Goal: Task Accomplishment & Management: Complete application form

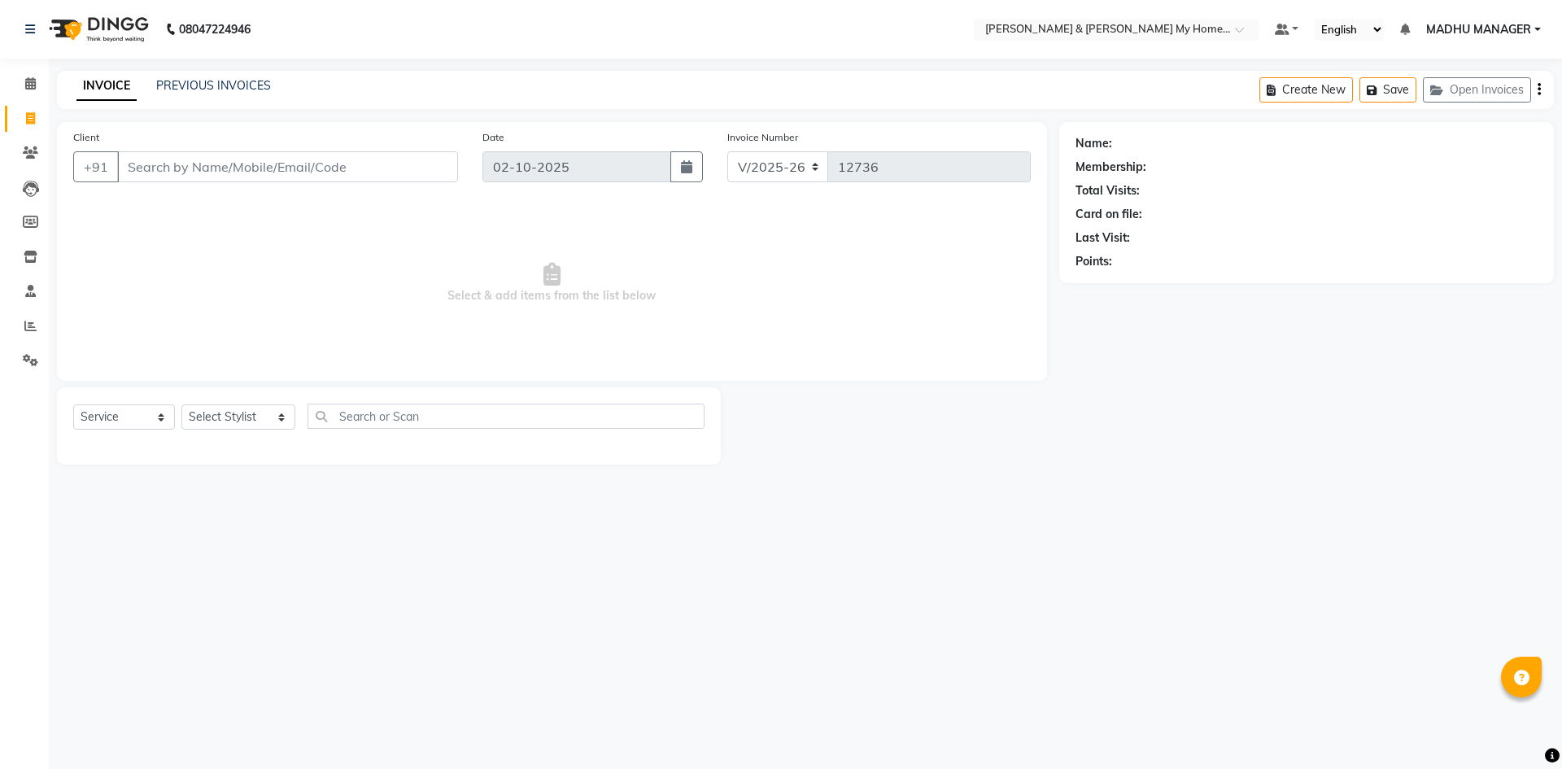
select select "8193"
select select "service"
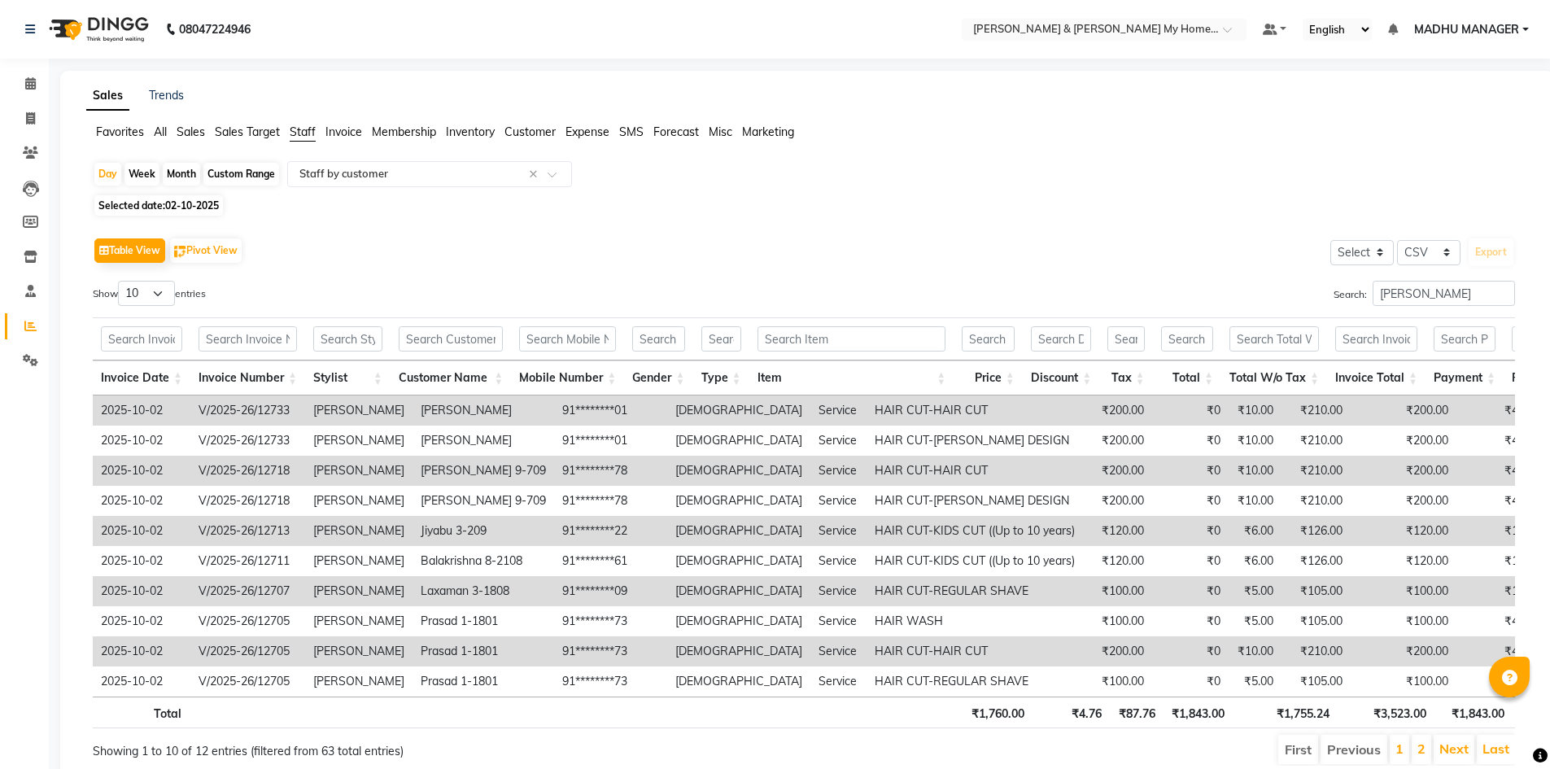
select select "csv"
click at [1499, 294] on input "sameer khan" at bounding box center [1444, 293] width 142 height 25
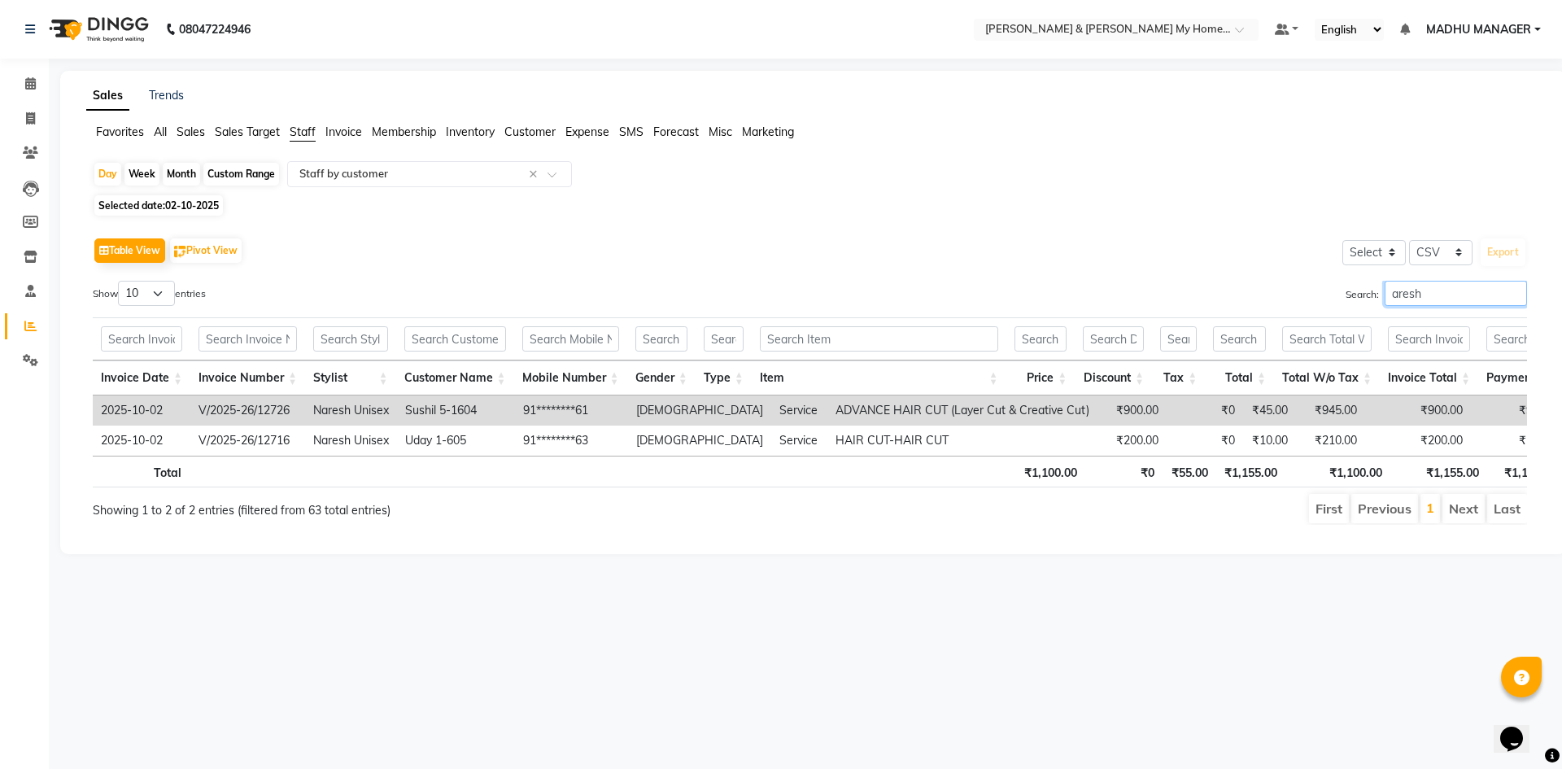
type input "aresh"
click at [1472, 523] on li "Next" at bounding box center [1464, 508] width 42 height 29
click at [1376, 523] on li "Previous" at bounding box center [1384, 508] width 67 height 29
click at [1515, 299] on input "aresh" at bounding box center [1456, 293] width 142 height 25
click at [1517, 290] on input "aresh" at bounding box center [1456, 293] width 142 height 25
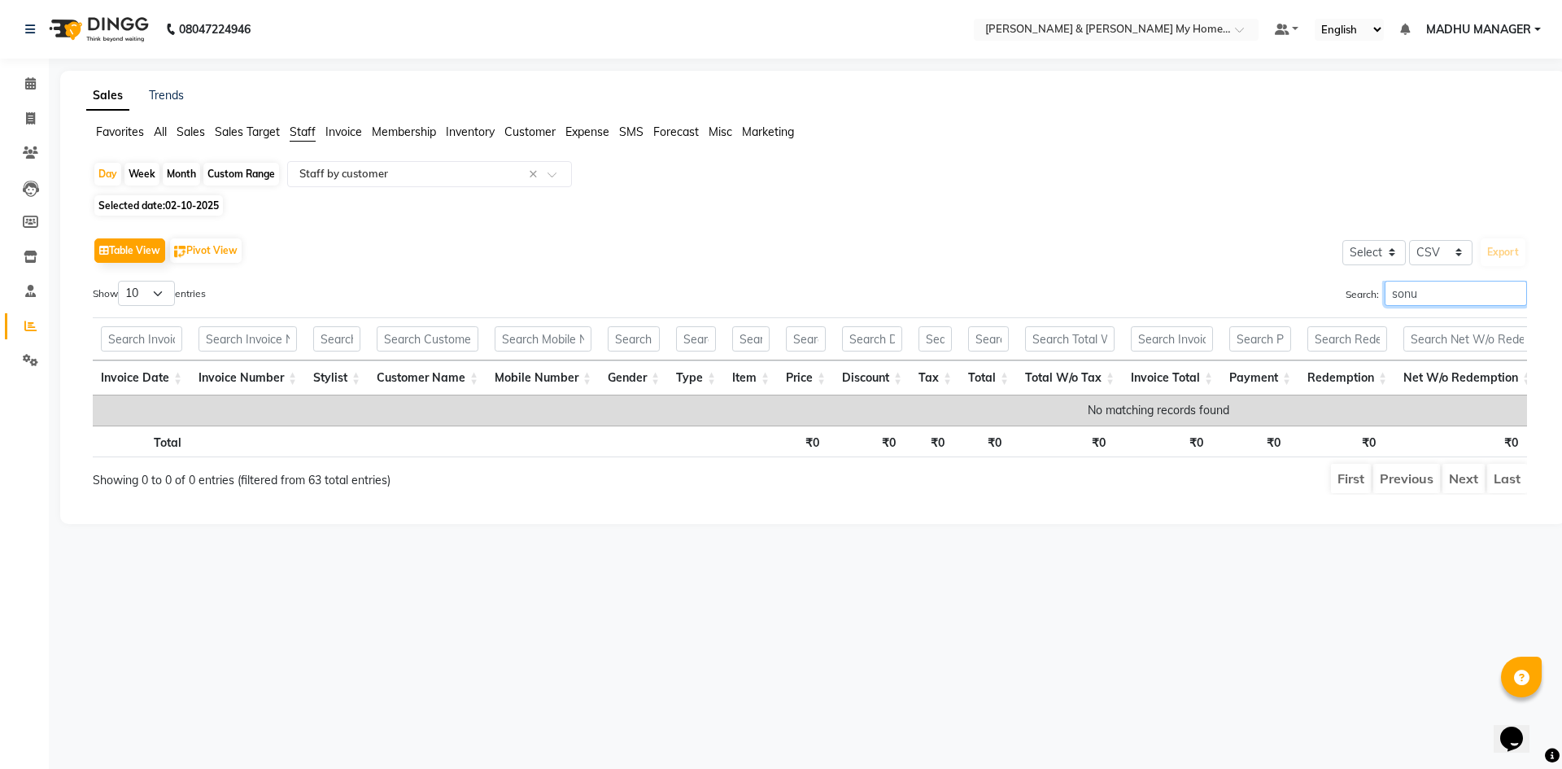
type input "sonu"
click at [1515, 295] on input "sonu" at bounding box center [1456, 293] width 142 height 25
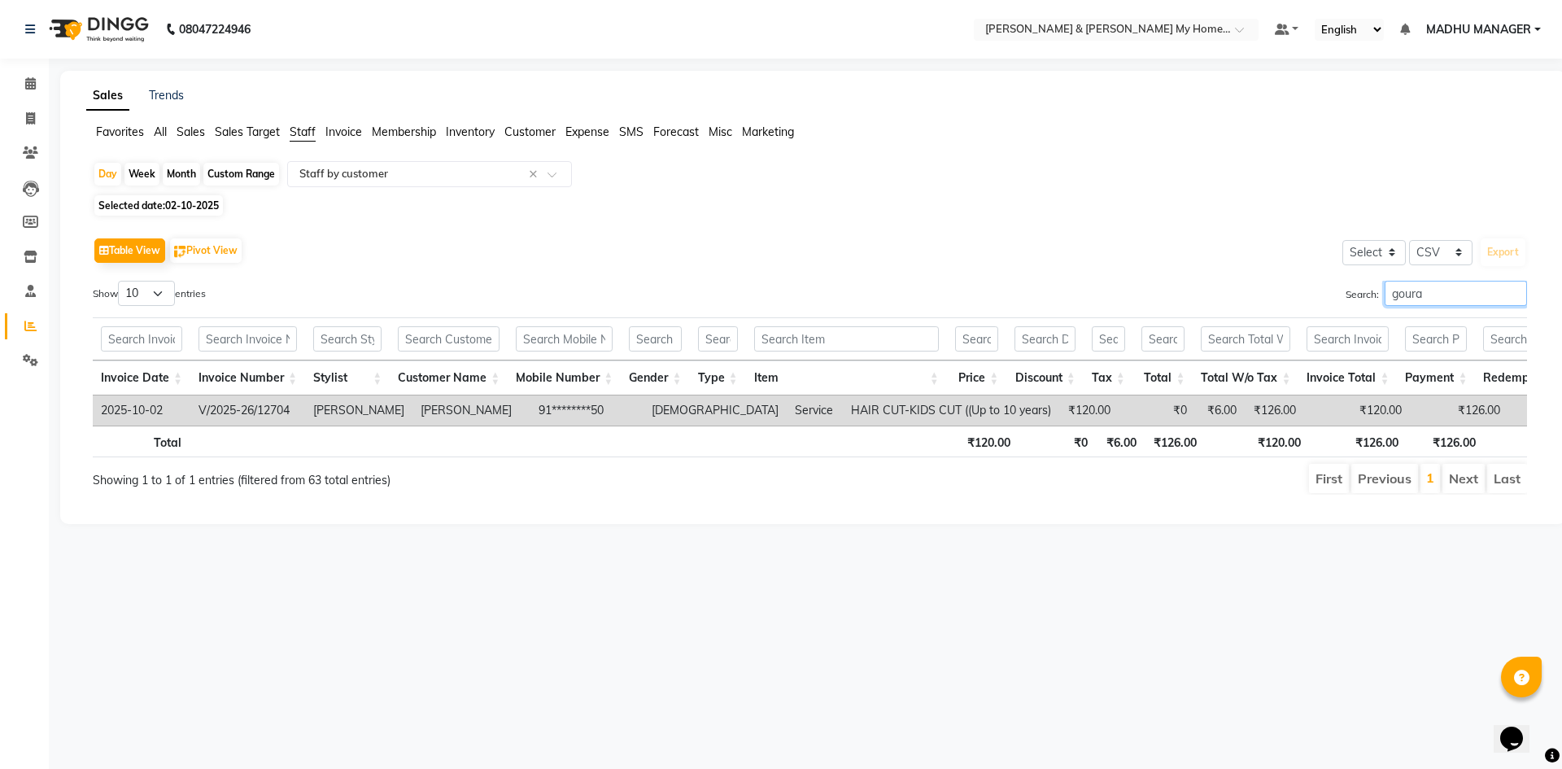
type input "goura"
click at [1513, 289] on input "goura" at bounding box center [1456, 293] width 142 height 25
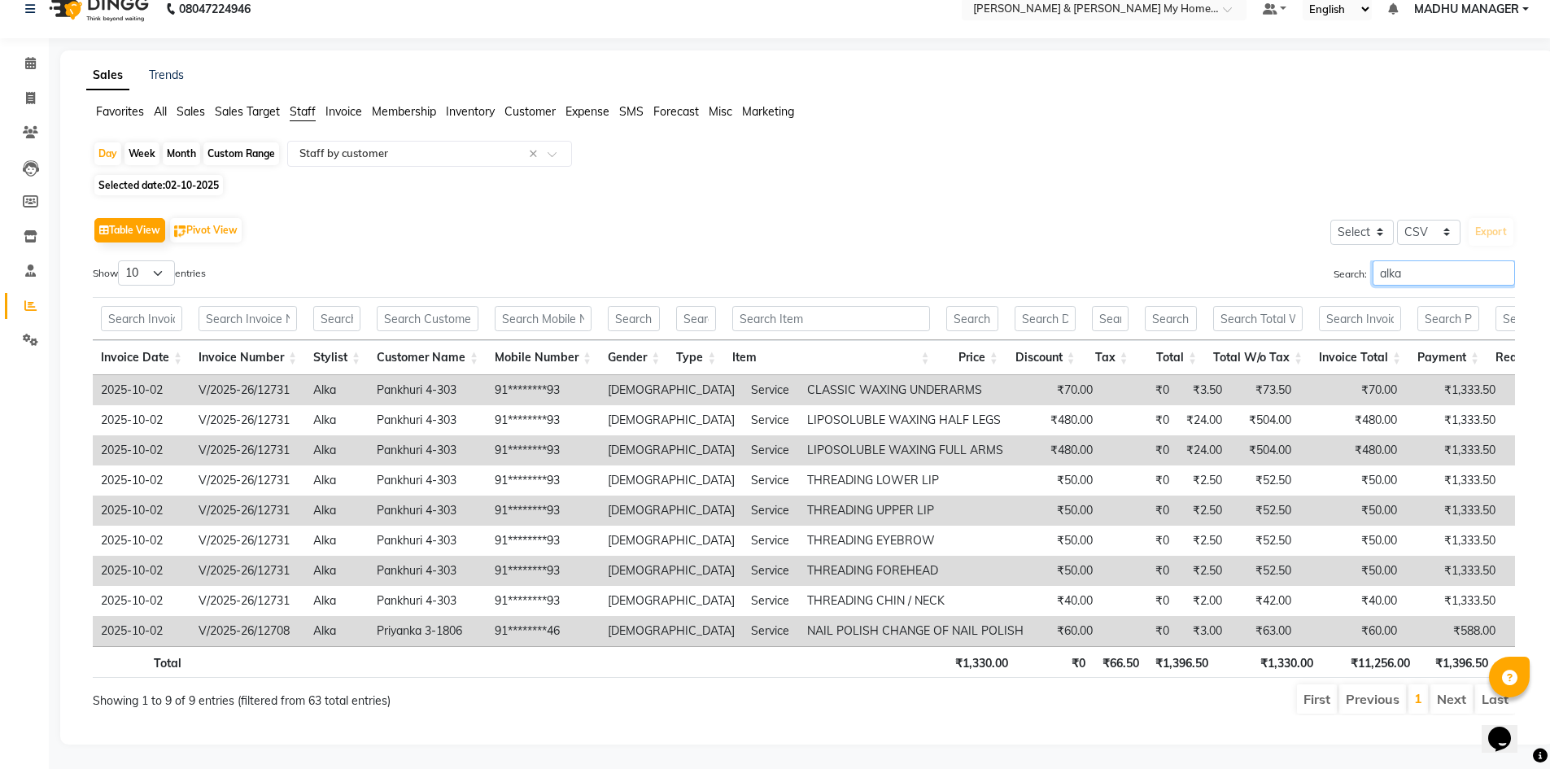
scroll to position [45, 0]
type input "alka"
click at [1456, 684] on li "Next" at bounding box center [1451, 698] width 42 height 29
click at [1502, 260] on input "alka" at bounding box center [1444, 272] width 142 height 25
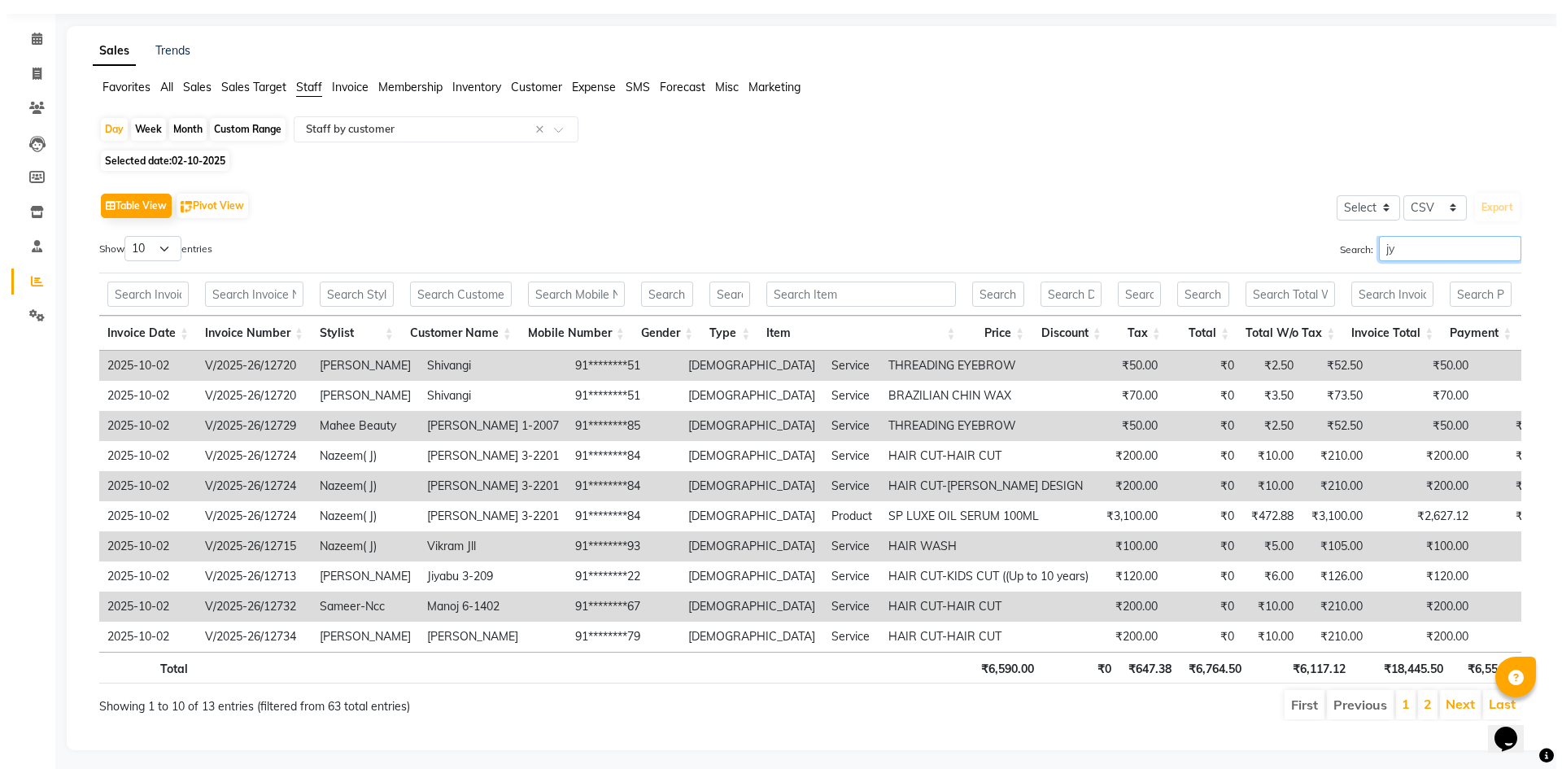
scroll to position [0, 0]
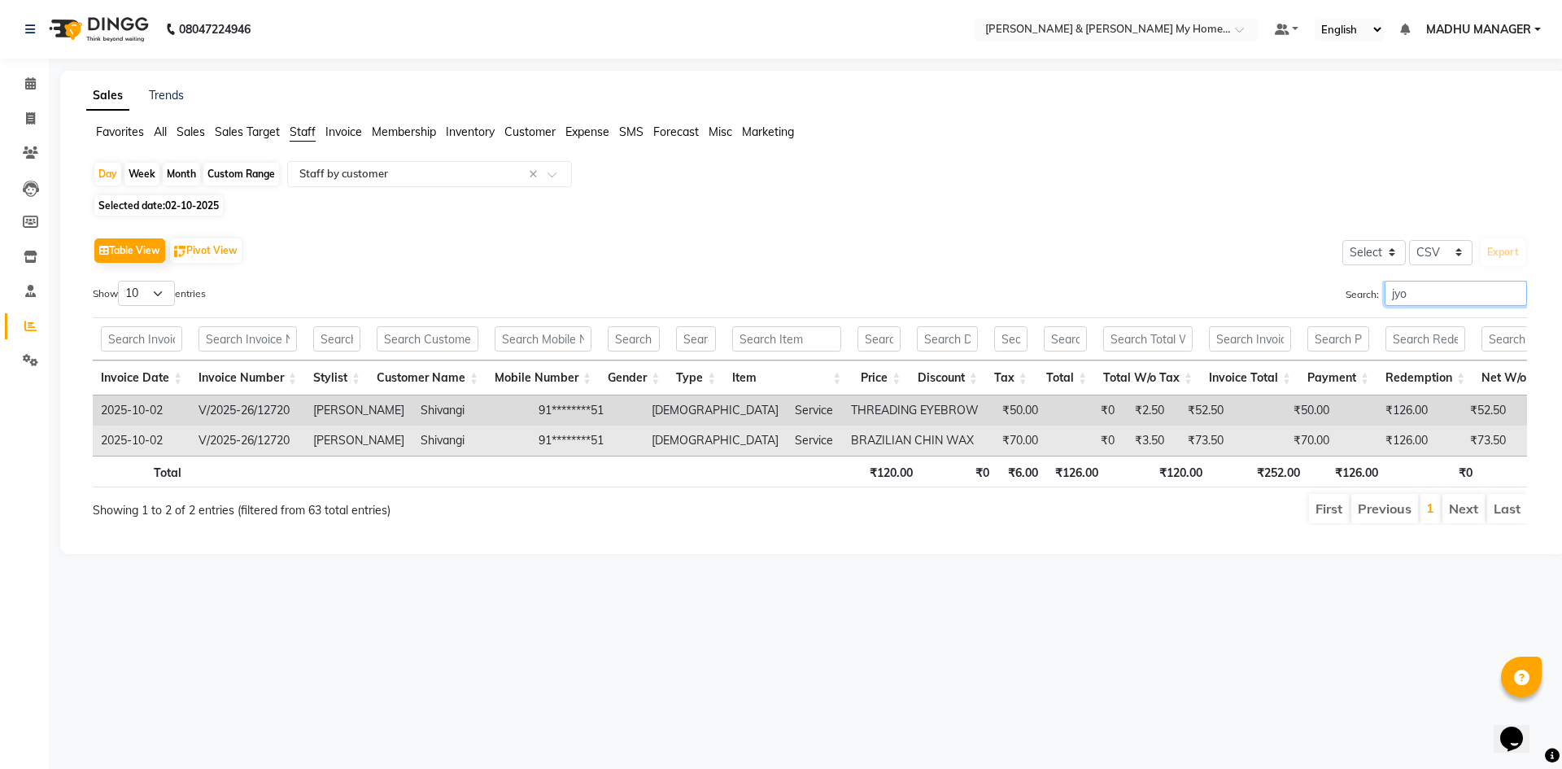
type input "jyo"
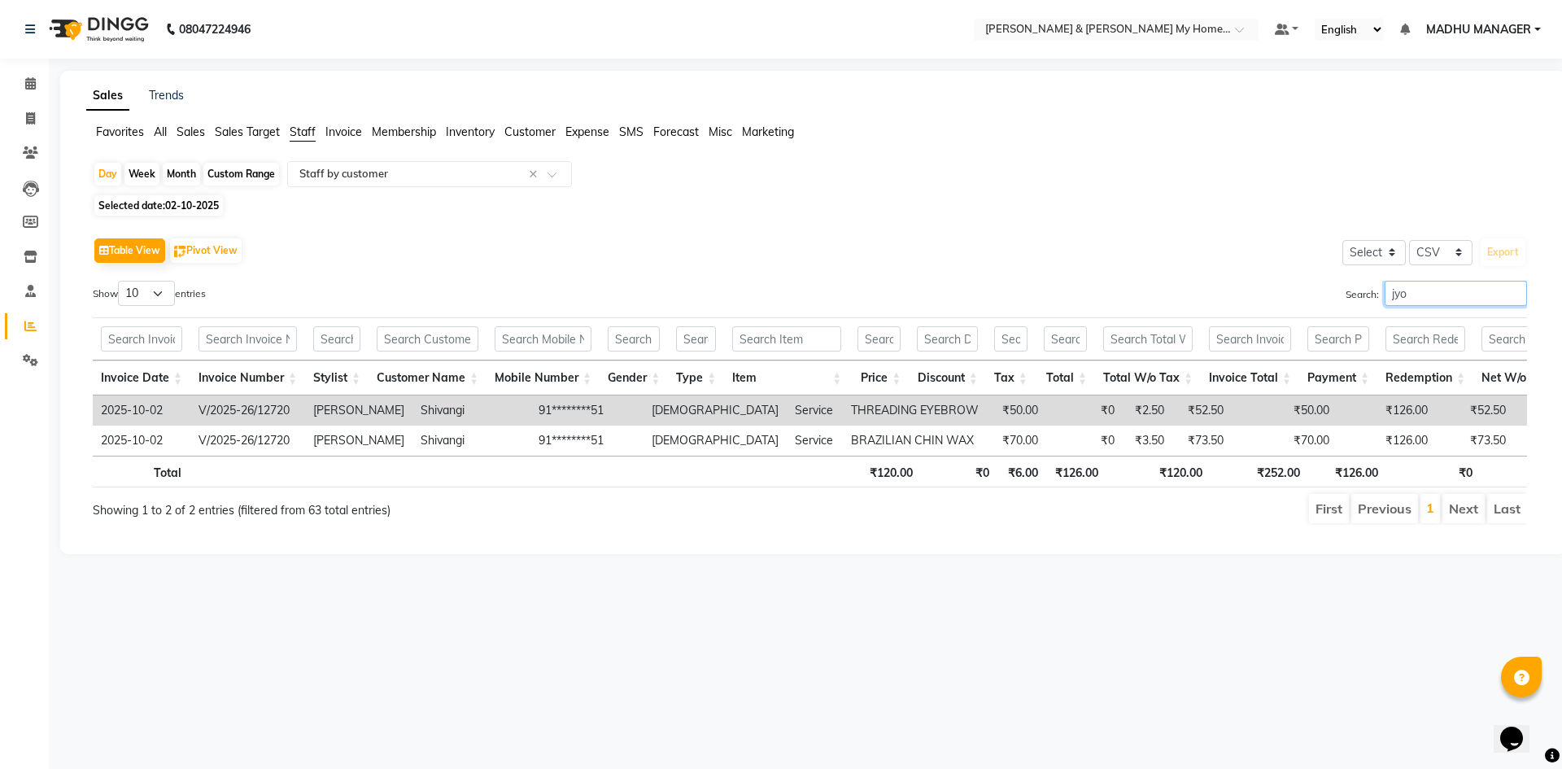
click at [1515, 294] on input "jyo" at bounding box center [1456, 293] width 142 height 25
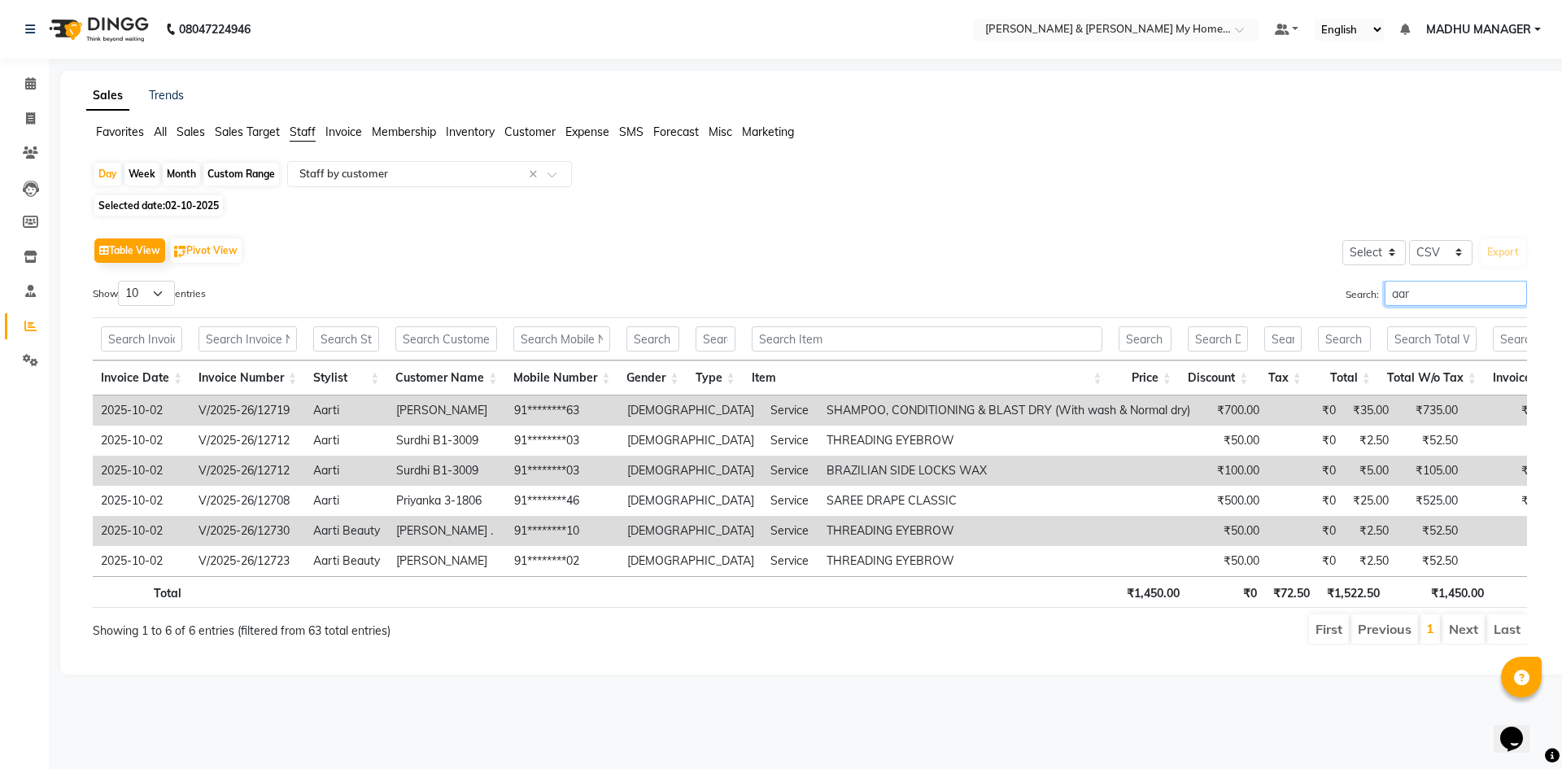
click at [1477, 292] on input "aar" at bounding box center [1456, 293] width 142 height 25
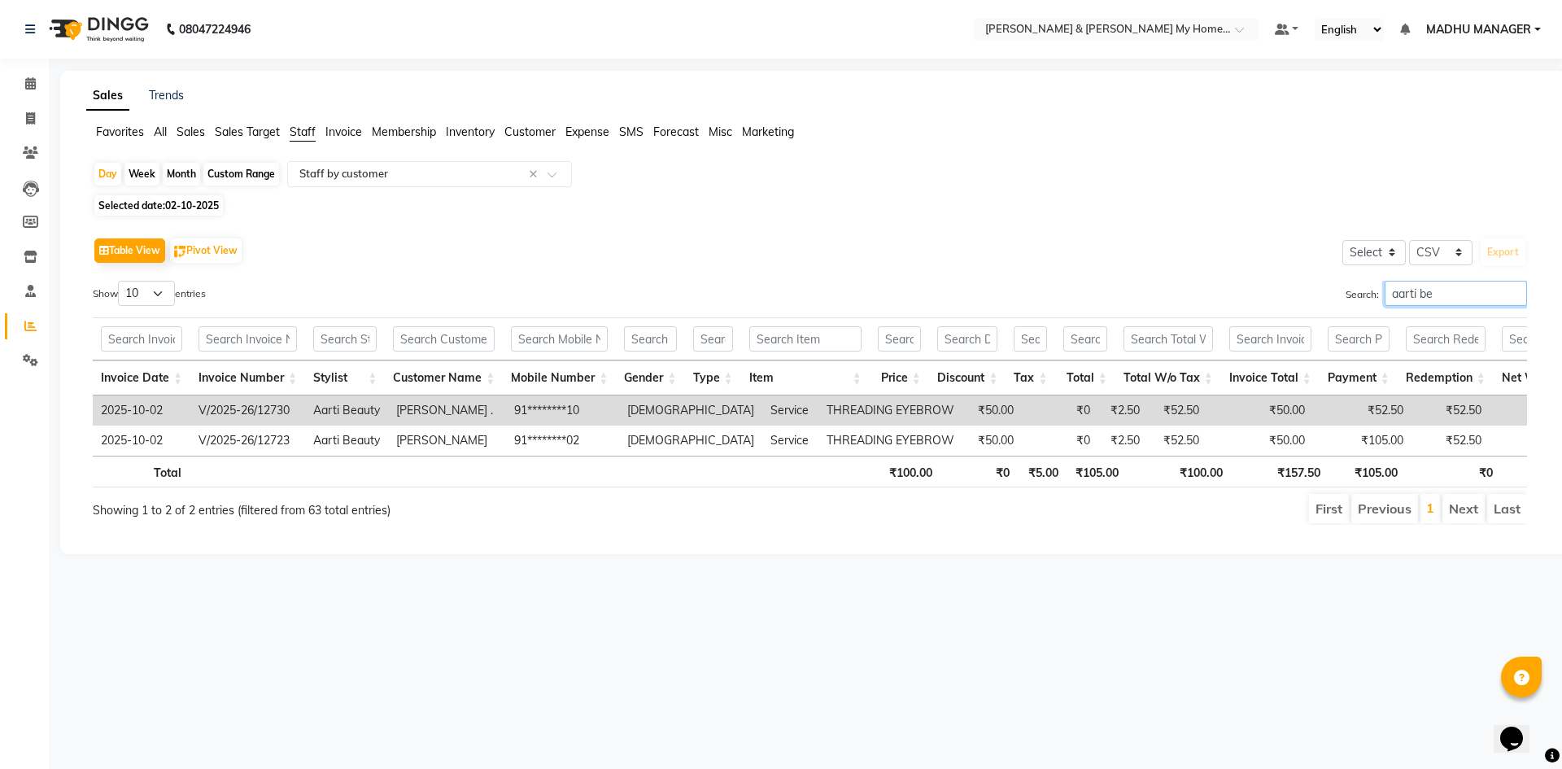
type input "aarti be"
click at [1514, 295] on input "aarti be" at bounding box center [1456, 293] width 142 height 25
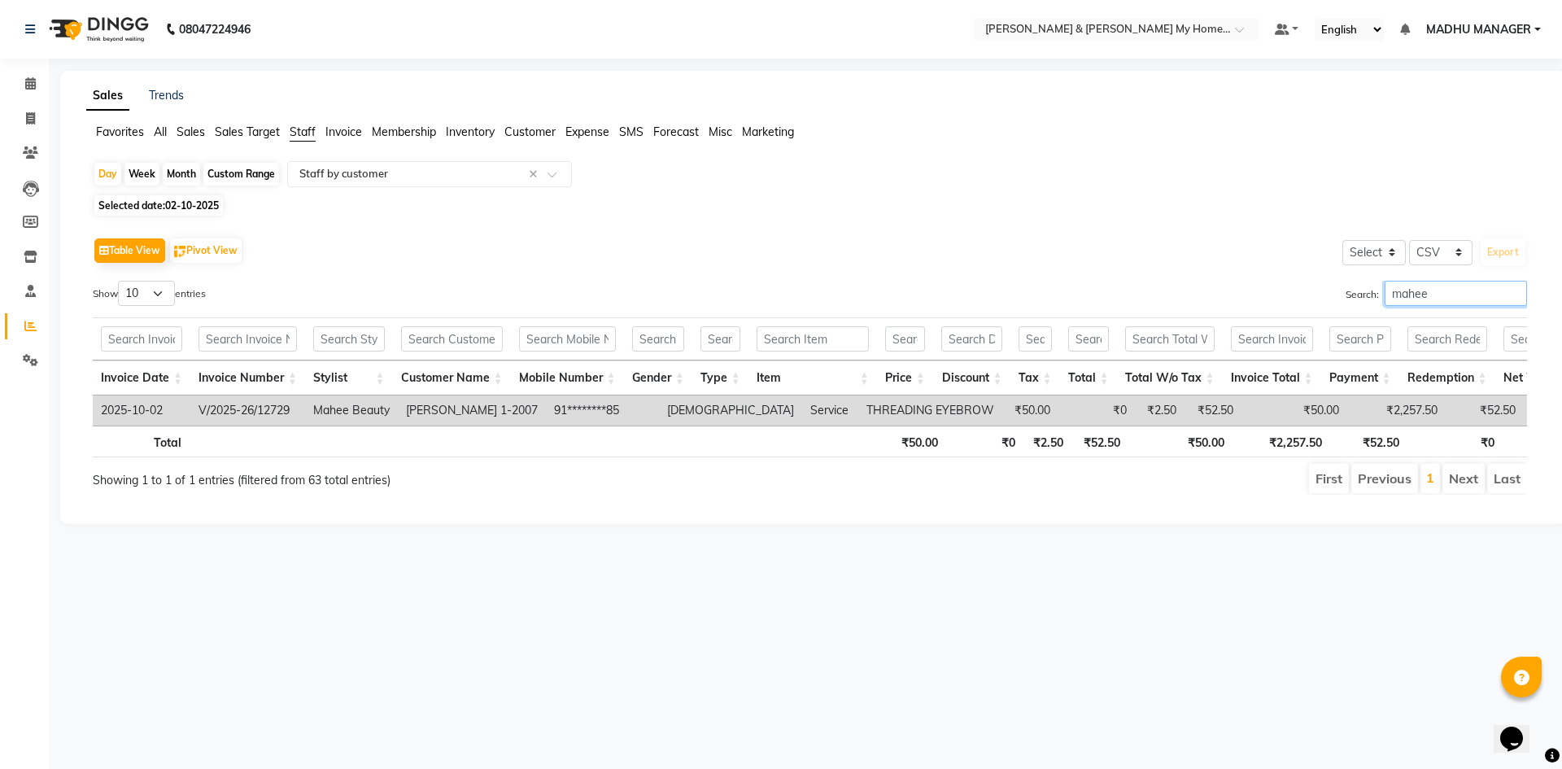
type input "mahee"
click at [1513, 294] on input "mahee" at bounding box center [1456, 293] width 142 height 25
type input "laximi"
click at [1516, 290] on input "laximi" at bounding box center [1456, 293] width 142 height 25
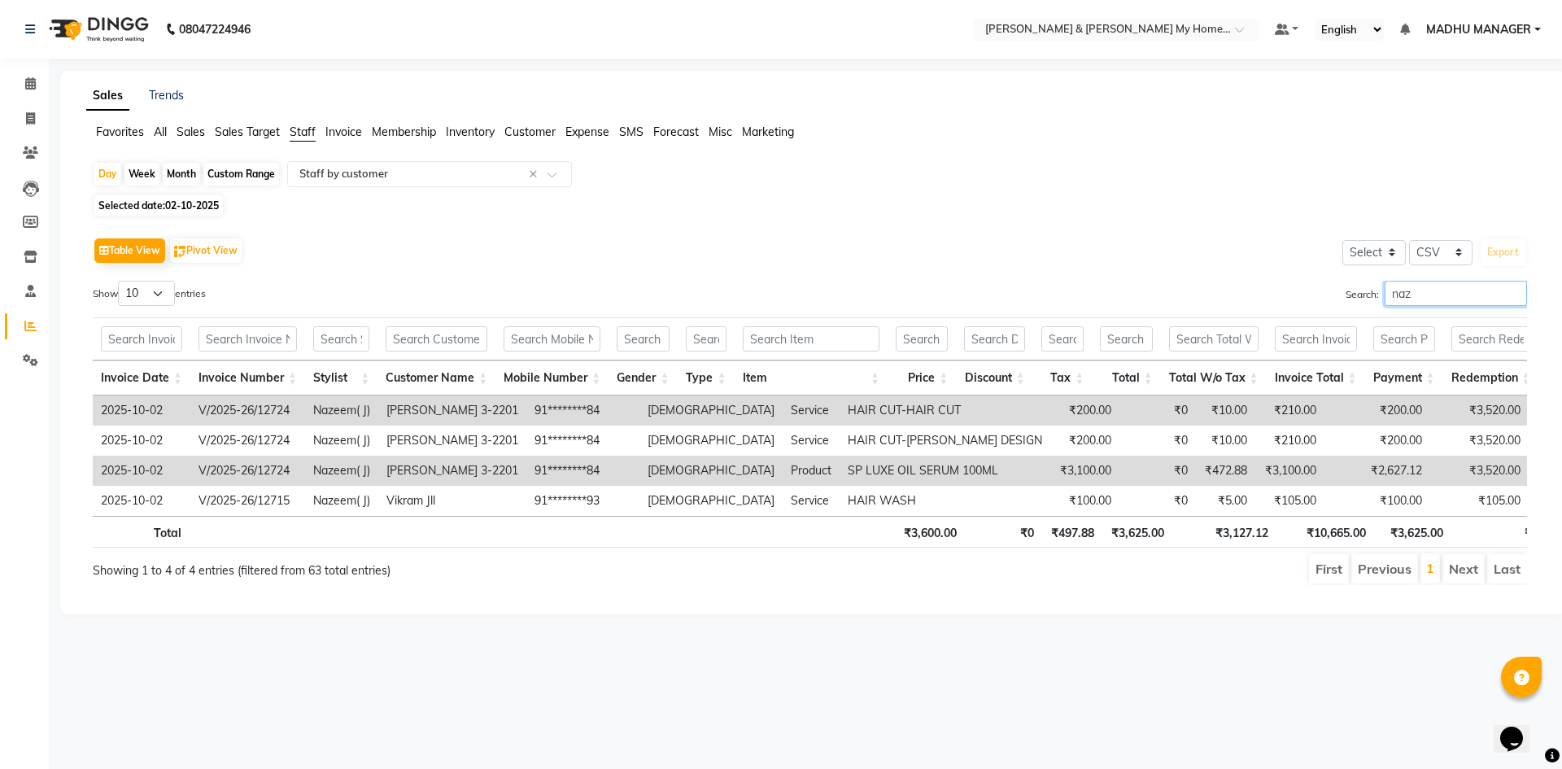
type input "naz"
drag, startPoint x: 739, startPoint y: 471, endPoint x: 887, endPoint y: 461, distance: 148.4
click at [887, 461] on td "SP LUXE OIL SERUM 100ML" at bounding box center [945, 471] width 211 height 30
click at [465, 249] on div "Table View Pivot View Select Select CSV PDF Export" at bounding box center [810, 251] width 1434 height 34
click at [32, 128] on link "Invoice" at bounding box center [24, 119] width 39 height 27
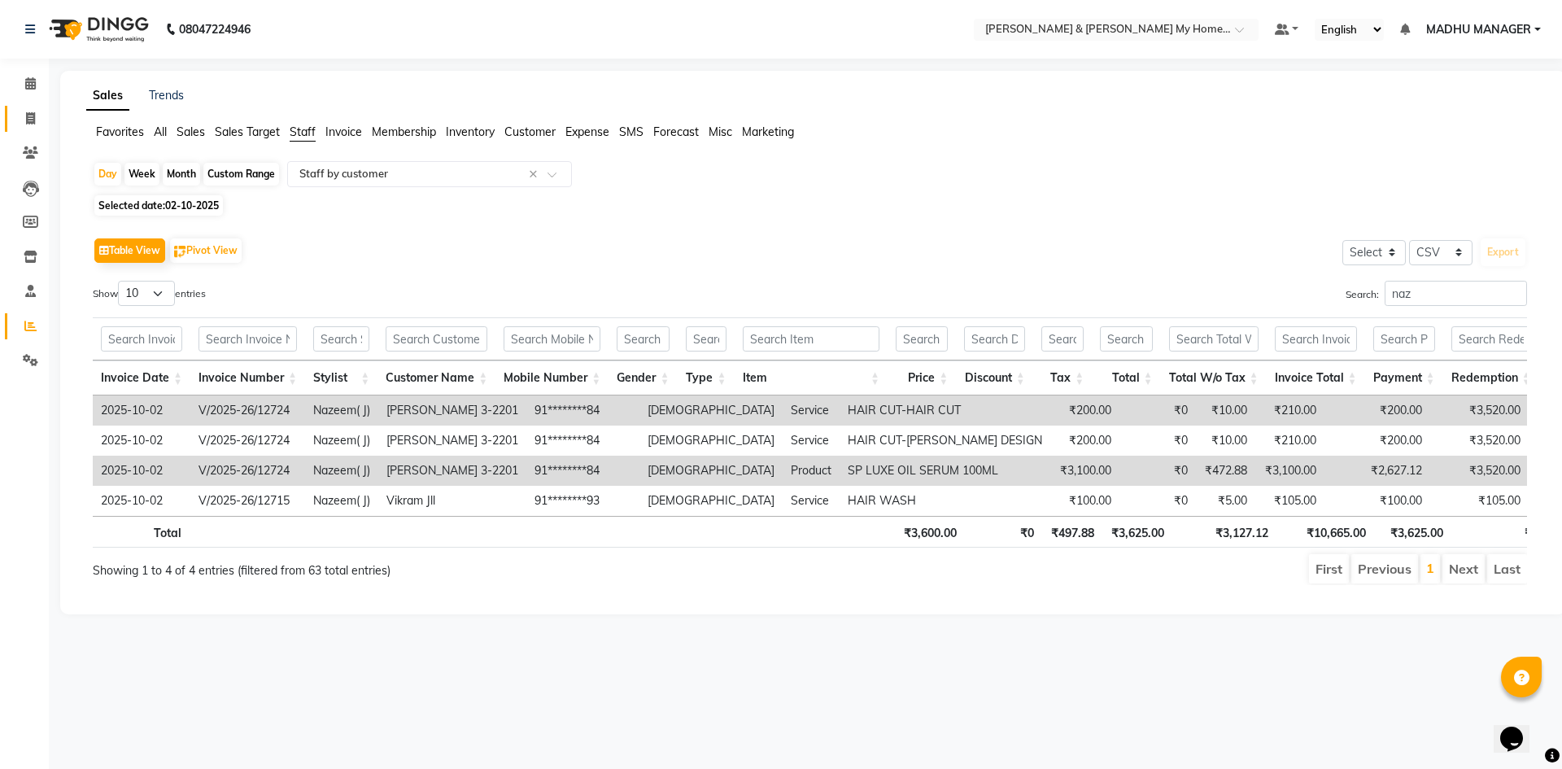
select select "8193"
select select "service"
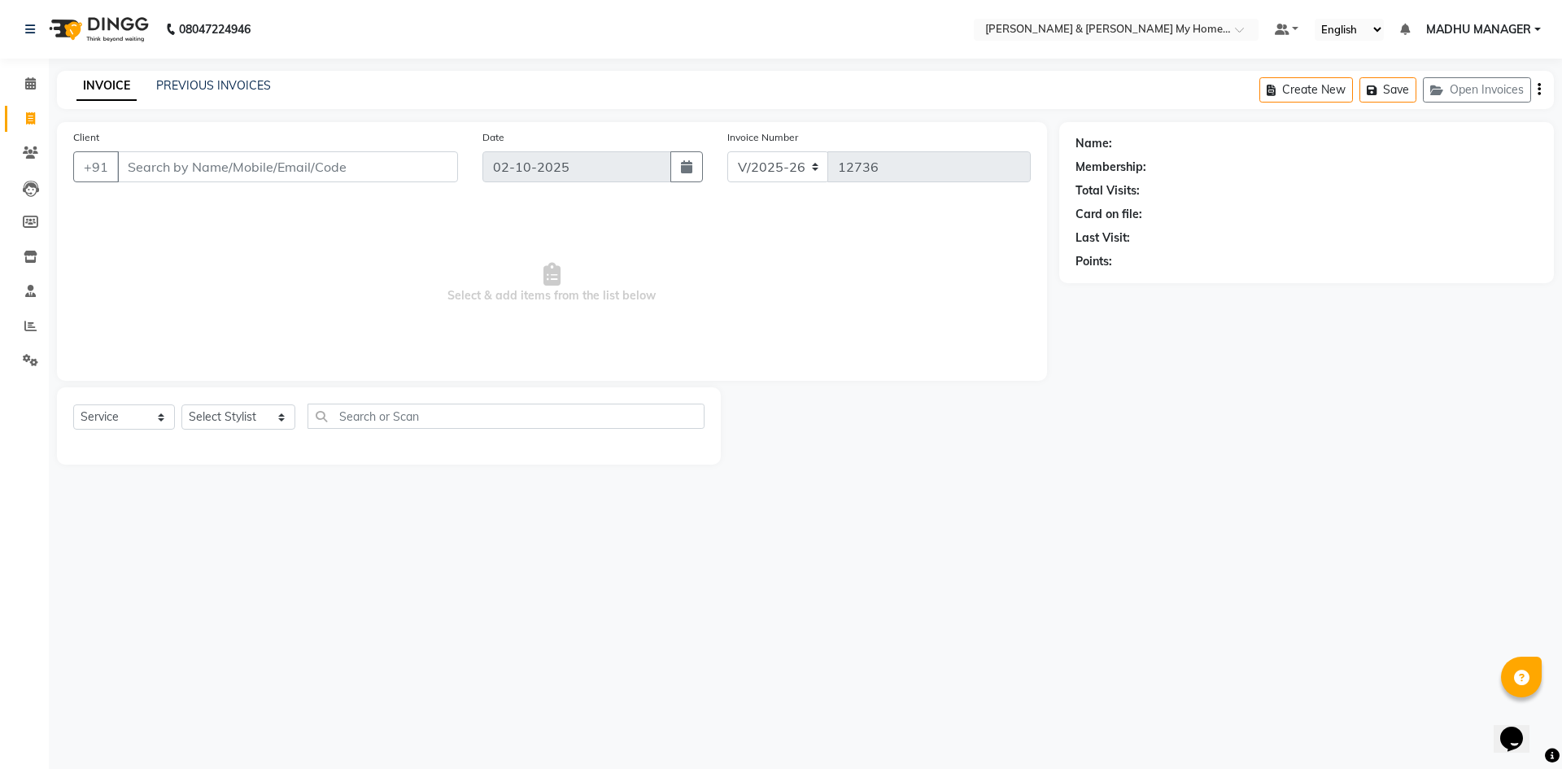
click at [1204, 381] on div "Name: Membership: Total Visits: Card on file: Last Visit: Points:" at bounding box center [1312, 293] width 507 height 343
click at [385, 162] on input "Client" at bounding box center [287, 166] width 341 height 31
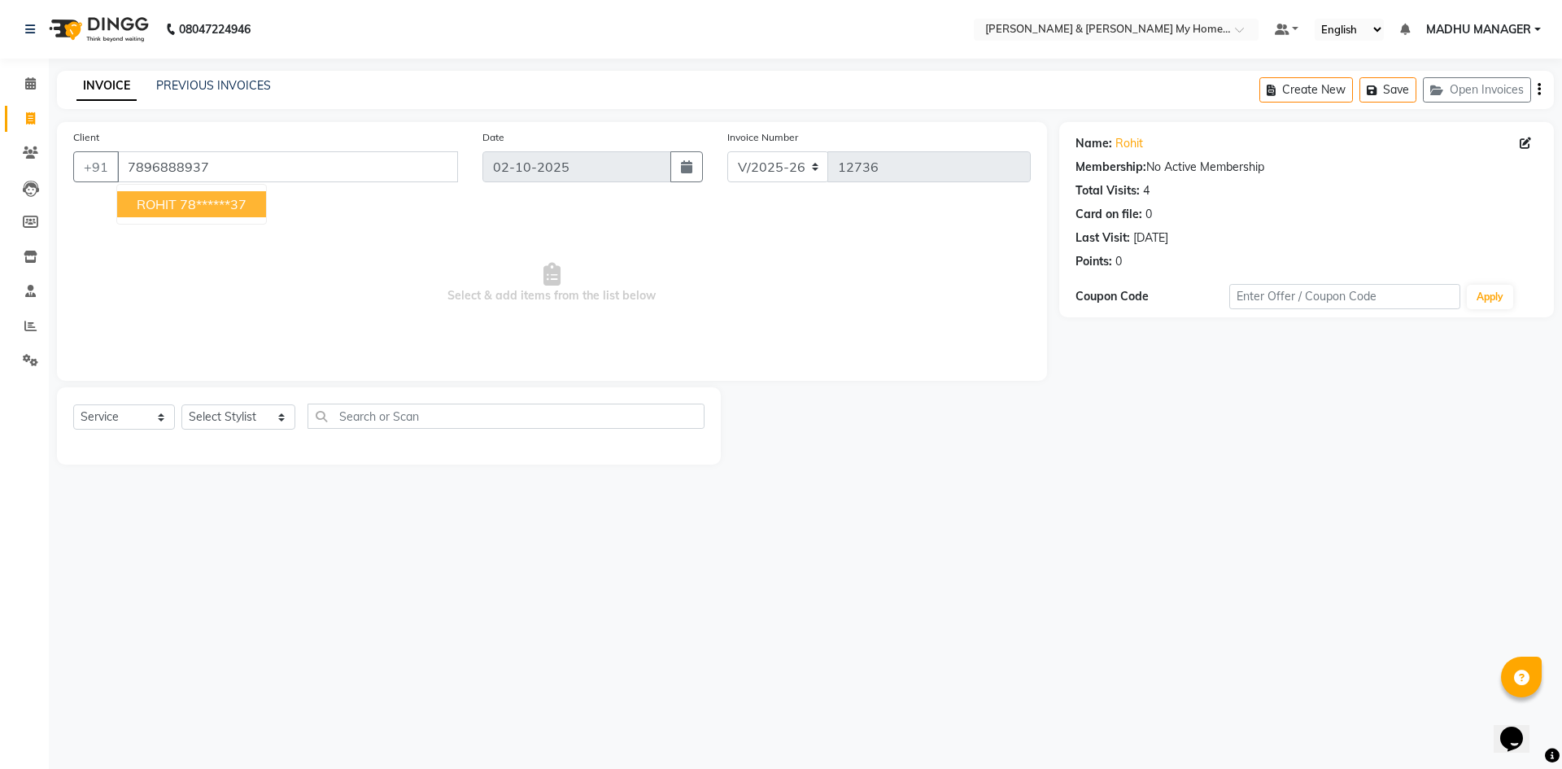
click at [207, 210] on ngb-highlight "78******37" at bounding box center [213, 204] width 67 height 16
type input "78******37"
click at [229, 413] on select "Select Stylist Aarti Aarti Beauty Akanksha Beauty akanksha Nail ALKA Ankitha ES…" at bounding box center [238, 416] width 114 height 25
select select "83966"
click at [181, 404] on select "Select Stylist Aarti Aarti Beauty Akanksha Beauty akanksha Nail ALKA Ankitha ES…" at bounding box center [238, 416] width 114 height 25
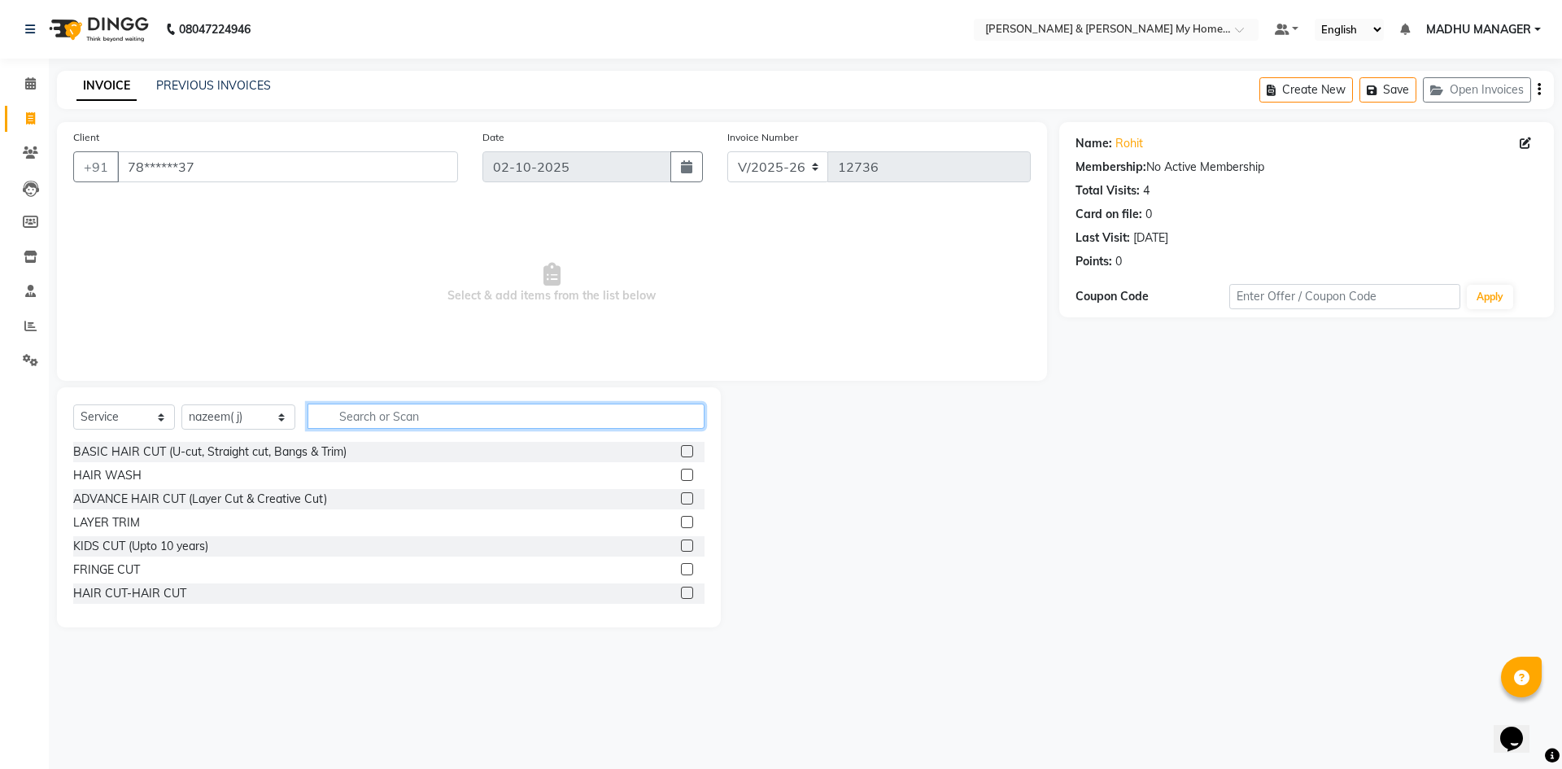
click at [394, 426] on input "text" at bounding box center [506, 416] width 397 height 25
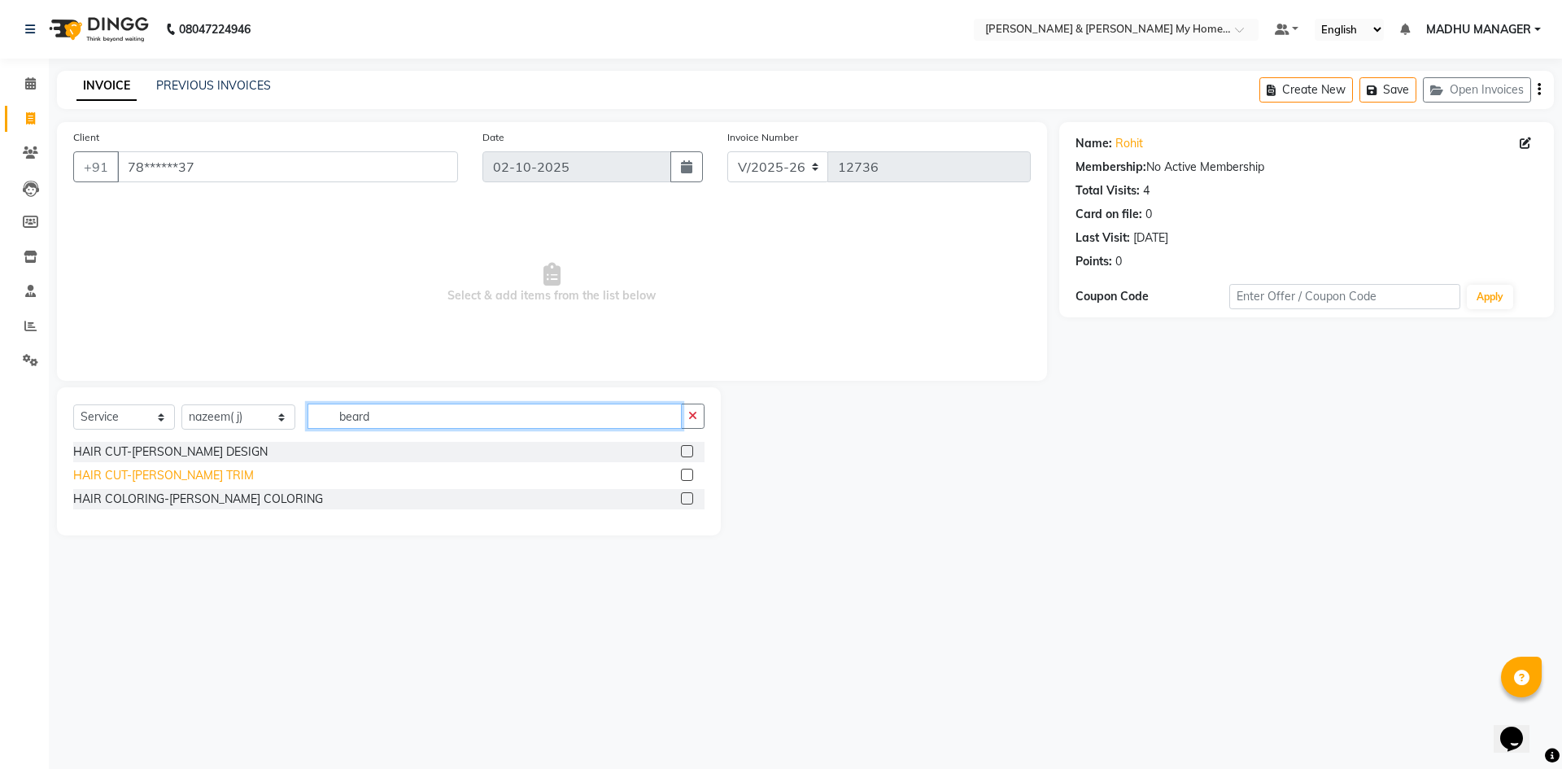
type input "beard"
click at [177, 478] on div "HAIR CUT-BEARD TRIM" at bounding box center [163, 475] width 181 height 17
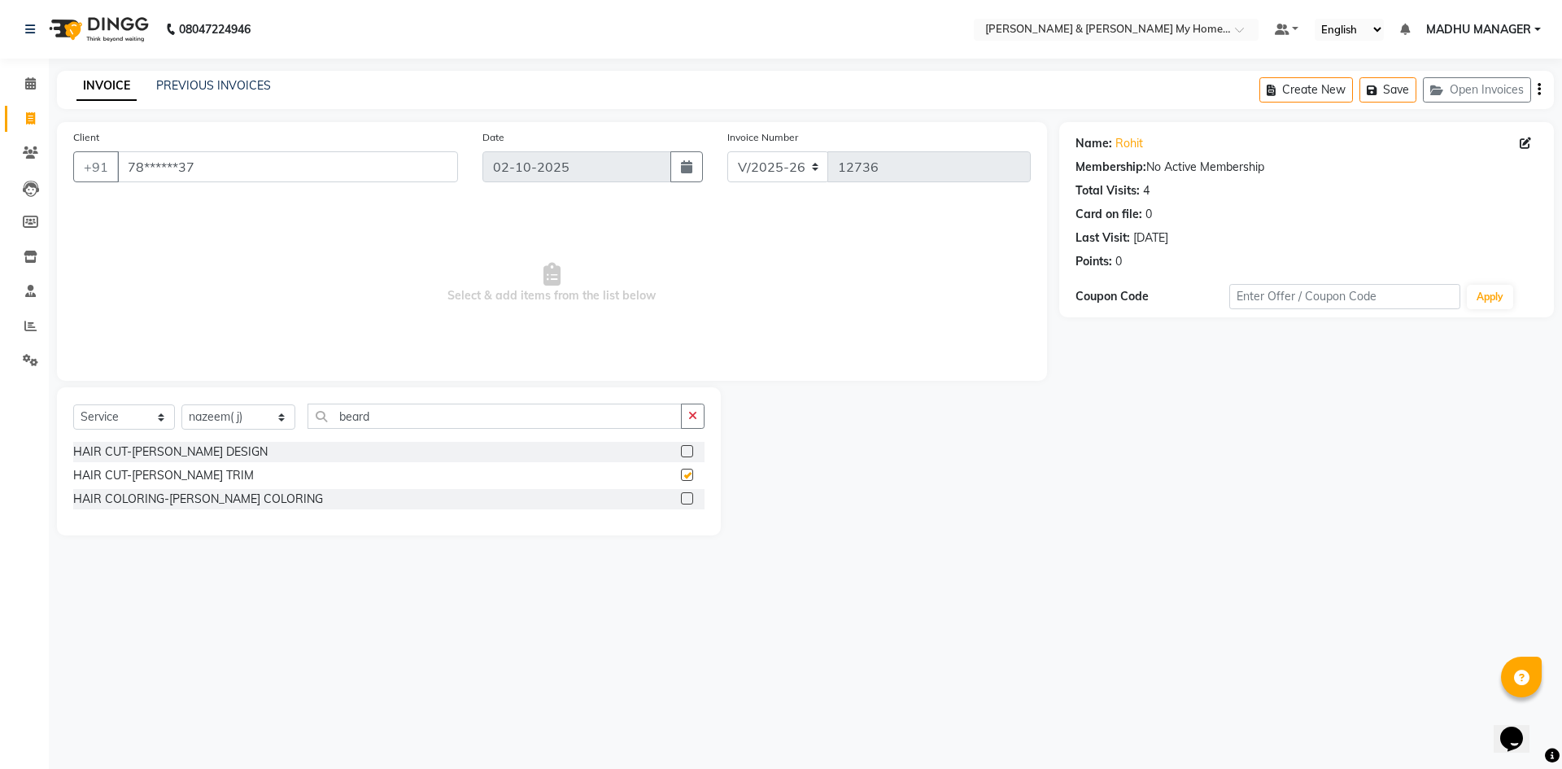
checkbox input "false"
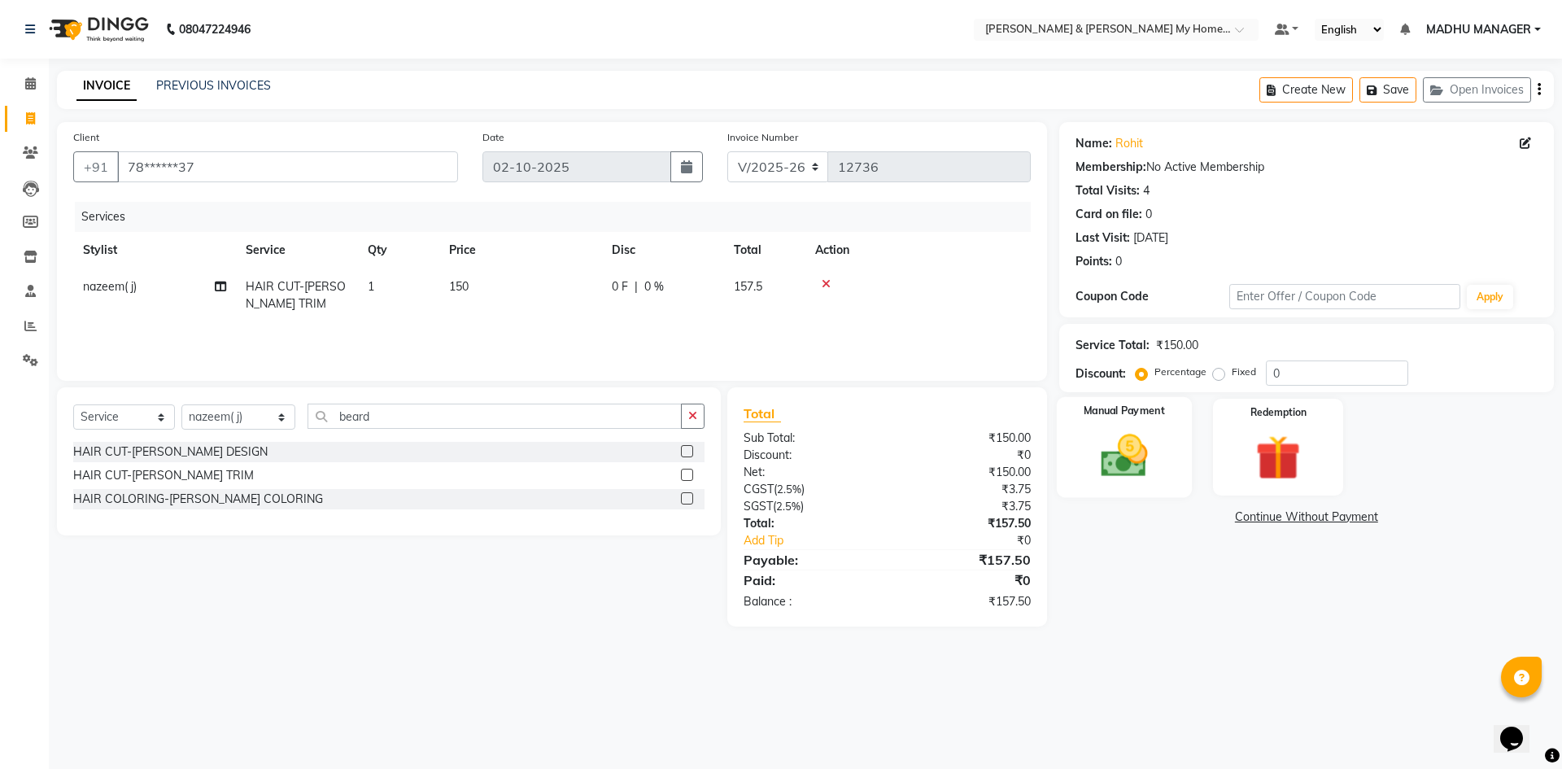
click at [1138, 476] on img at bounding box center [1124, 456] width 76 height 54
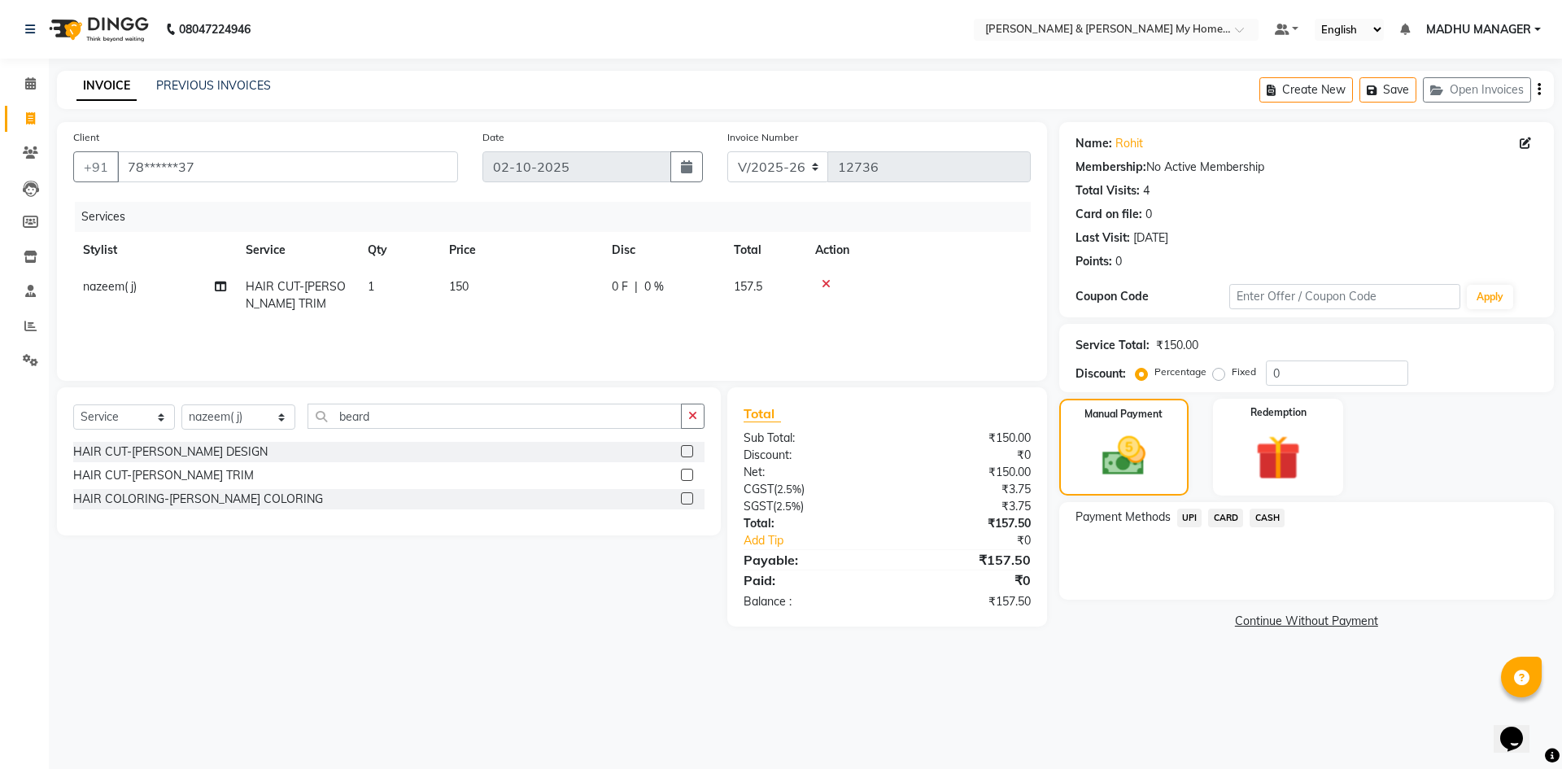
click at [1183, 513] on span "UPI" at bounding box center [1189, 518] width 25 height 19
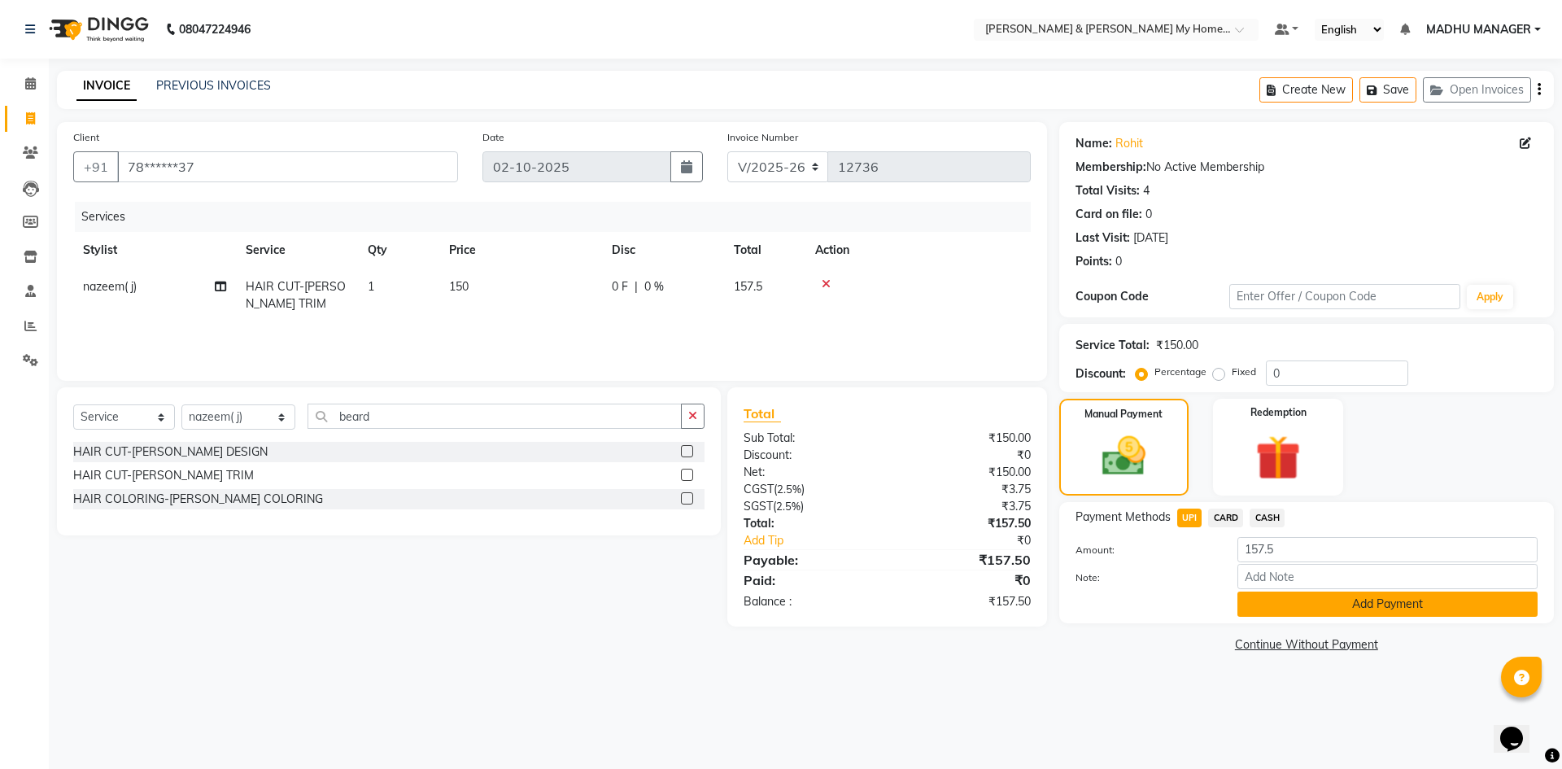
click at [1299, 606] on button "Add Payment" at bounding box center [1388, 604] width 300 height 25
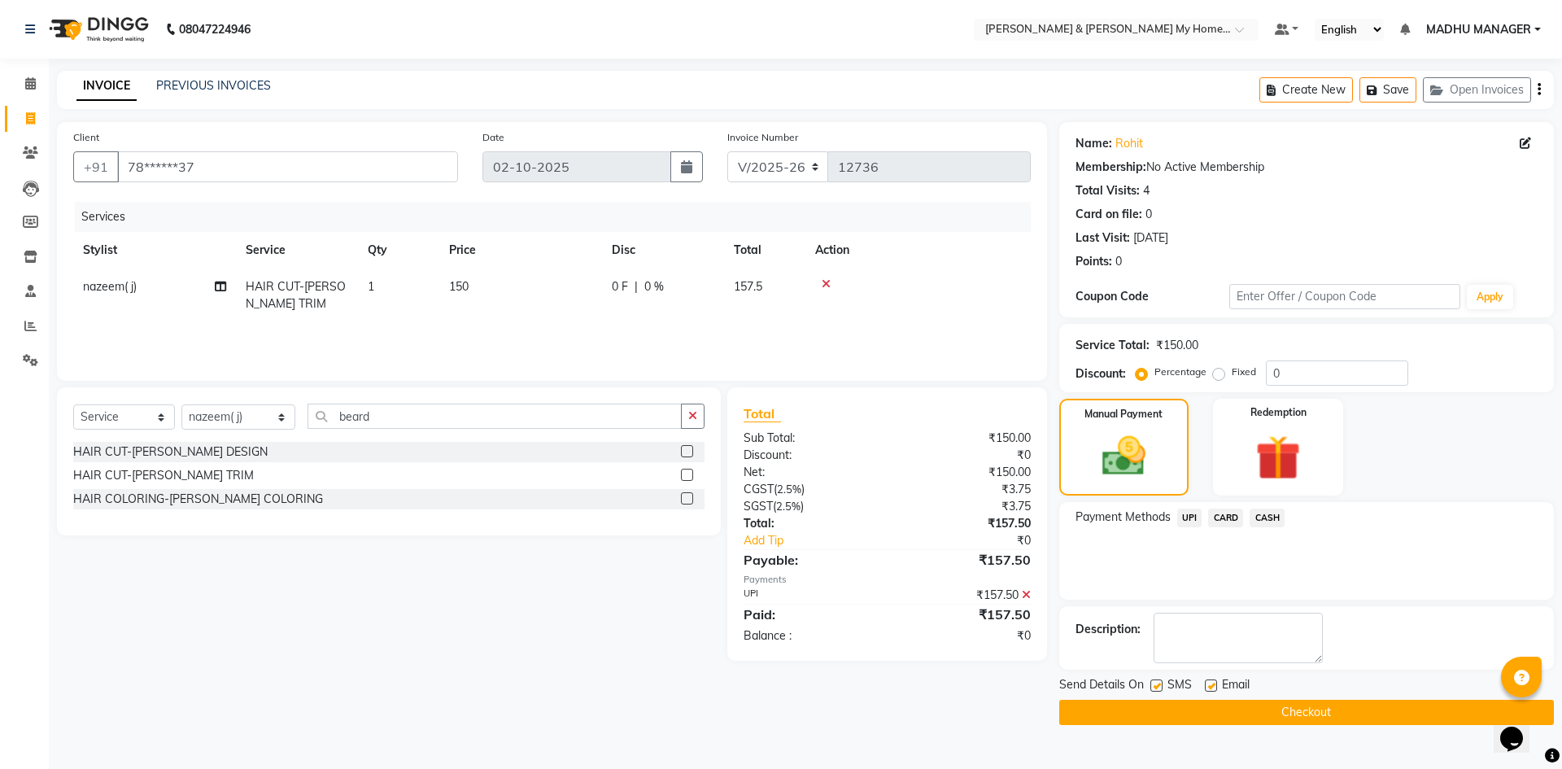
click at [1308, 711] on button "Checkout" at bounding box center [1306, 712] width 495 height 25
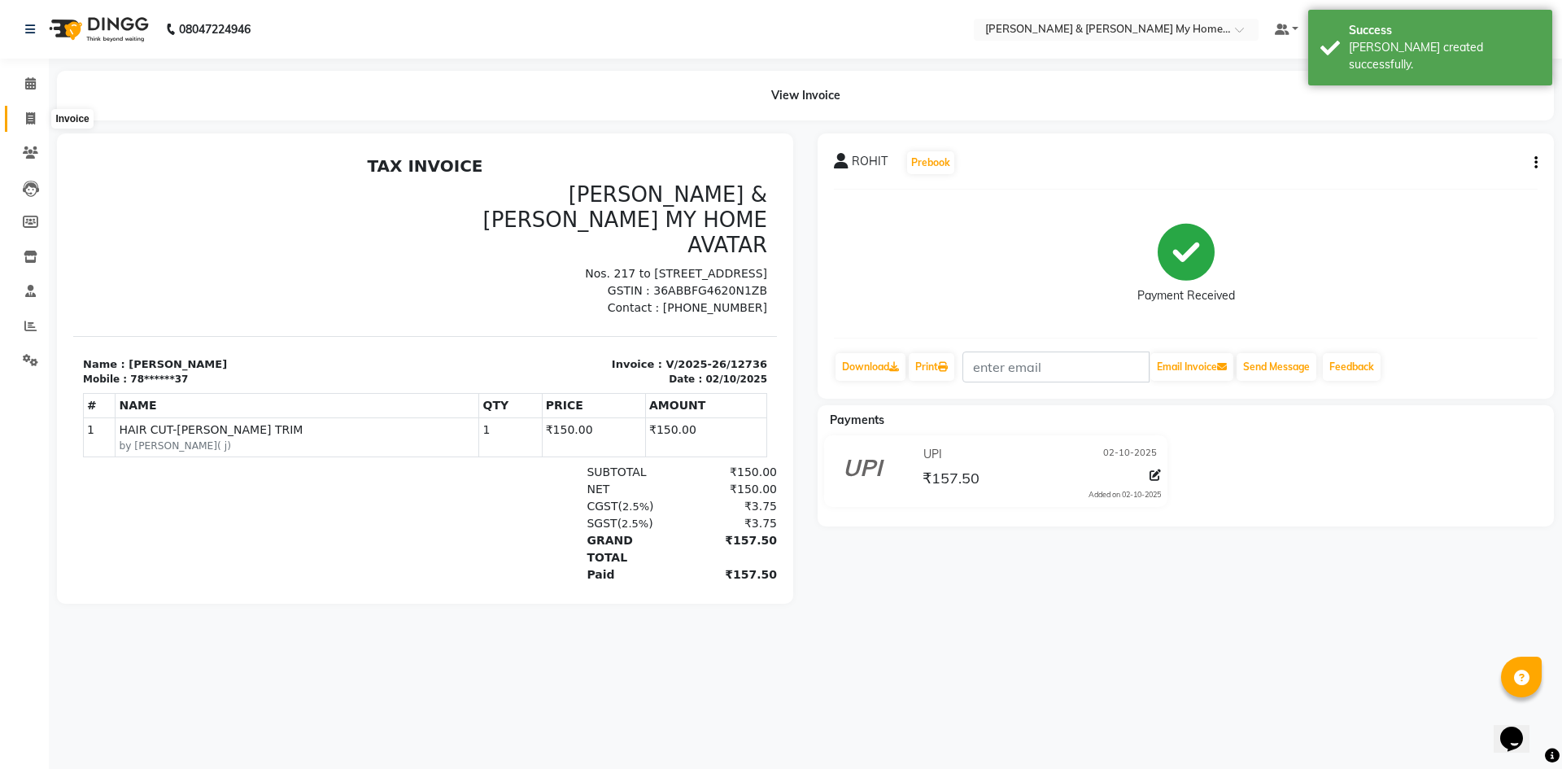
click at [21, 118] on span at bounding box center [30, 119] width 28 height 19
select select "service"
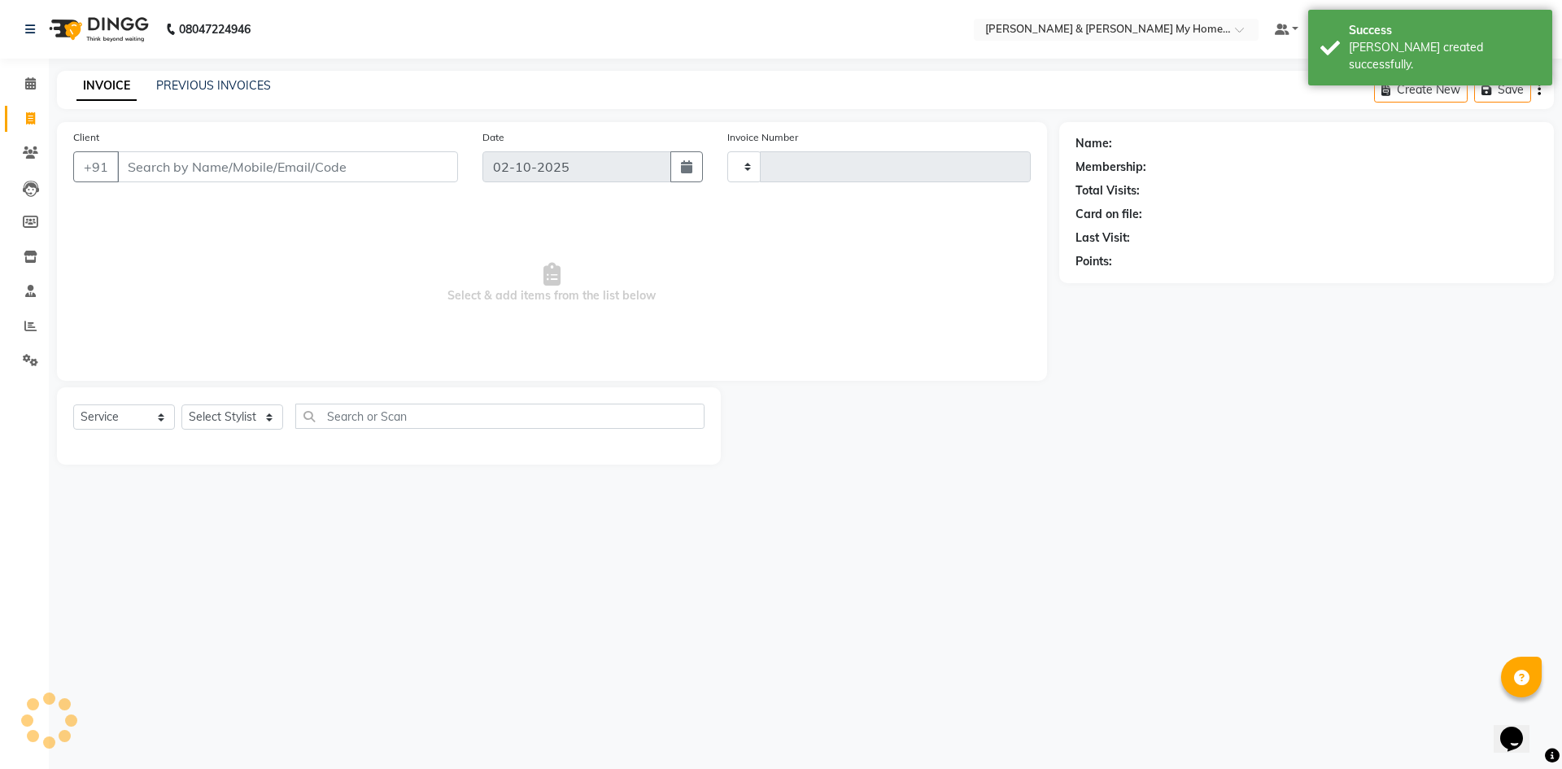
type input "12737"
select select "8193"
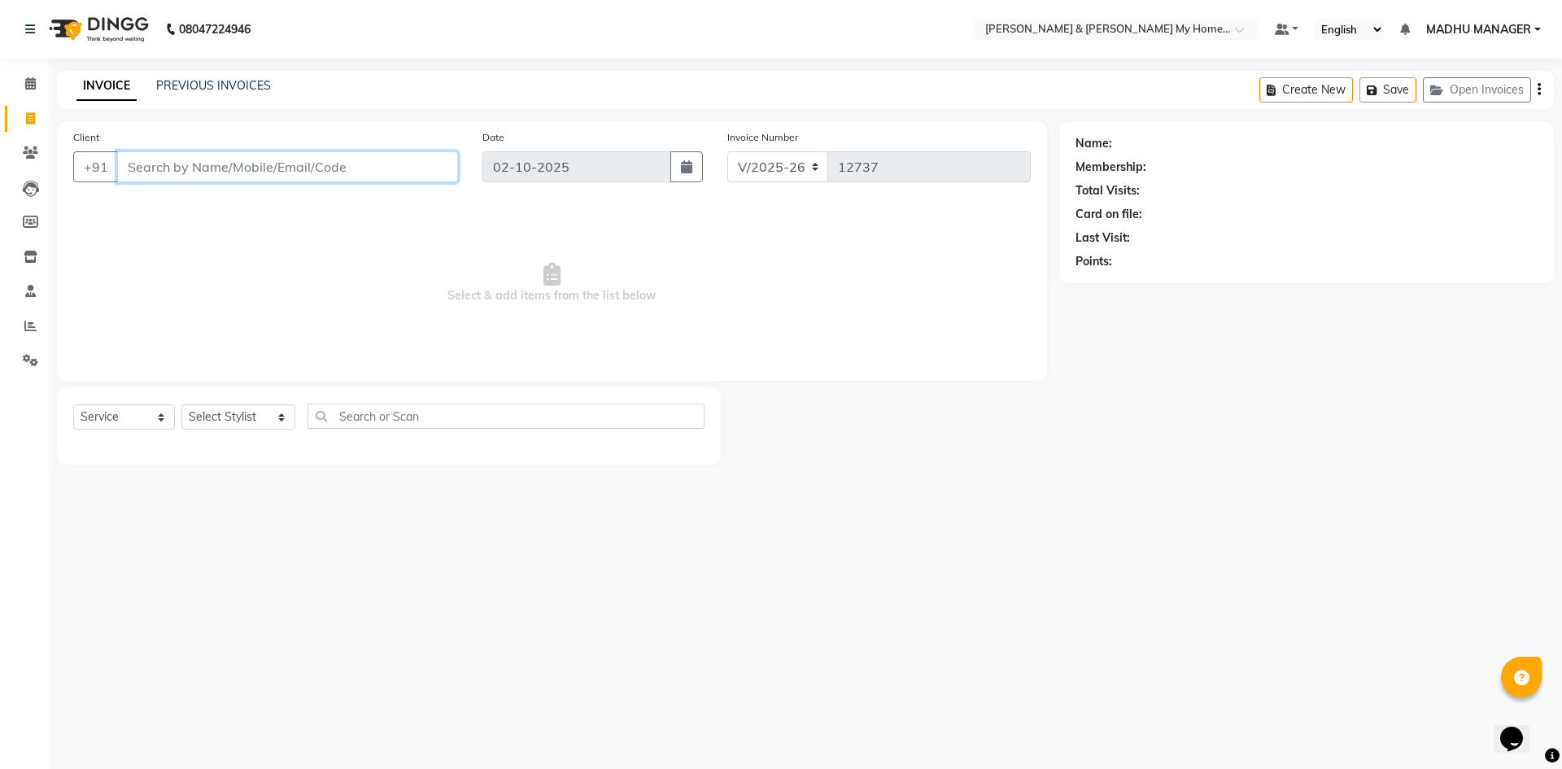
click at [402, 170] on input "Client" at bounding box center [287, 166] width 341 height 31
type input "9140652231"
click at [426, 179] on button "Add Client" at bounding box center [416, 166] width 84 height 31
click at [330, 169] on input "9140652231" at bounding box center [246, 166] width 258 height 31
type input "9"
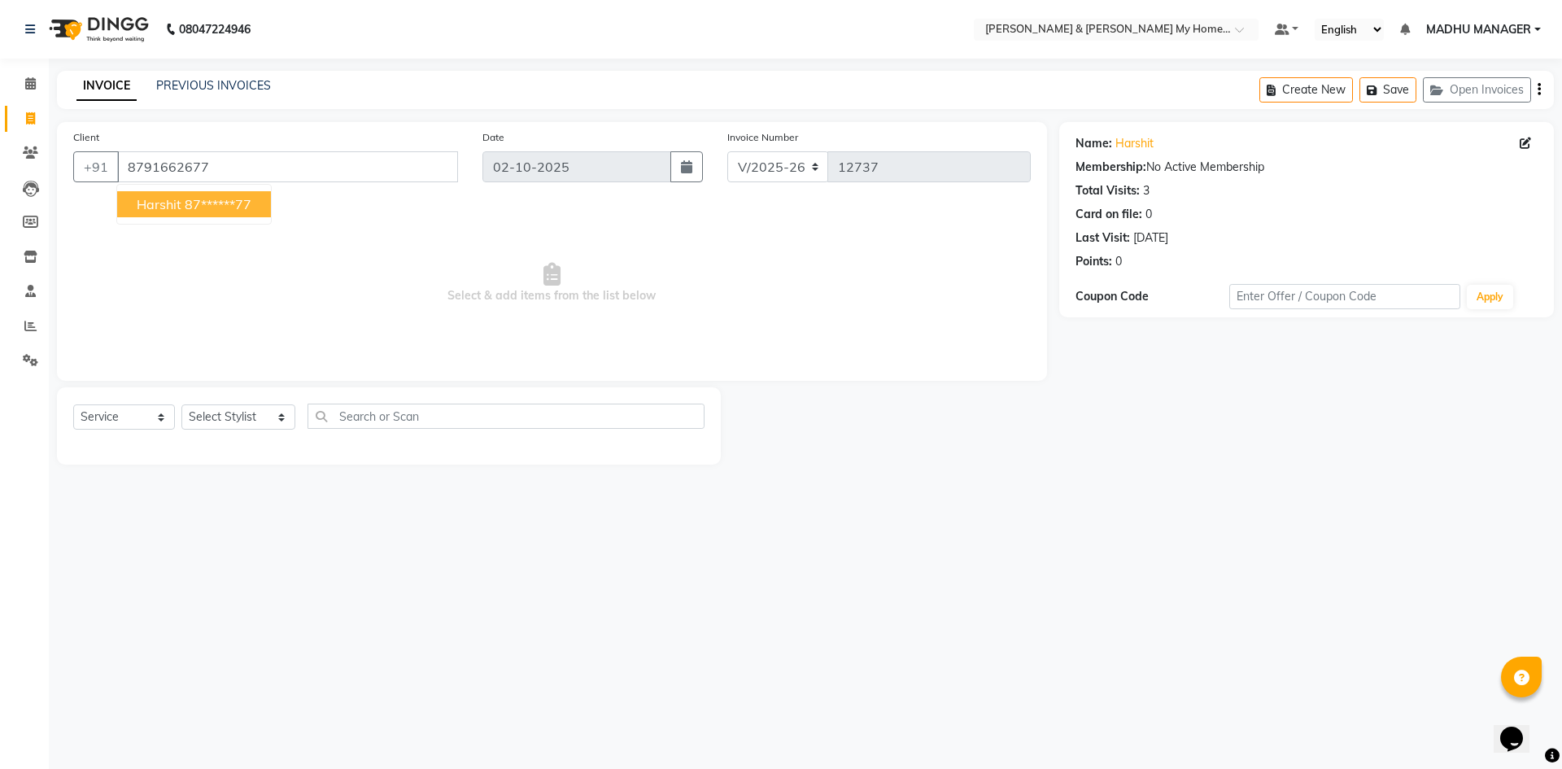
click at [255, 201] on button "harshit 87******77" at bounding box center [194, 204] width 154 height 26
type input "87******77"
click at [236, 417] on select "Select Stylist Aarti Aarti Beauty Akanksha Beauty akanksha Nail ALKA Ankitha ES…" at bounding box center [238, 416] width 114 height 25
select select "86173"
click at [181, 404] on select "Select Stylist Aarti Aarti Beauty Akanksha Beauty akanksha Nail ALKA Ankitha ES…" at bounding box center [238, 416] width 114 height 25
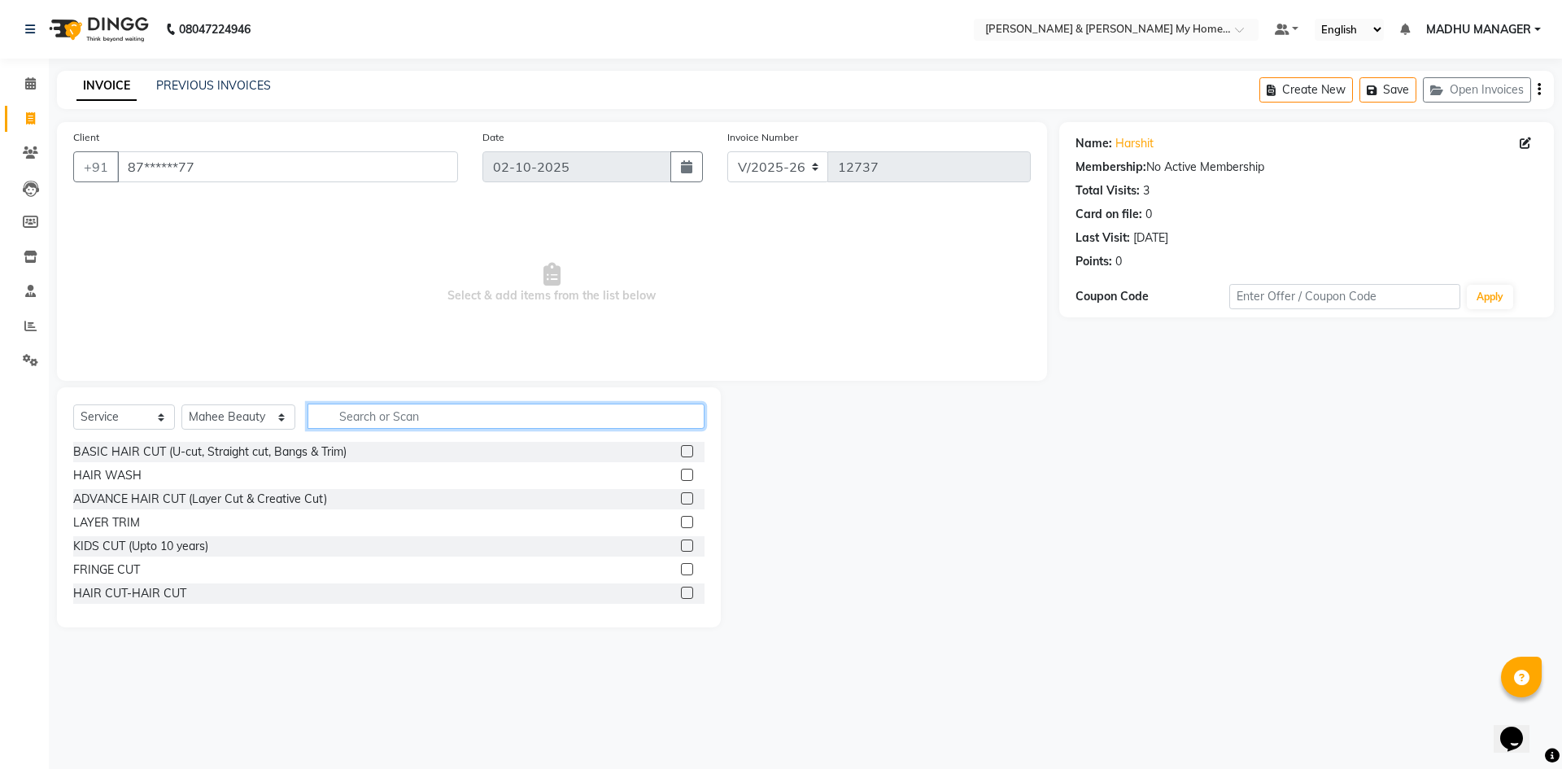
click at [493, 421] on input "text" at bounding box center [506, 416] width 397 height 25
type input "thr"
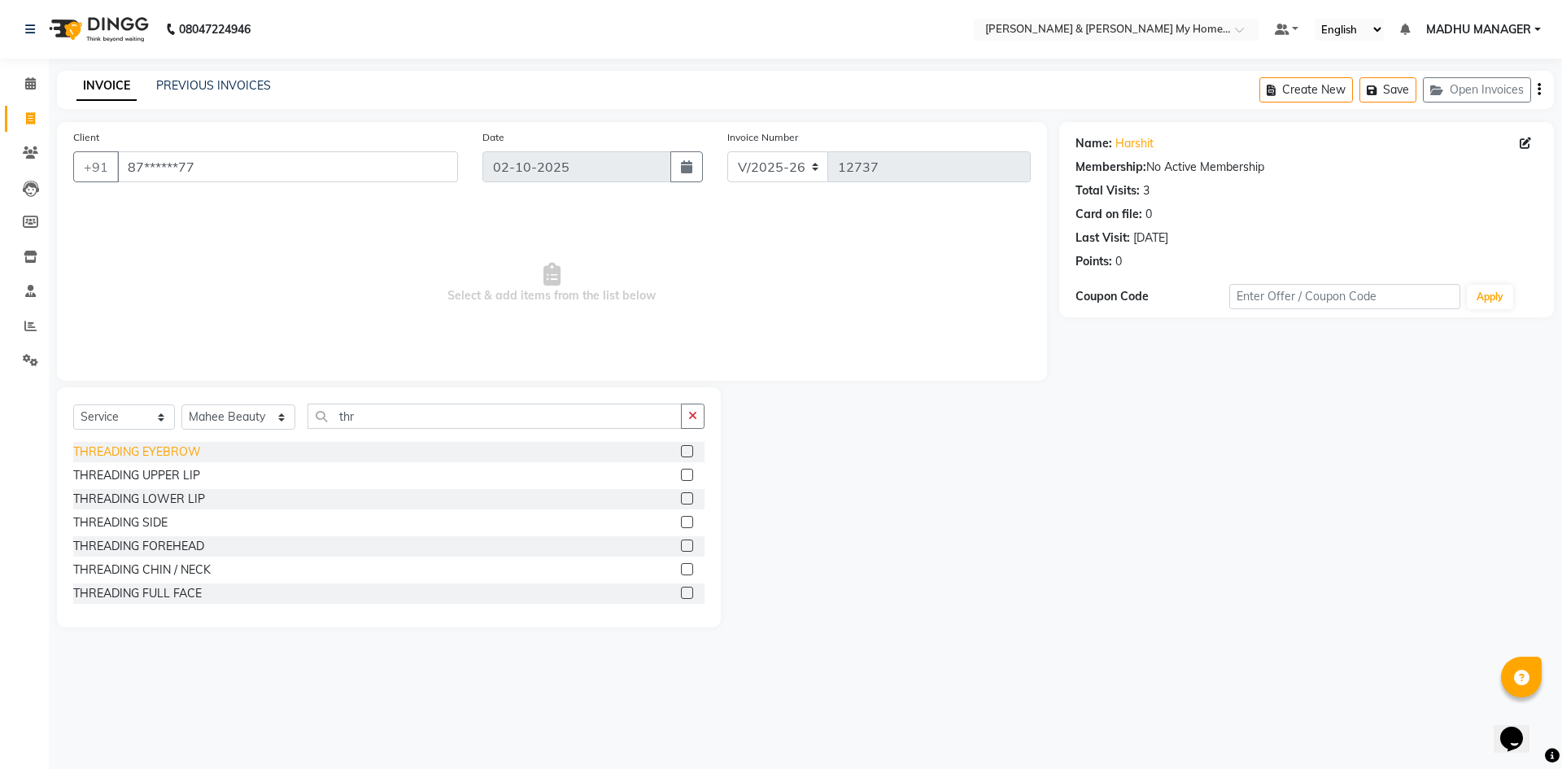
click at [128, 454] on div "THREADING EYEBROW" at bounding box center [137, 451] width 128 height 17
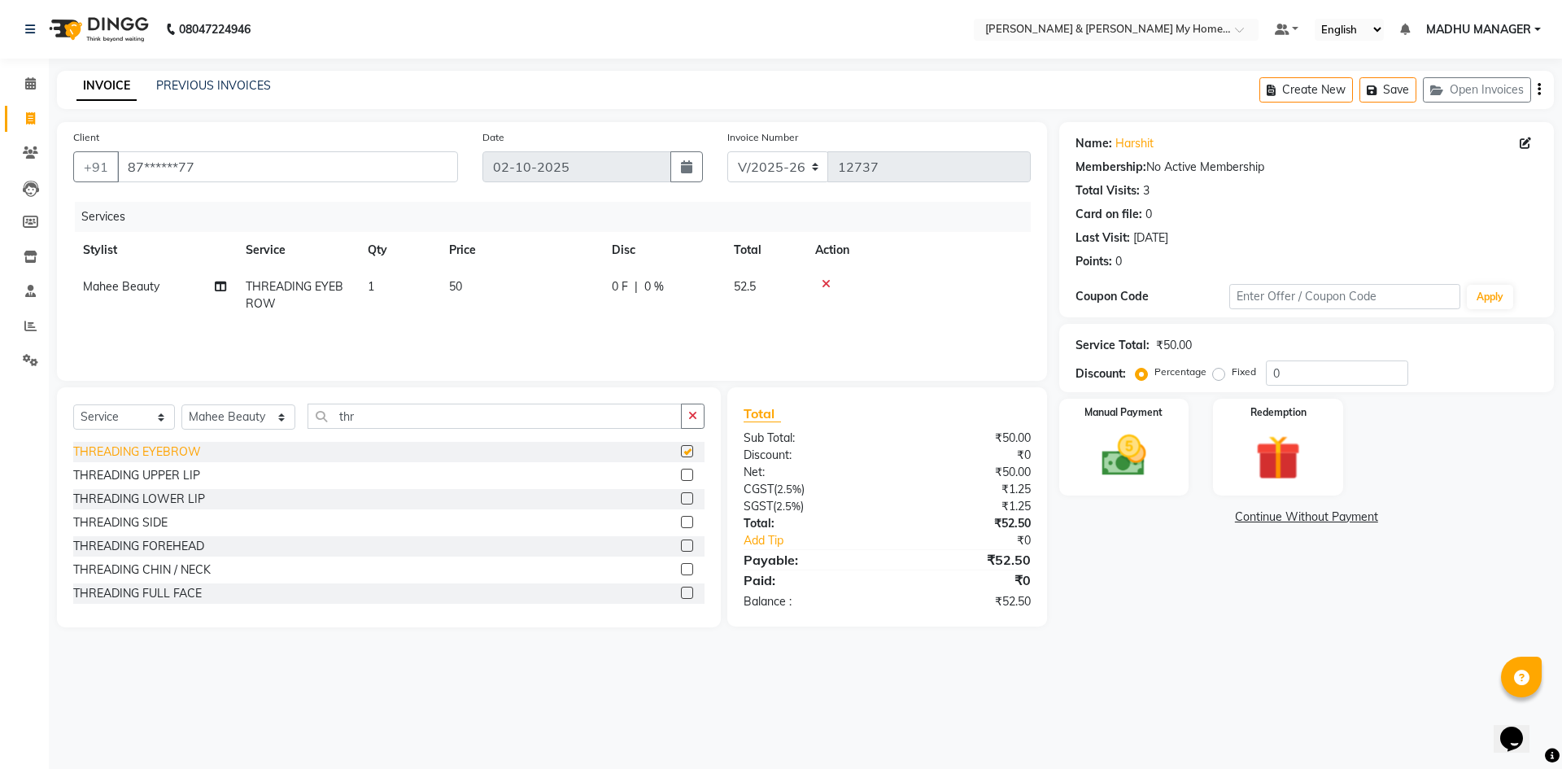
checkbox input "false"
click at [156, 480] on div "THREADING UPPER LIP" at bounding box center [136, 475] width 127 height 17
checkbox input "false"
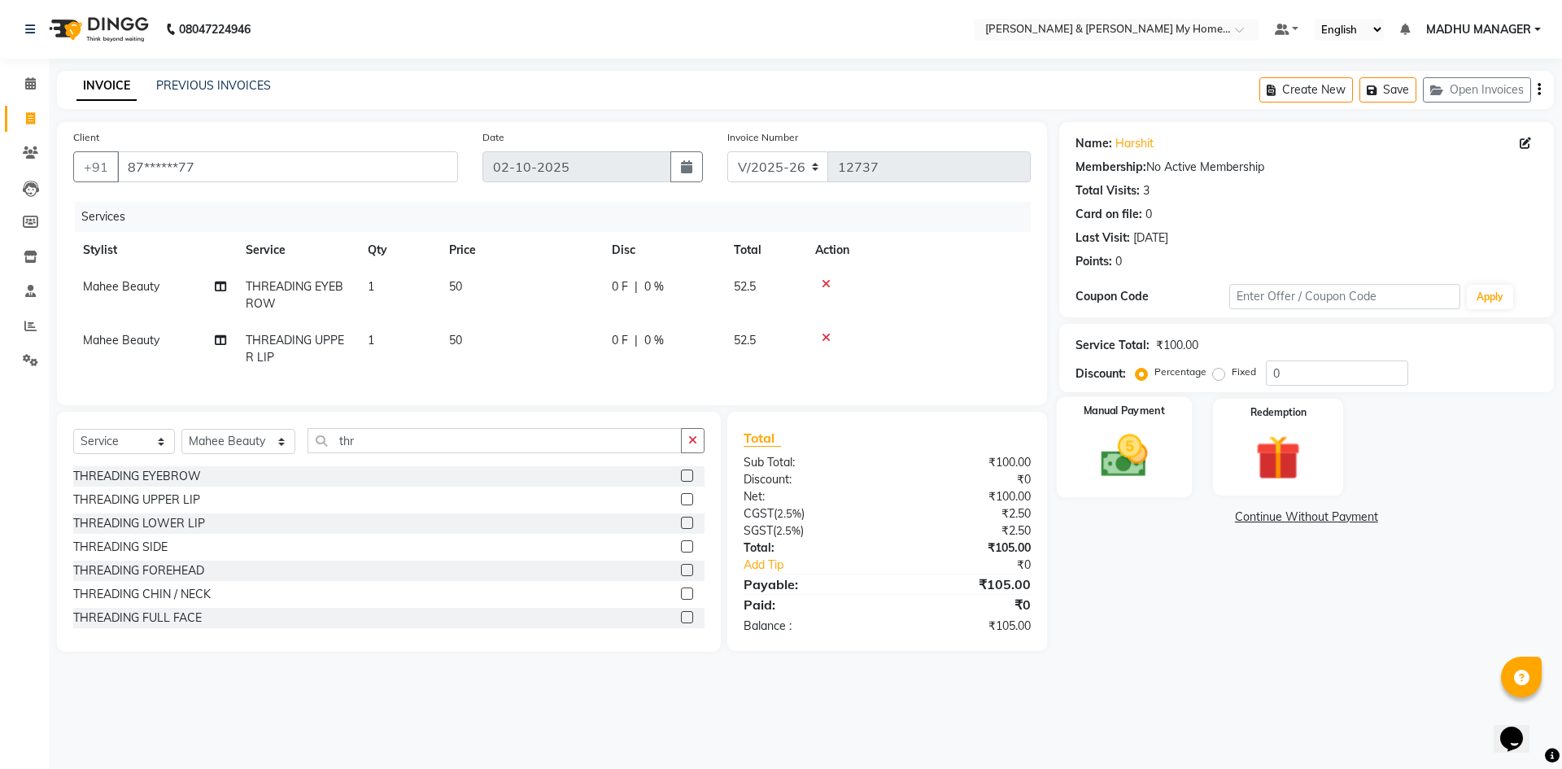
click at [1089, 435] on img at bounding box center [1124, 456] width 76 height 54
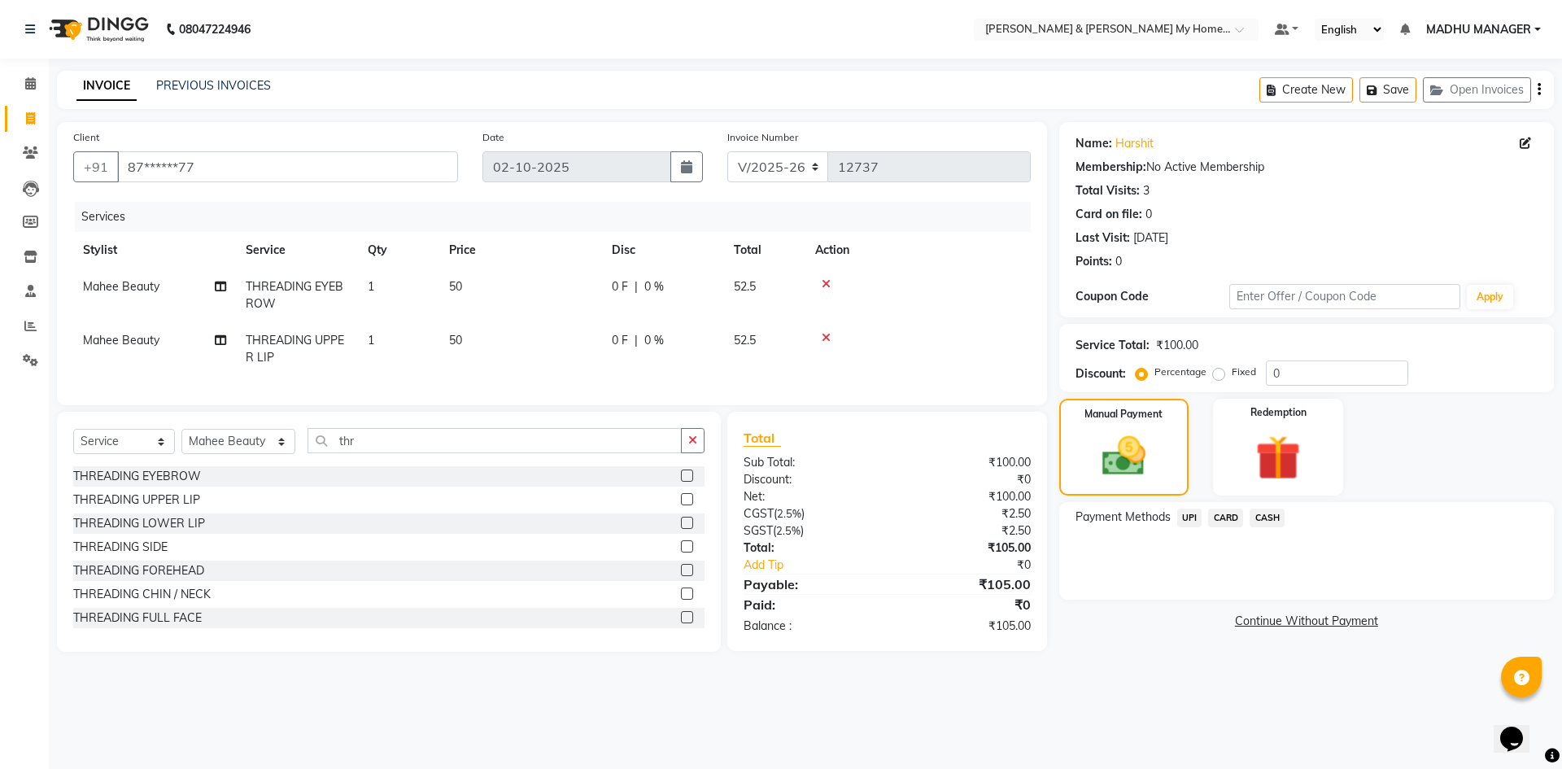
click at [1190, 524] on span "UPI" at bounding box center [1189, 518] width 25 height 19
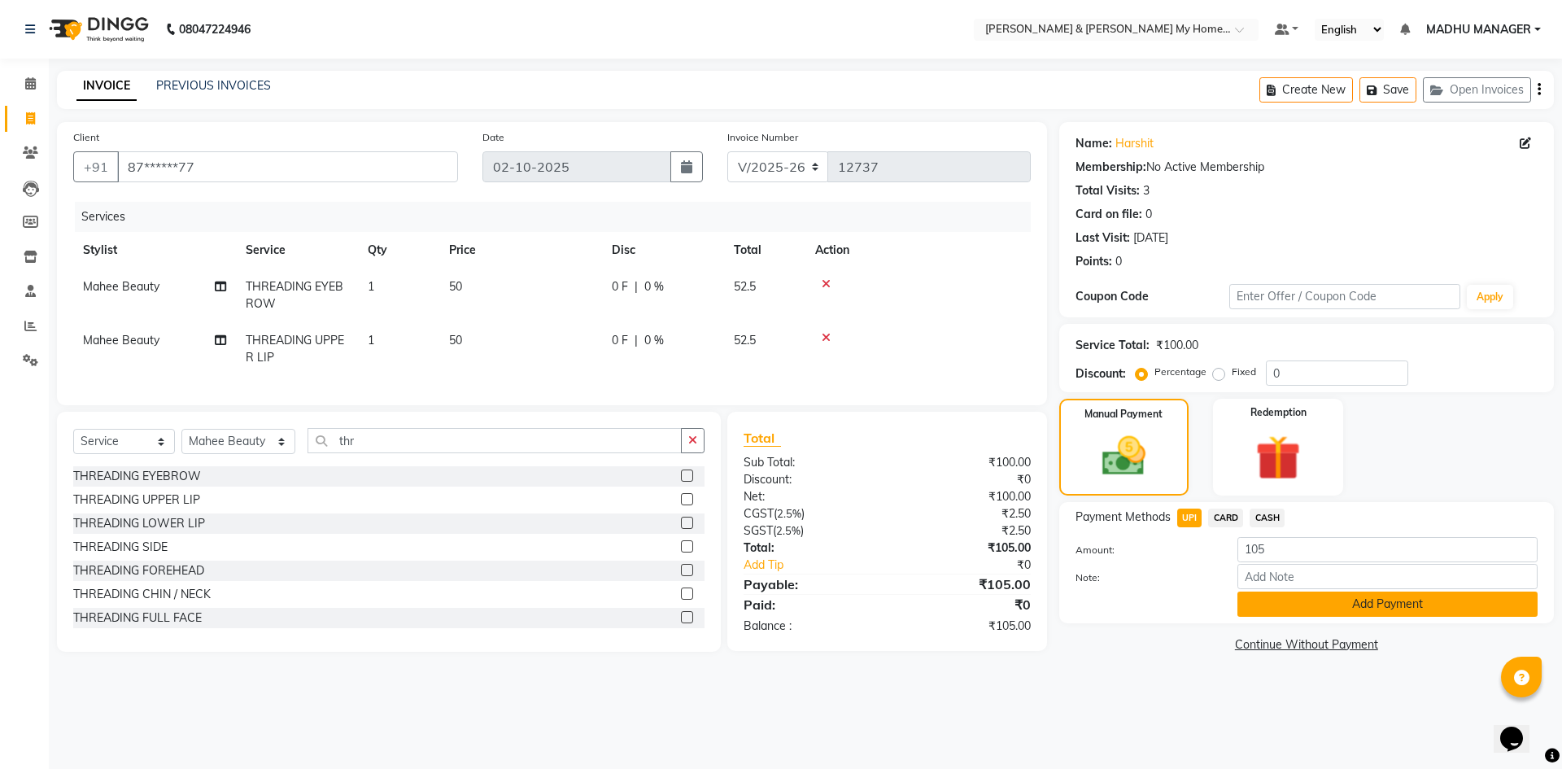
click at [1412, 611] on button "Add Payment" at bounding box center [1388, 604] width 300 height 25
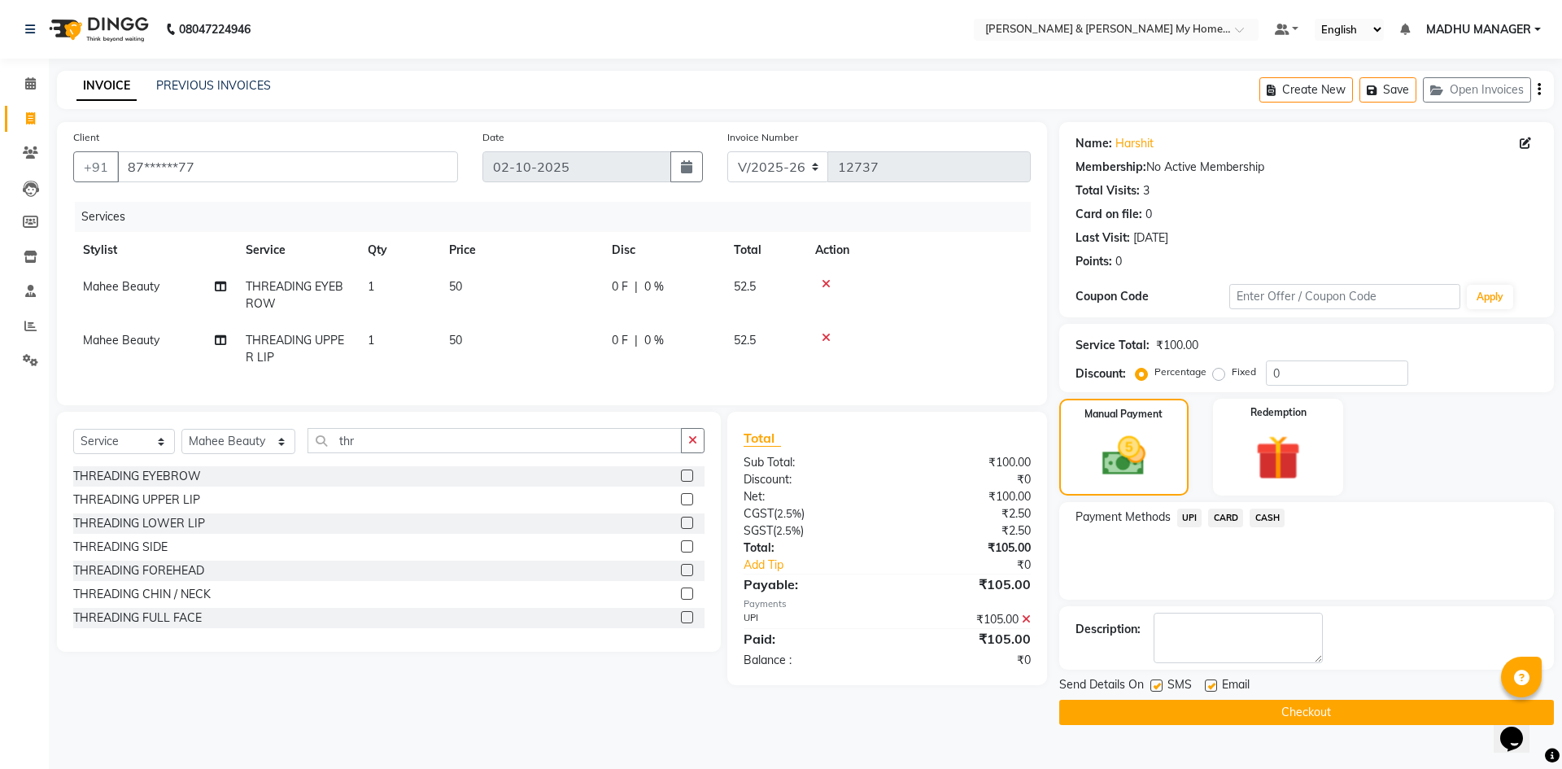
click at [1316, 719] on button "Checkout" at bounding box center [1306, 712] width 495 height 25
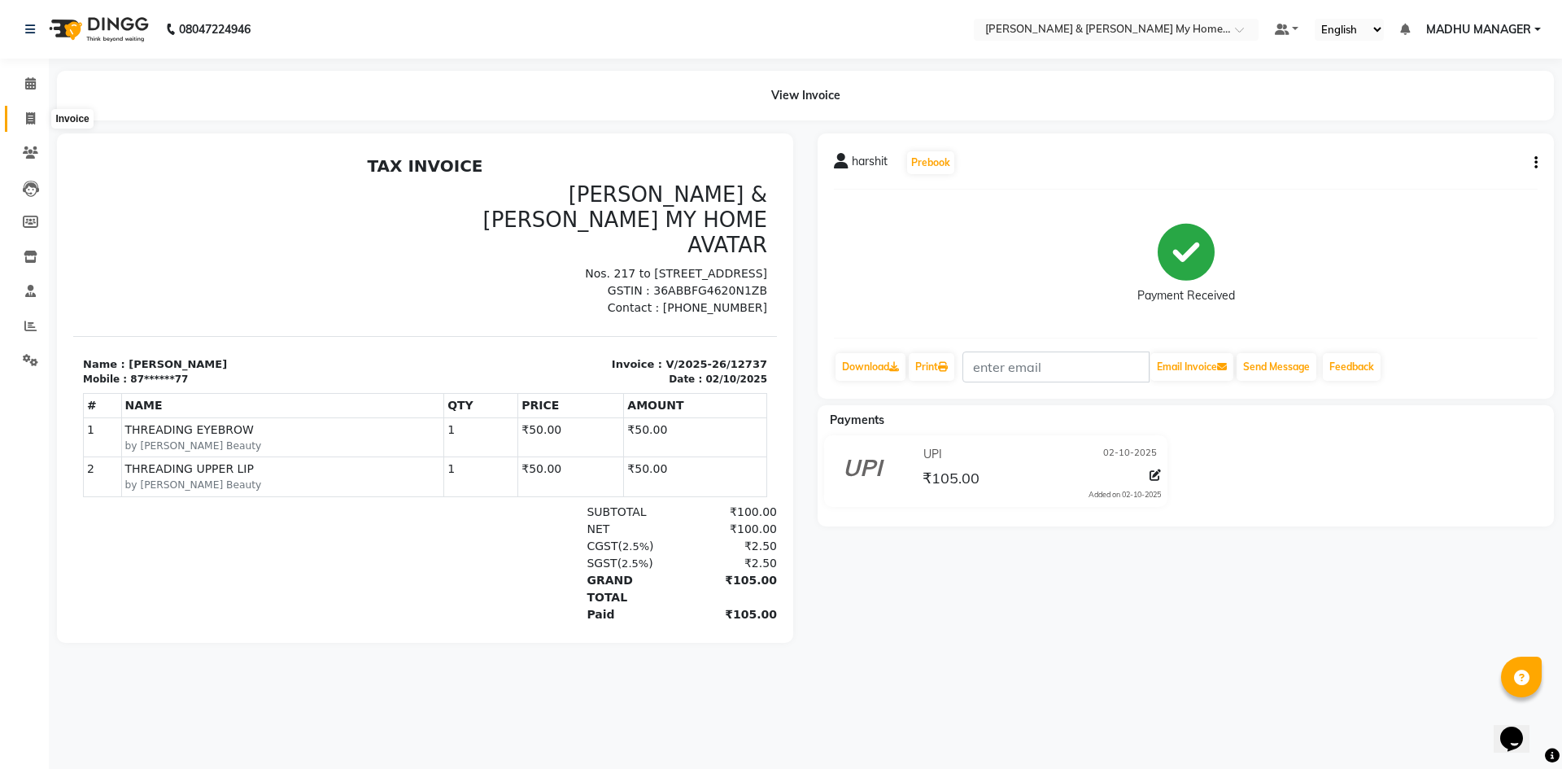
click at [40, 122] on span at bounding box center [30, 119] width 28 height 19
select select "service"
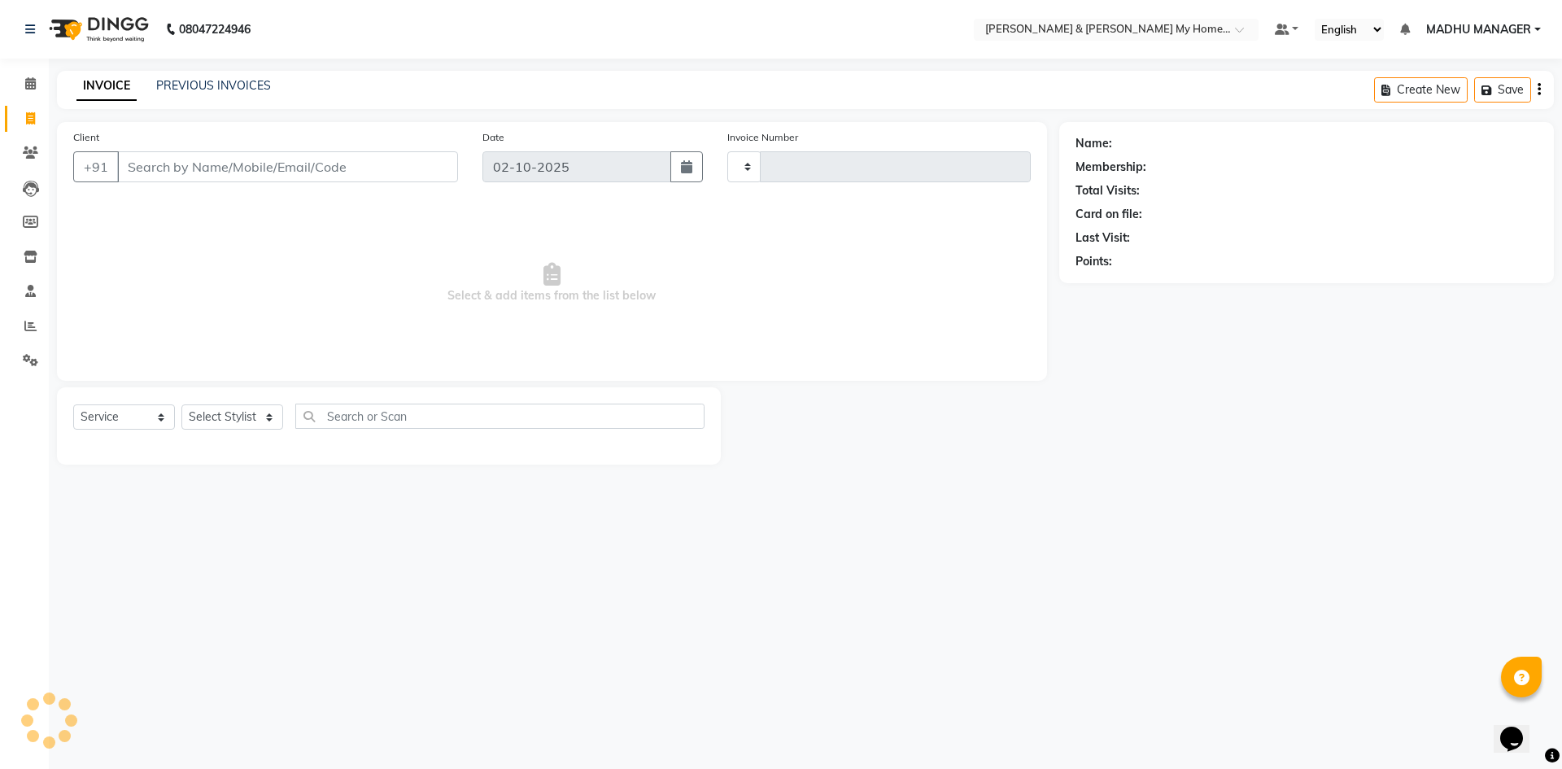
type input "12738"
select select "8193"
click at [365, 152] on input "Client" at bounding box center [287, 166] width 341 height 31
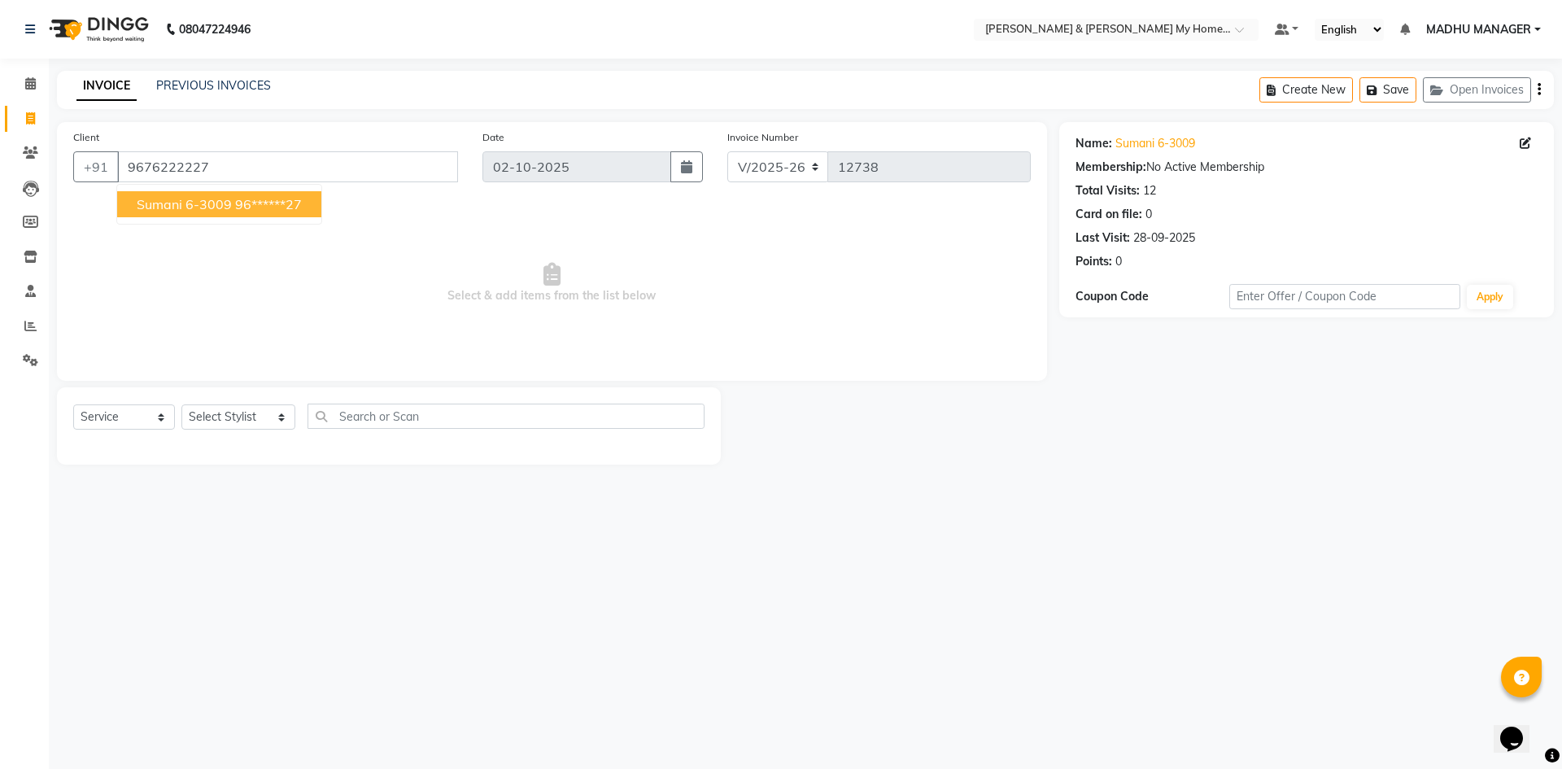
click at [262, 209] on ngb-highlight "96******27" at bounding box center [268, 204] width 67 height 16
type input "96******27"
click at [255, 424] on select "Select Stylist Aarti Aarti Beauty Akanksha Beauty akanksha Nail ALKA Ankitha ES…" at bounding box center [238, 416] width 114 height 25
select select "89818"
click at [181, 404] on select "Select Stylist Aarti Aarti Beauty Akanksha Beauty akanksha Nail ALKA Ankitha ES…" at bounding box center [238, 416] width 114 height 25
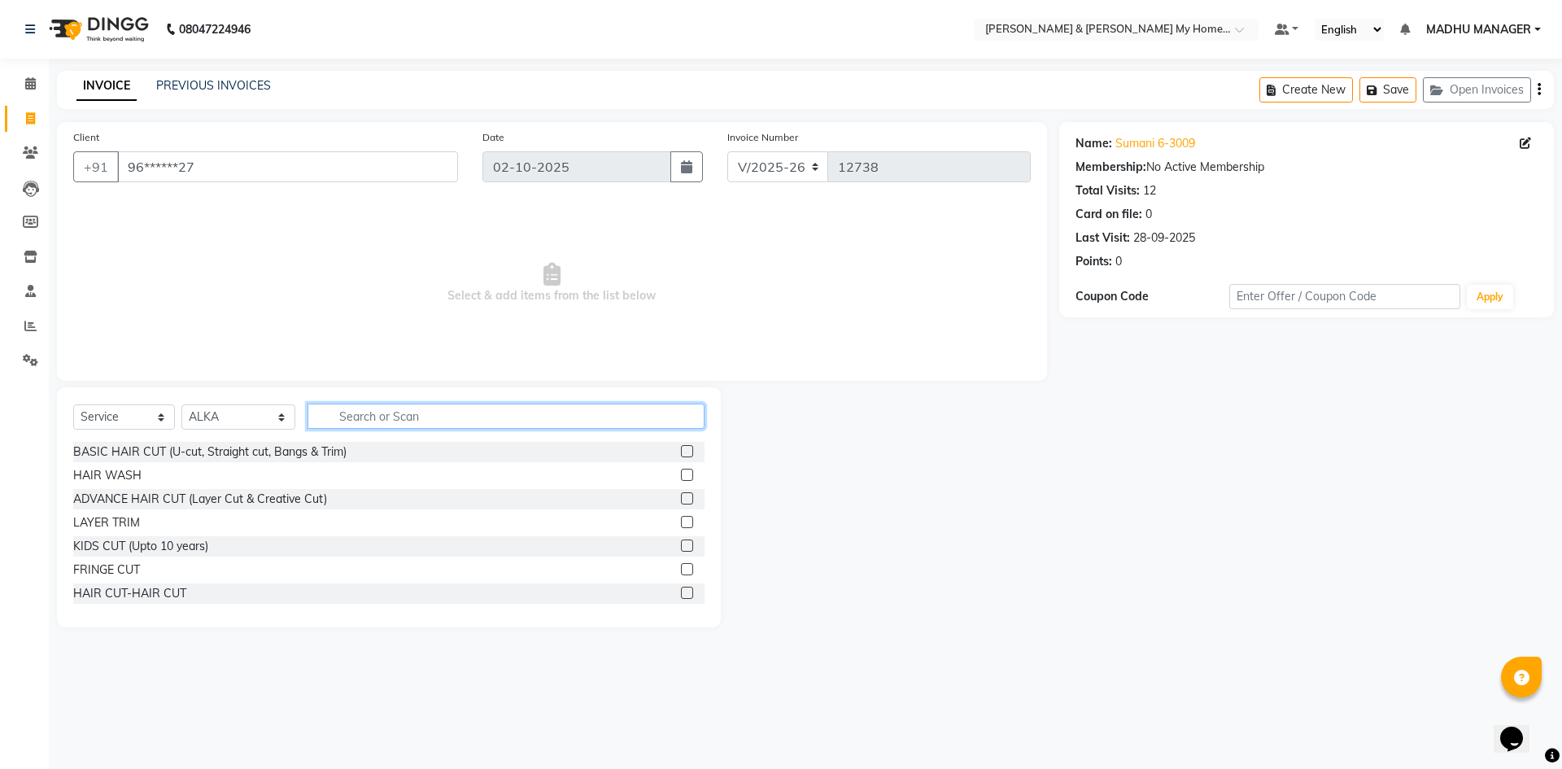
click at [392, 412] on input "text" at bounding box center [506, 416] width 397 height 25
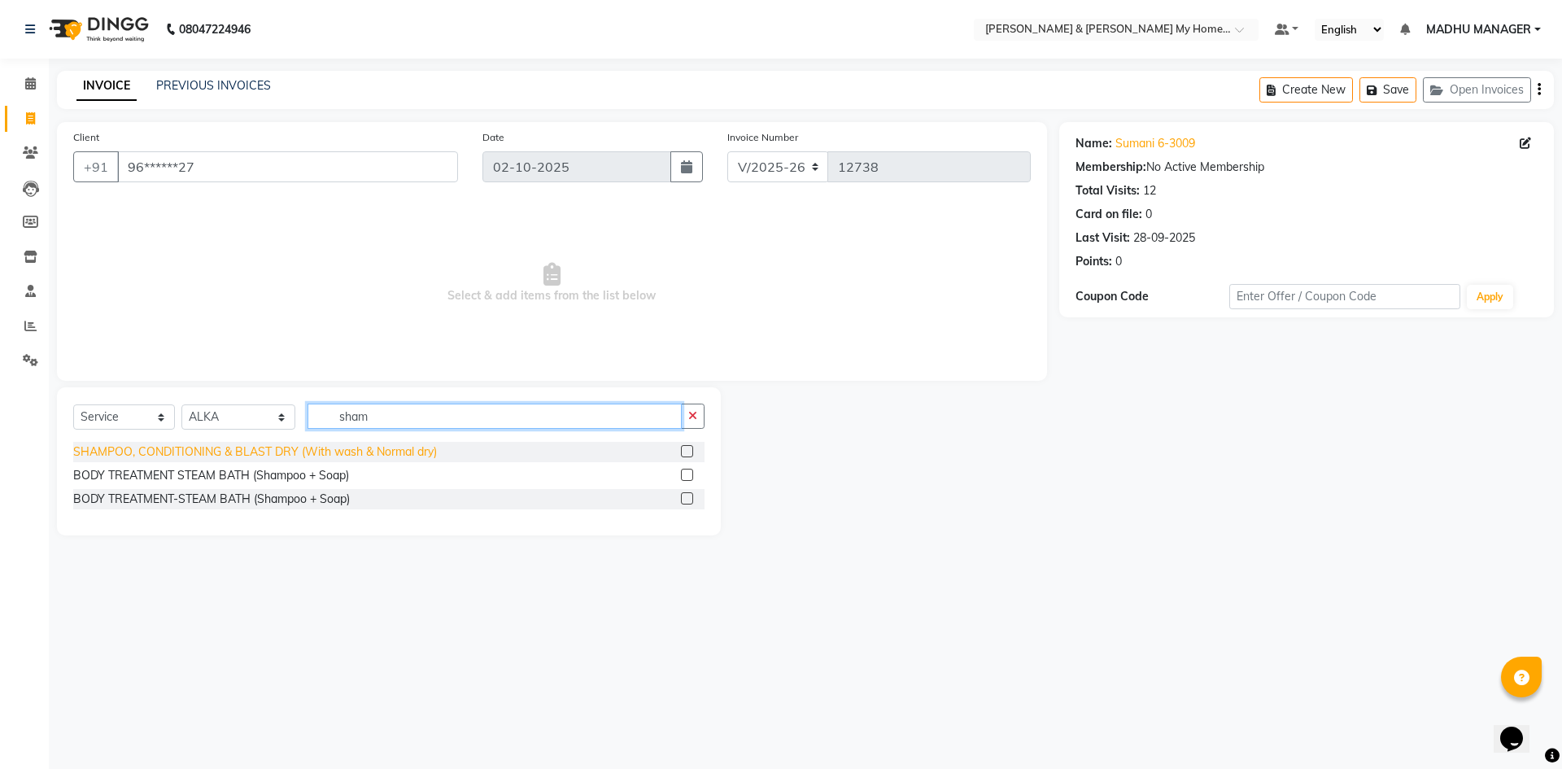
type input "sham"
click at [391, 447] on div "SHAMPOO, CONDITIONING & BLAST DRY (With wash & Normal dry)" at bounding box center [255, 451] width 364 height 17
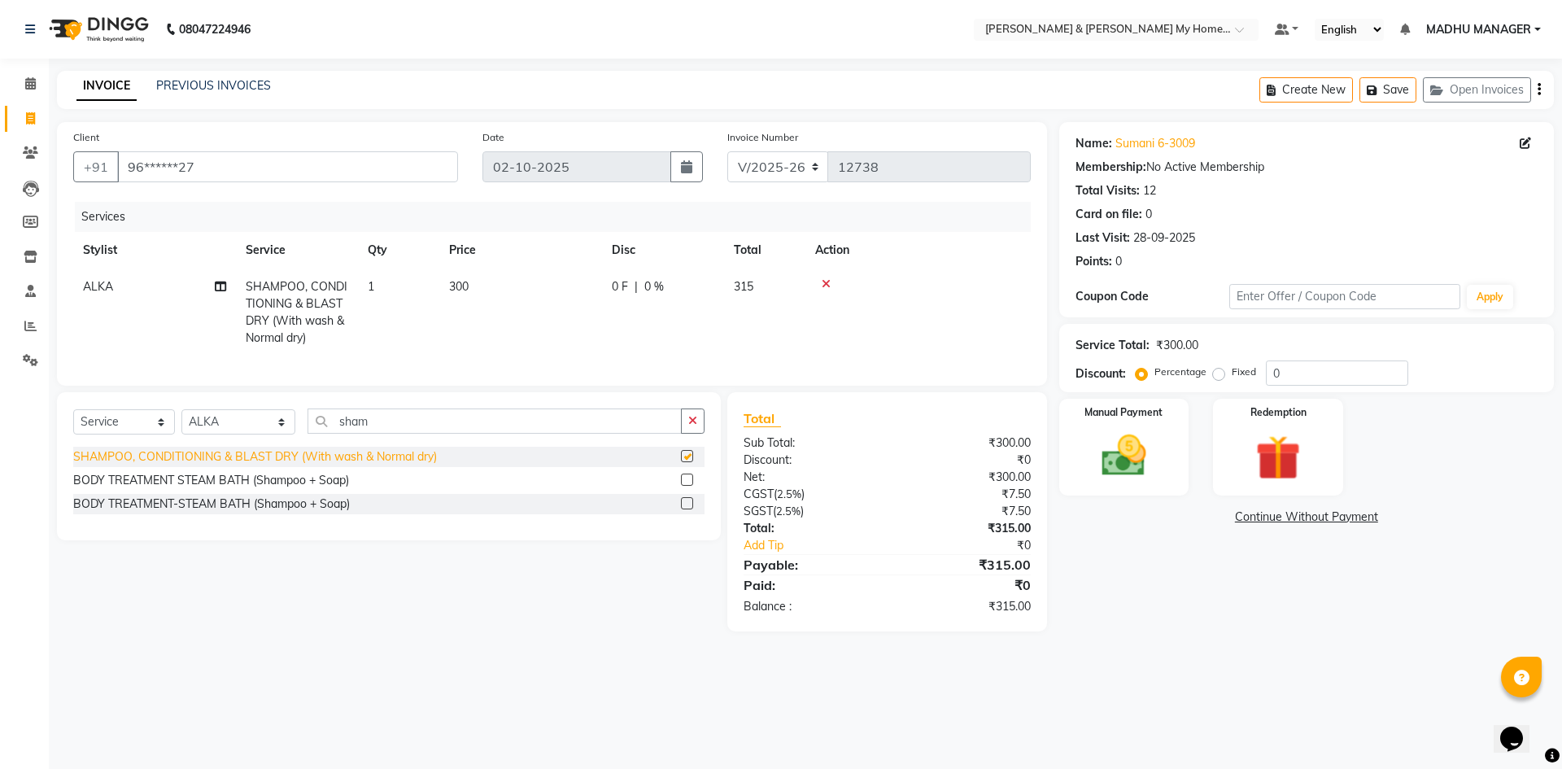
checkbox input "false"
click at [1143, 426] on div "Manual Payment" at bounding box center [1123, 447] width 135 height 100
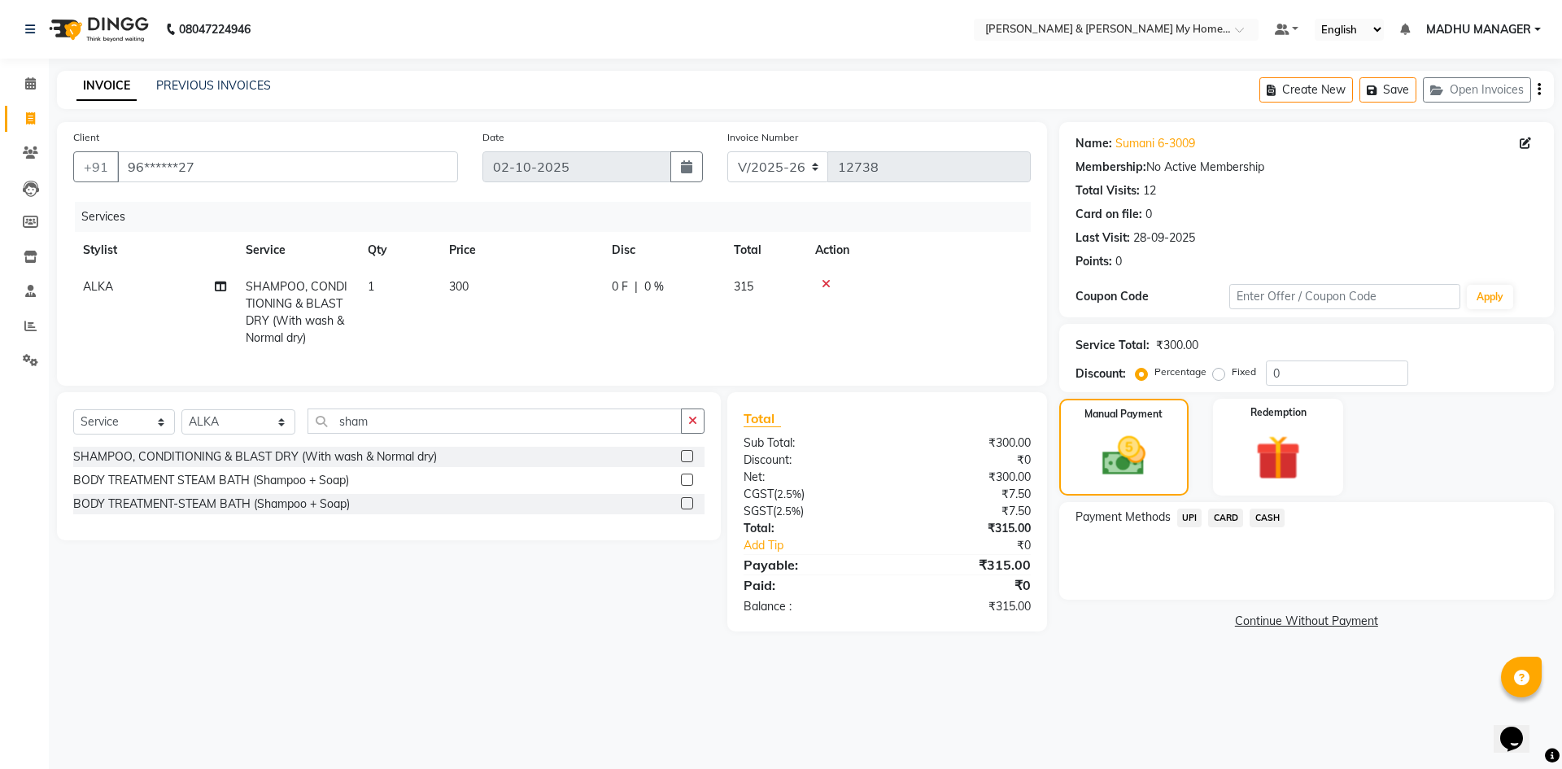
click at [1273, 517] on span "CASH" at bounding box center [1267, 518] width 35 height 19
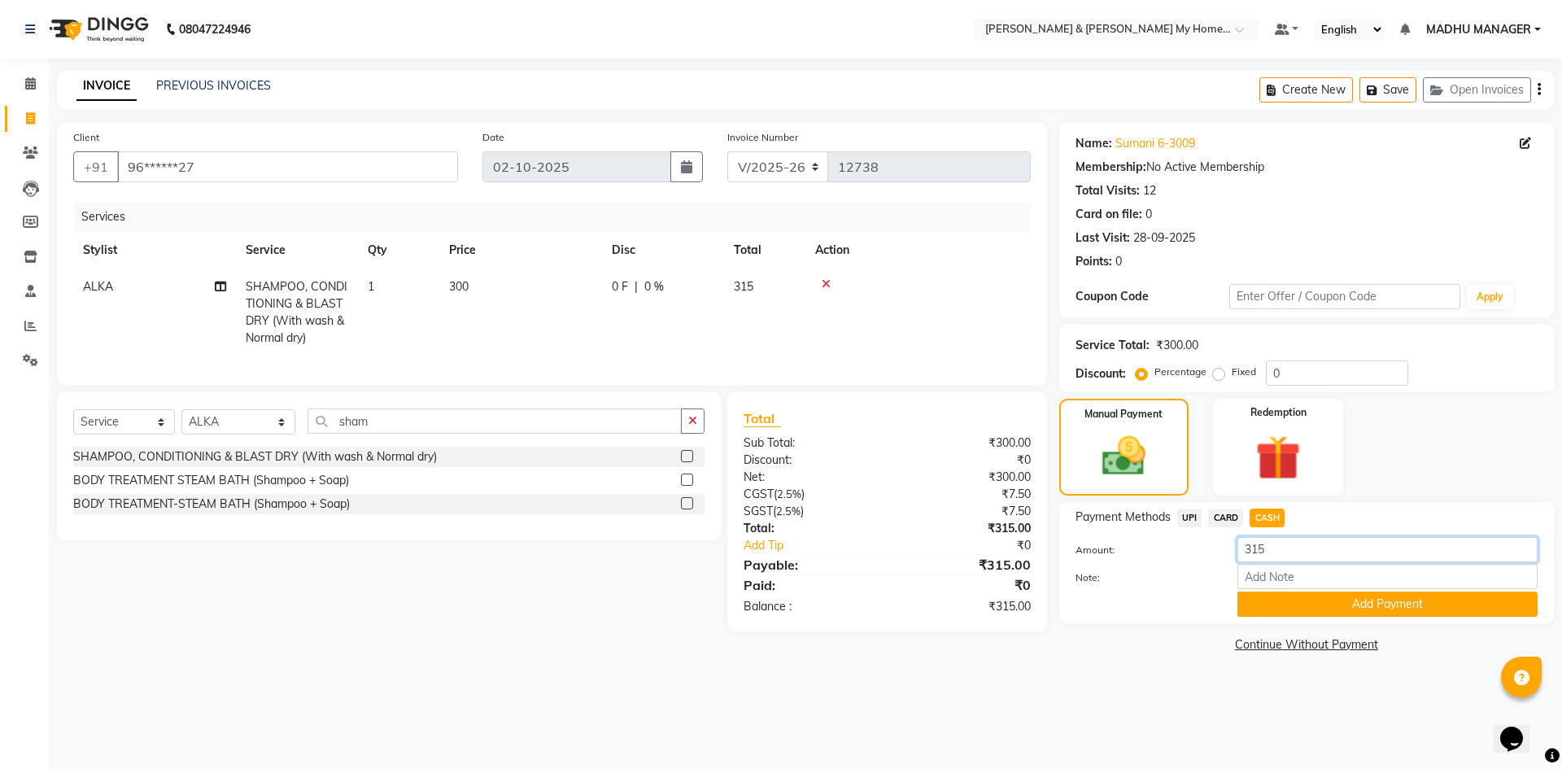
click at [1320, 560] on input "315" at bounding box center [1388, 549] width 300 height 25
type input "300"
click at [1336, 603] on button "Add Payment" at bounding box center [1388, 604] width 300 height 25
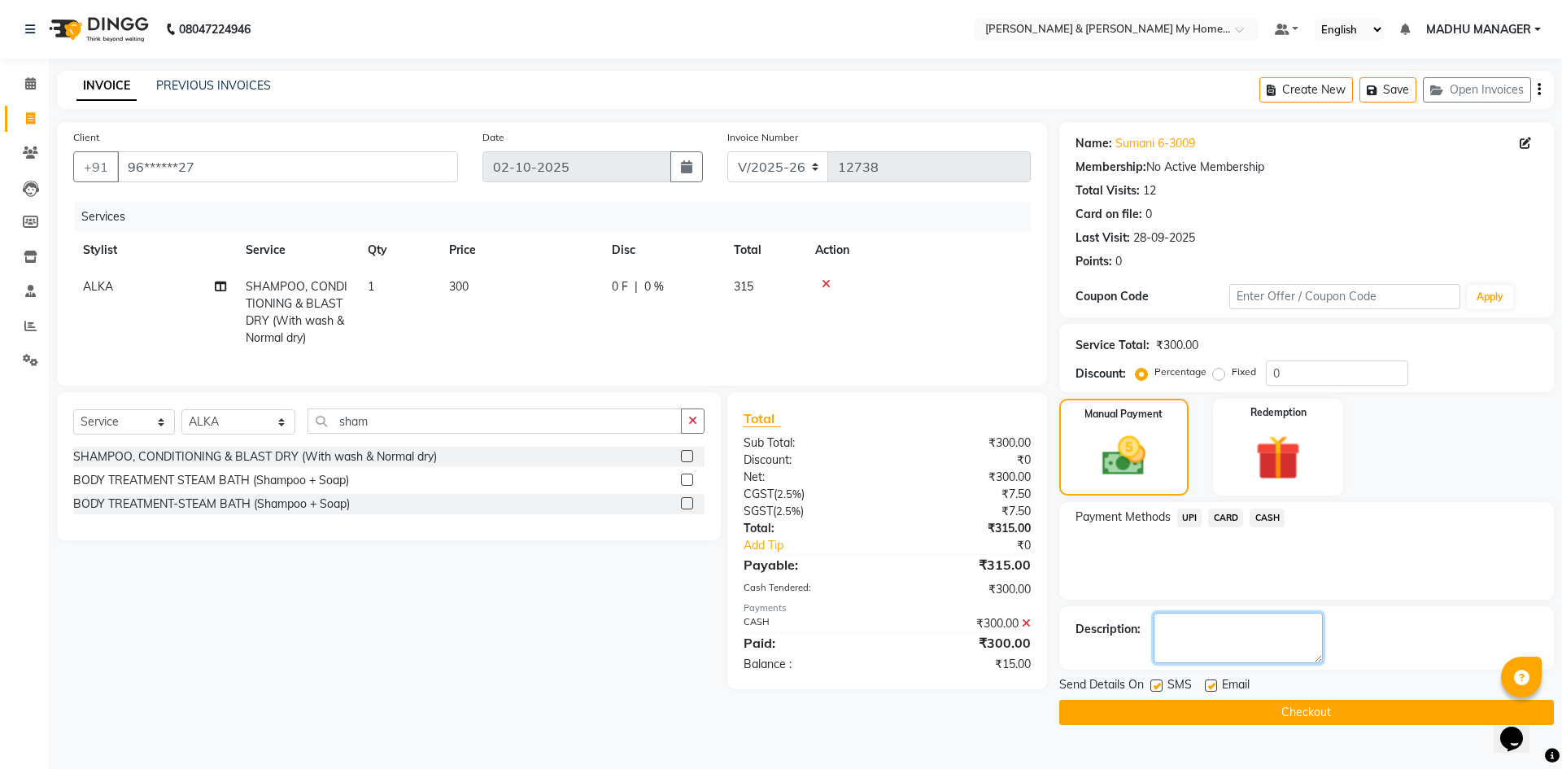
click at [1264, 642] on textarea at bounding box center [1238, 638] width 169 height 50
type textarea "15 Pending"
click at [1293, 716] on button "Checkout" at bounding box center [1306, 712] width 495 height 25
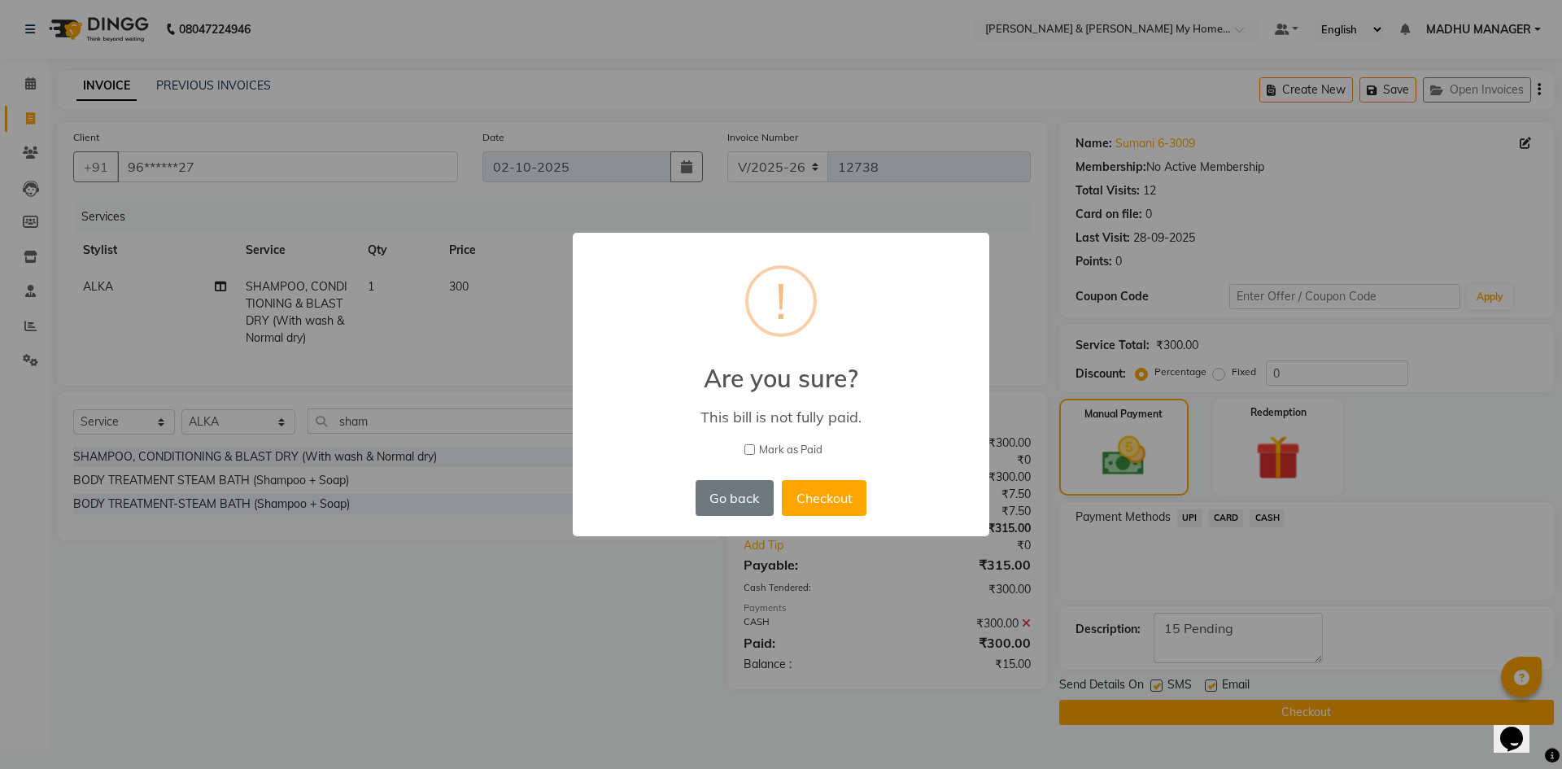
click at [778, 454] on span "Mark as Paid" at bounding box center [790, 450] width 63 height 16
click at [755, 454] on input "Mark as Paid" at bounding box center [749, 449] width 11 height 11
checkbox input "true"
click at [793, 496] on button "Checkout" at bounding box center [824, 498] width 85 height 36
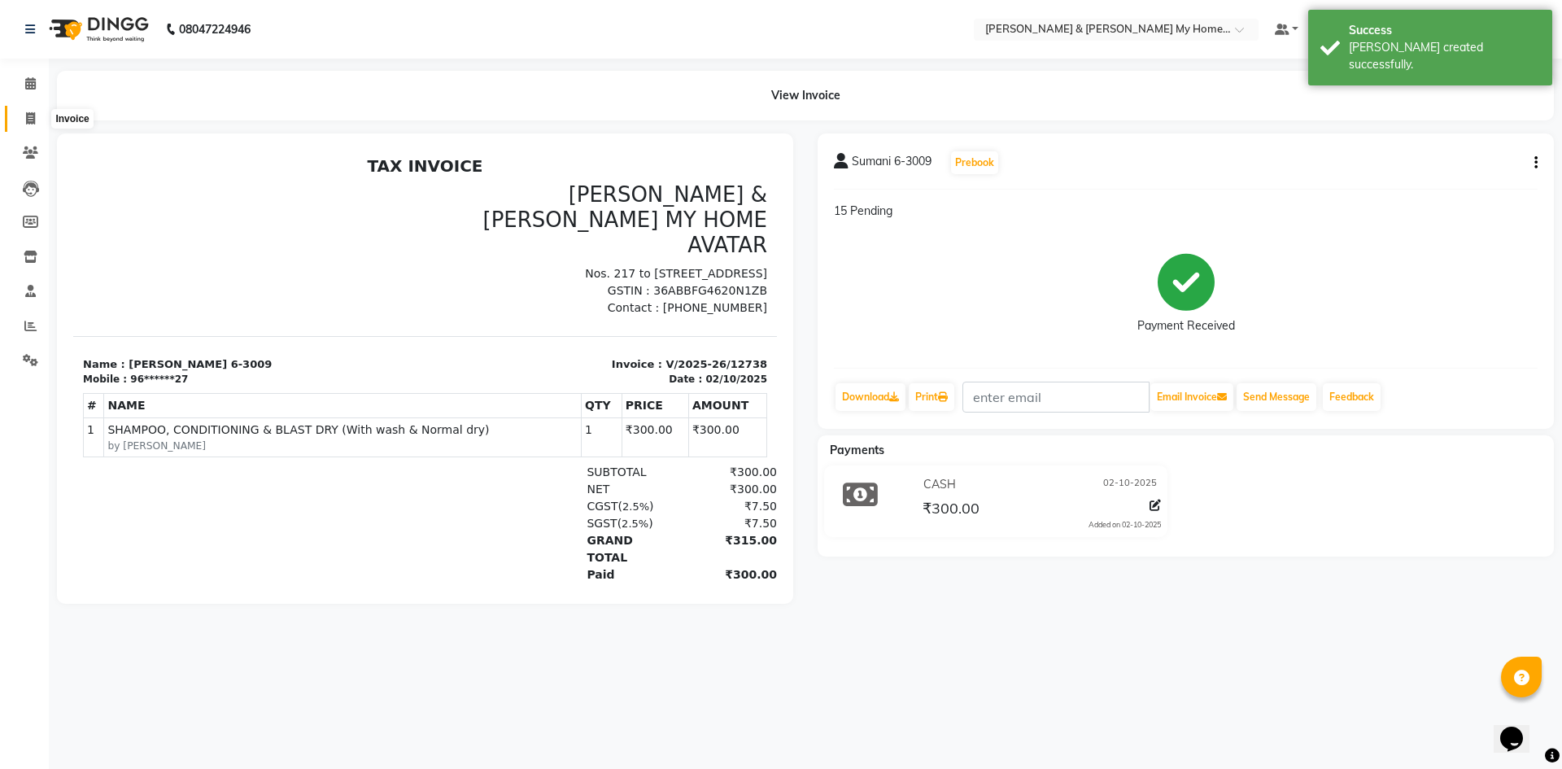
click at [42, 116] on span at bounding box center [30, 119] width 28 height 19
select select "8193"
select select "service"
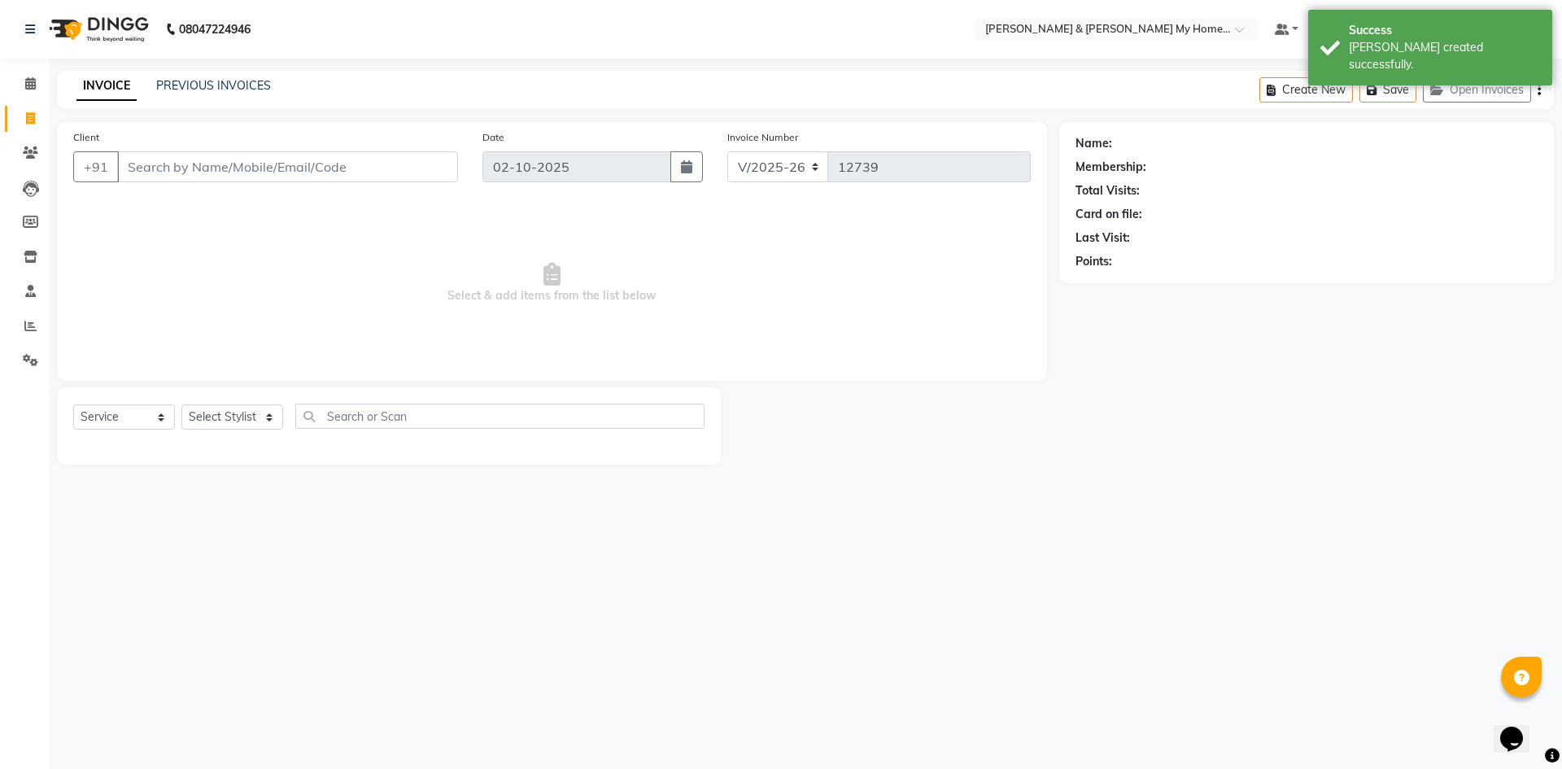
click at [289, 170] on input "Client" at bounding box center [287, 166] width 341 height 31
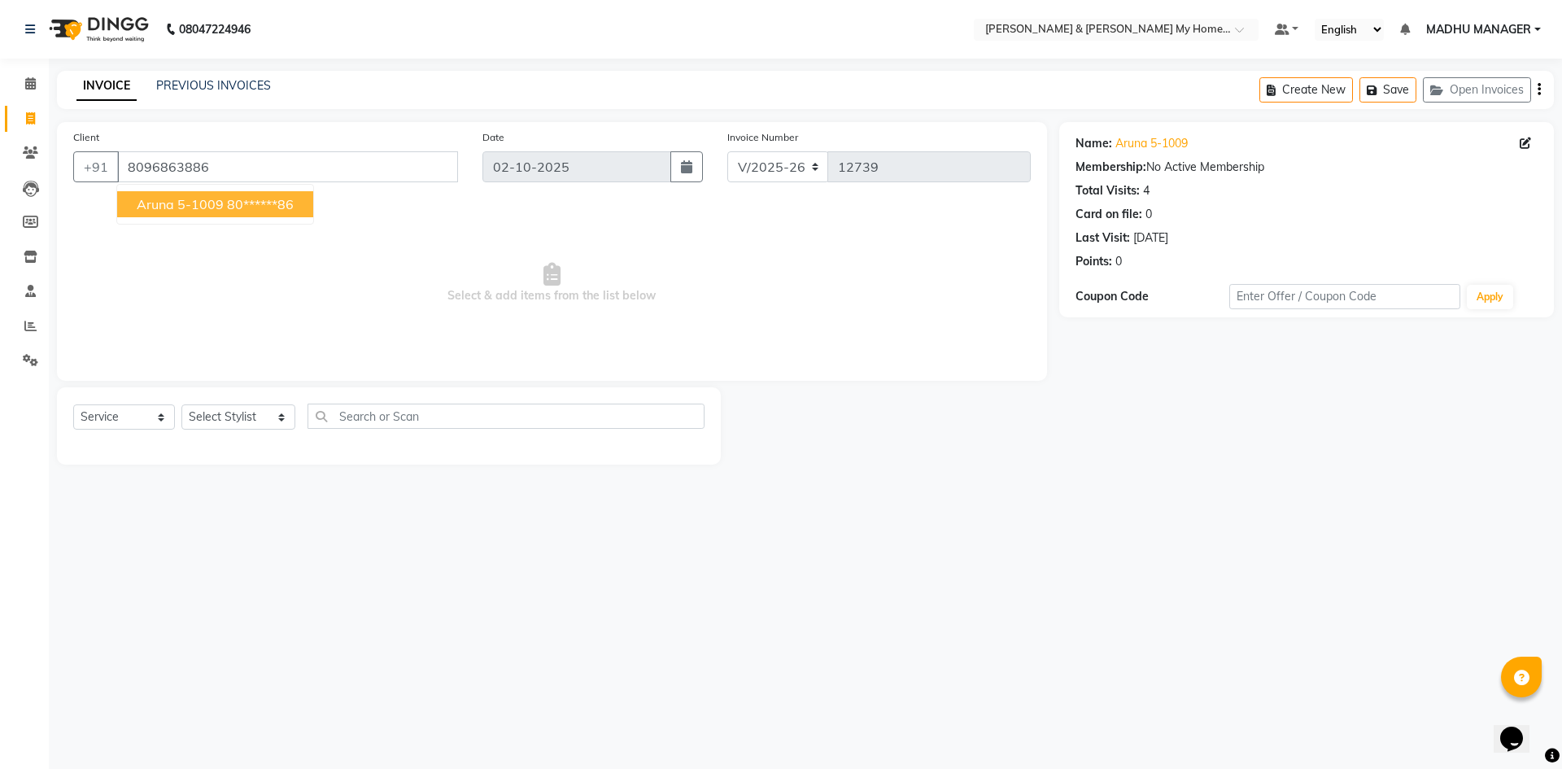
click at [280, 195] on button "Aruna 5-1009 80******86" at bounding box center [215, 204] width 196 height 26
type input "80******86"
click at [269, 421] on select "Select Stylist Aarti Aarti Beauty Akanksha Beauty akanksha Nail ALKA Ankitha ES…" at bounding box center [238, 416] width 114 height 25
select select "93474"
click at [181, 404] on select "Select Stylist Aarti Aarti Beauty Akanksha Beauty akanksha Nail ALKA Ankitha ES…" at bounding box center [238, 416] width 114 height 25
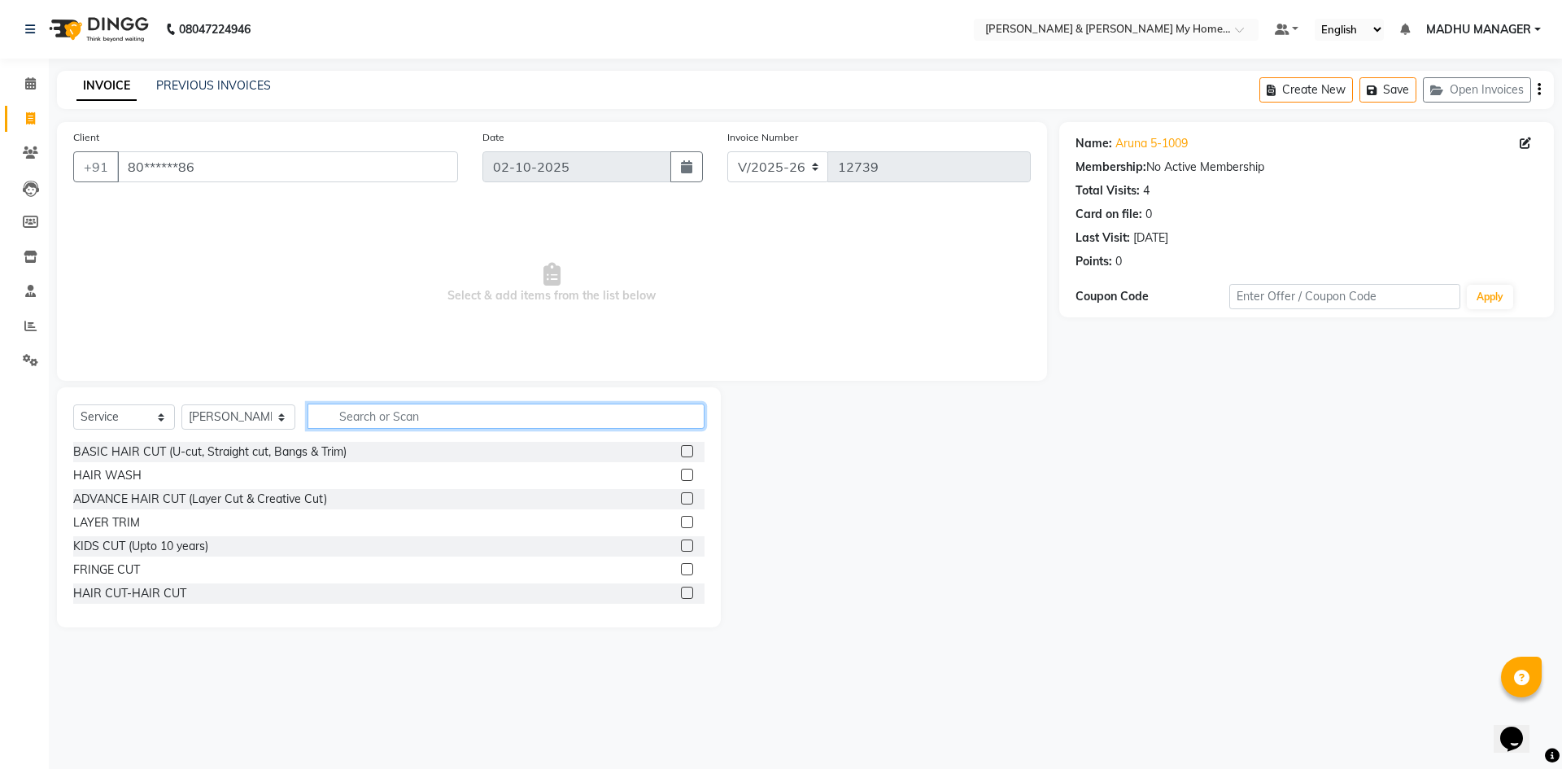
click at [424, 417] on input "text" at bounding box center [506, 416] width 397 height 25
type input "thr"
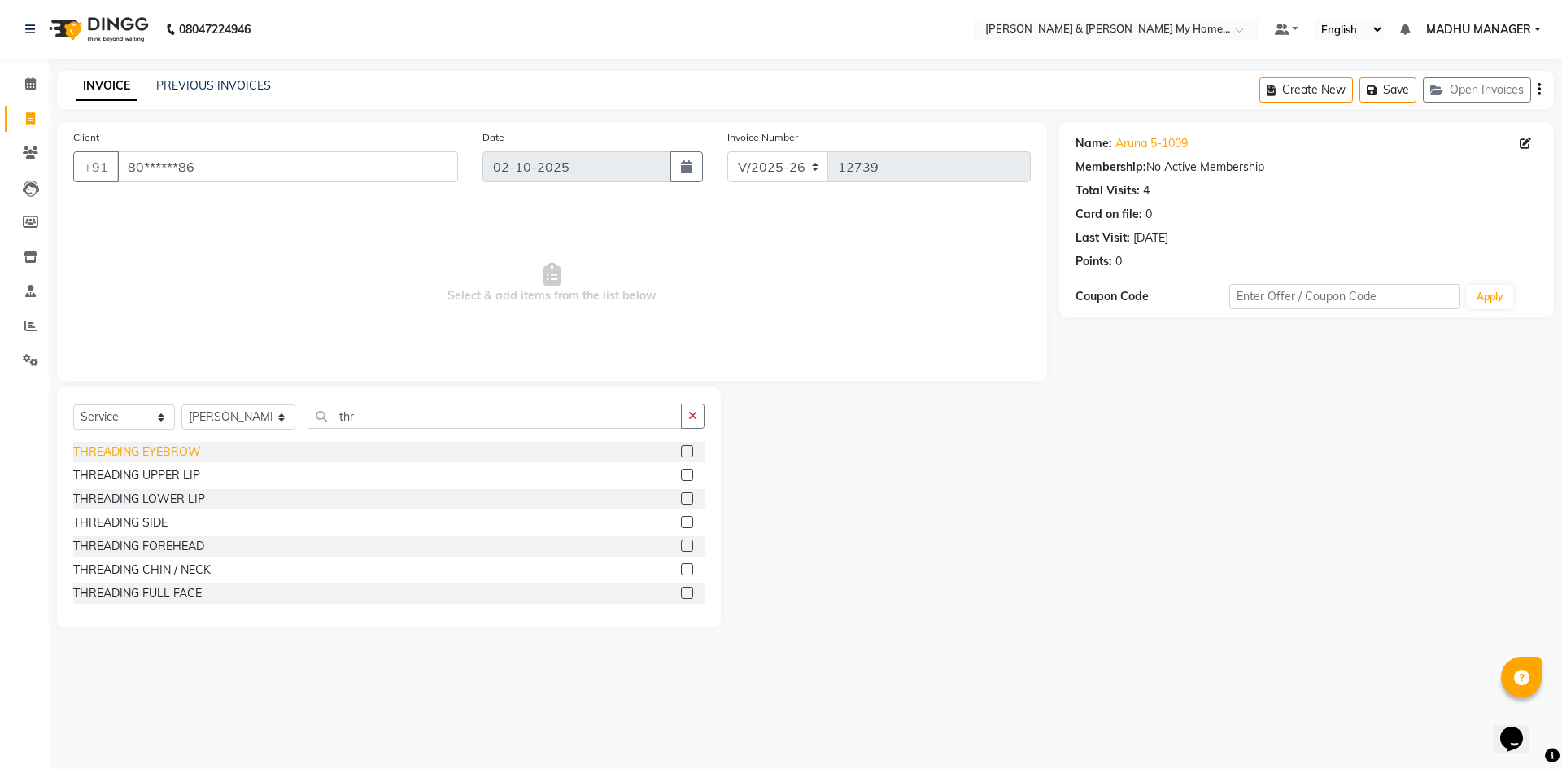
click at [148, 451] on div "THREADING EYEBROW" at bounding box center [137, 451] width 128 height 17
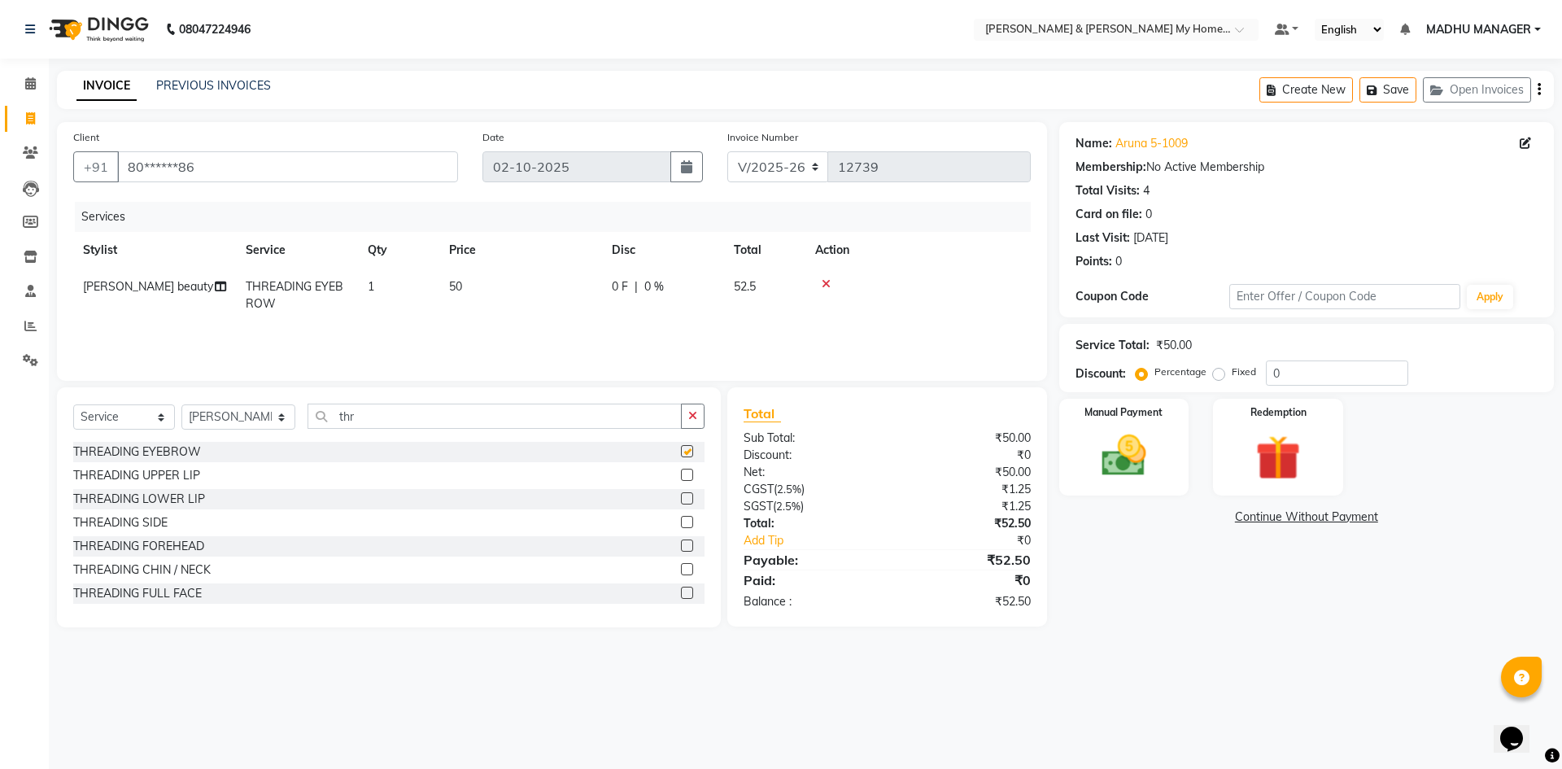
checkbox input "false"
click at [1110, 438] on img at bounding box center [1124, 456] width 76 height 54
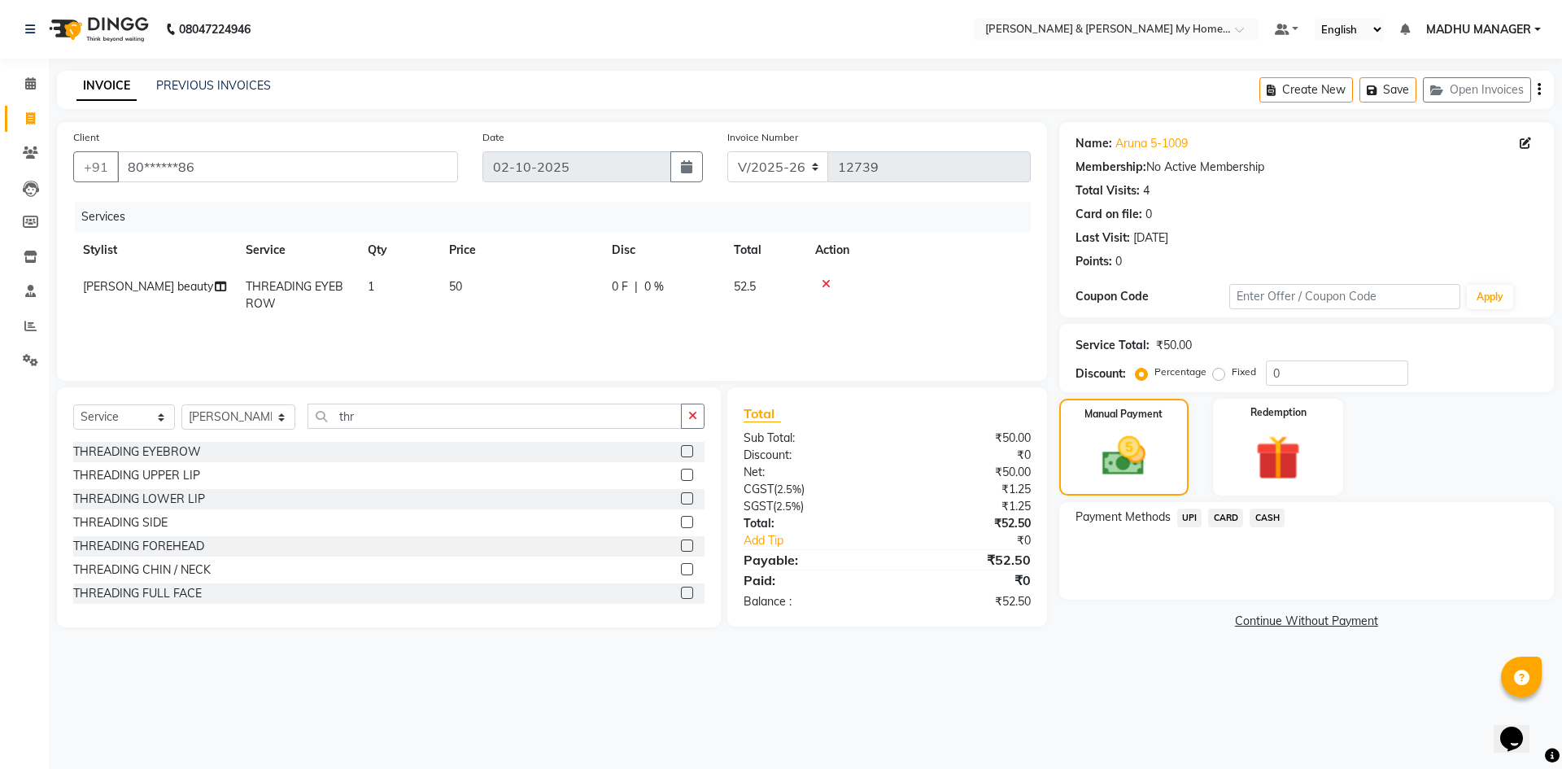
click at [1190, 520] on span "UPI" at bounding box center [1189, 518] width 25 height 19
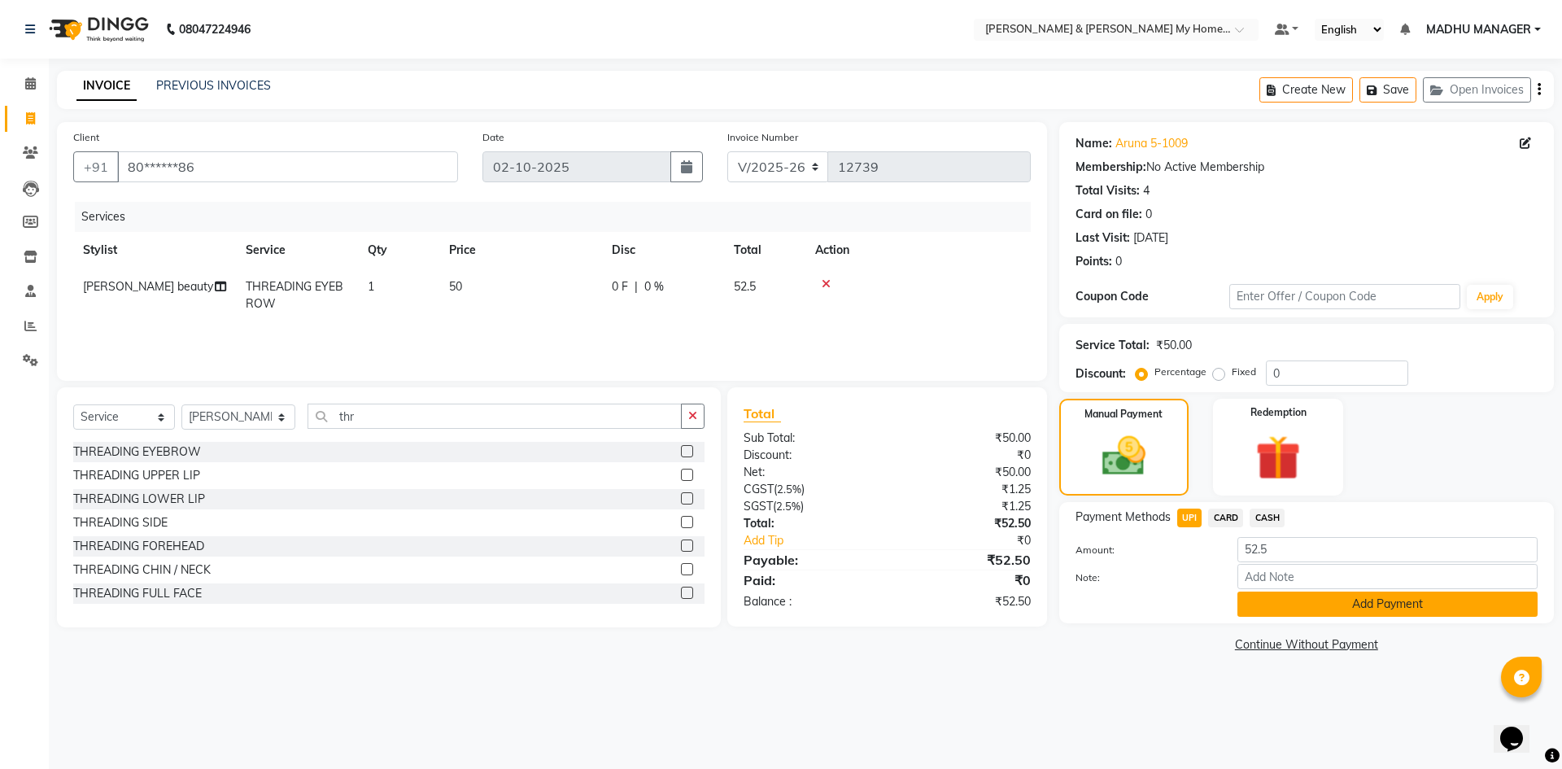
click at [1426, 613] on button "Add Payment" at bounding box center [1388, 604] width 300 height 25
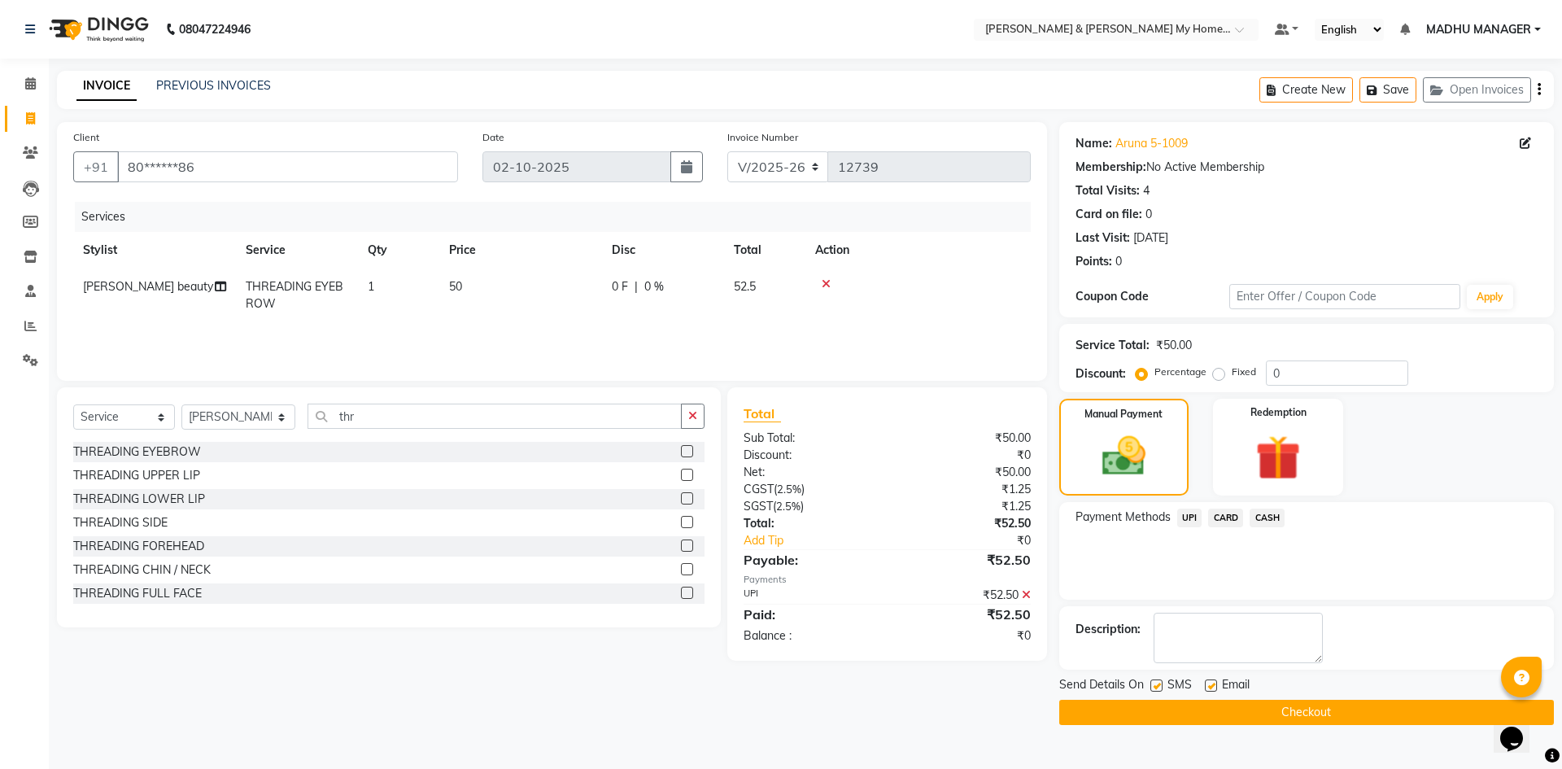
click at [1320, 711] on button "Checkout" at bounding box center [1306, 712] width 495 height 25
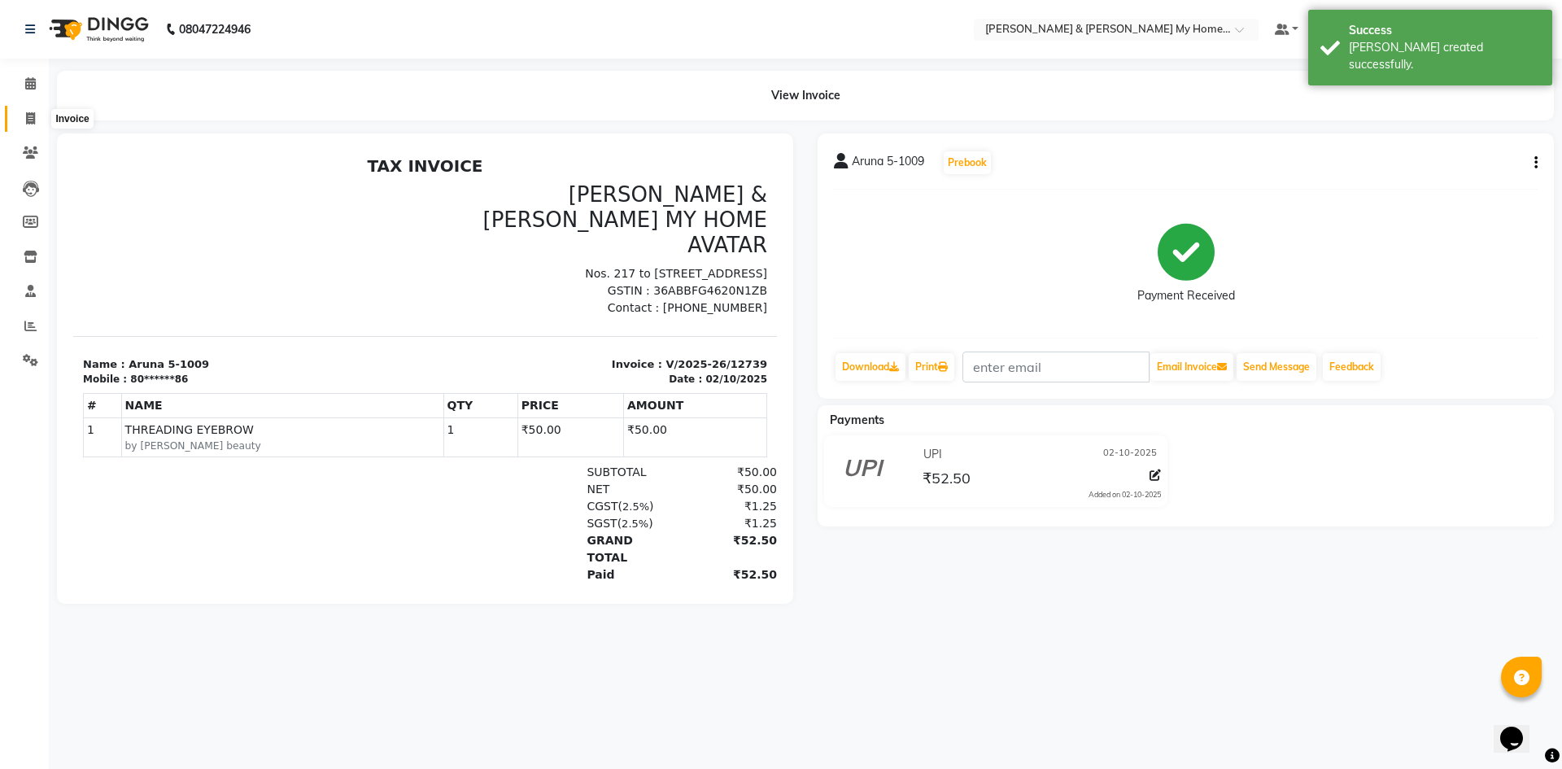
click at [26, 119] on icon at bounding box center [30, 118] width 9 height 12
select select "service"
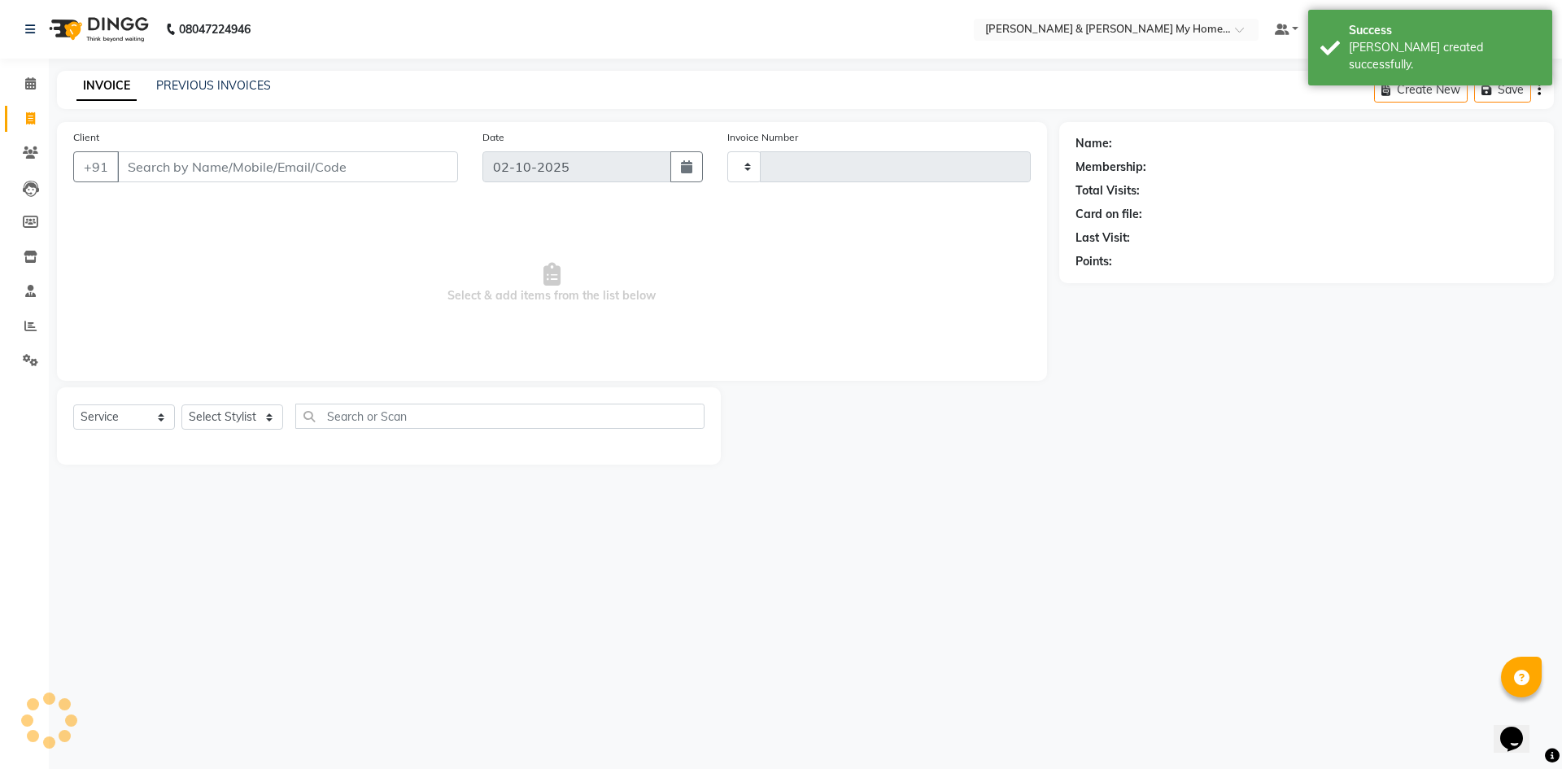
type input "12740"
select select "8193"
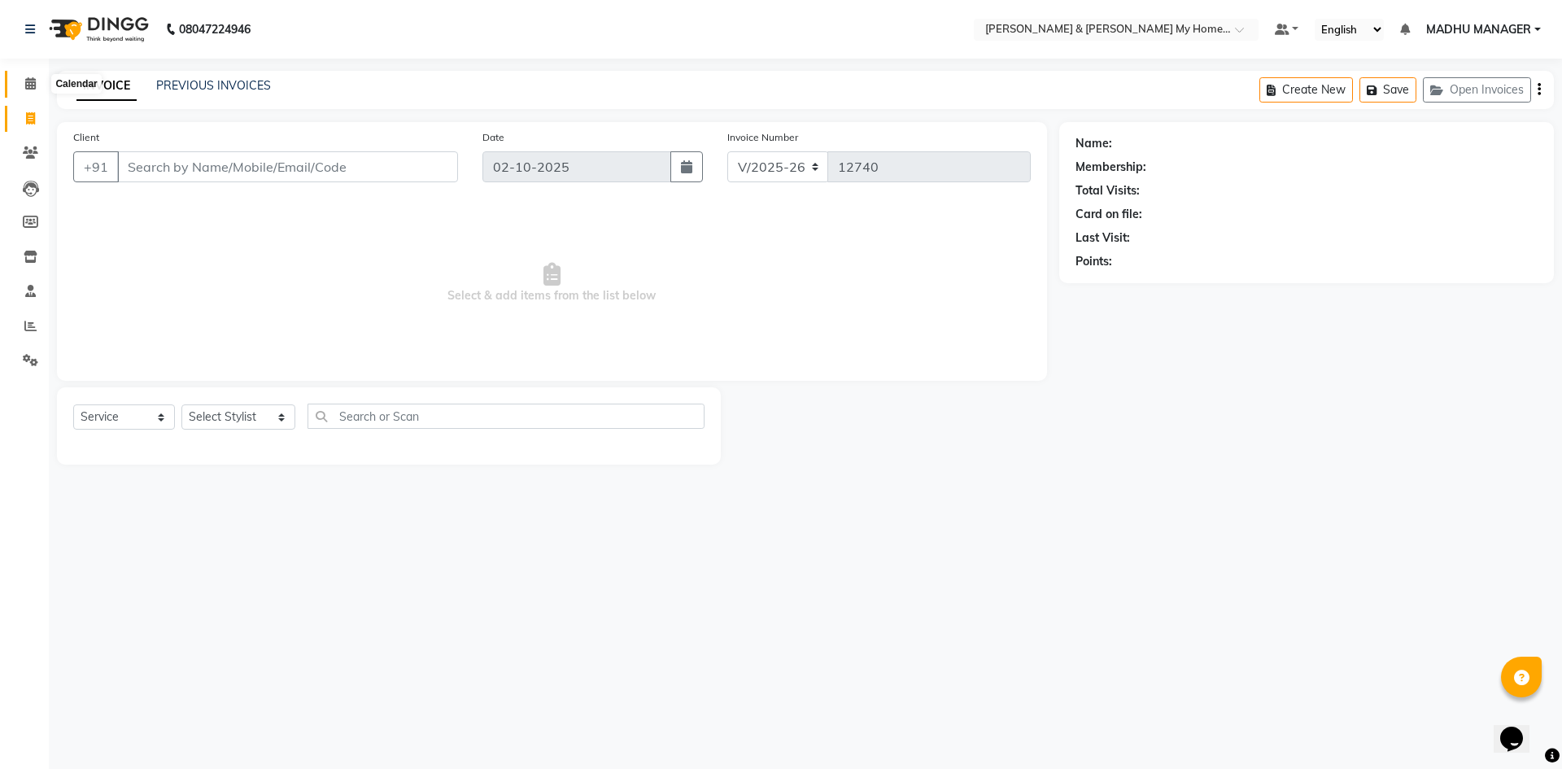
click at [28, 92] on span at bounding box center [30, 84] width 28 height 19
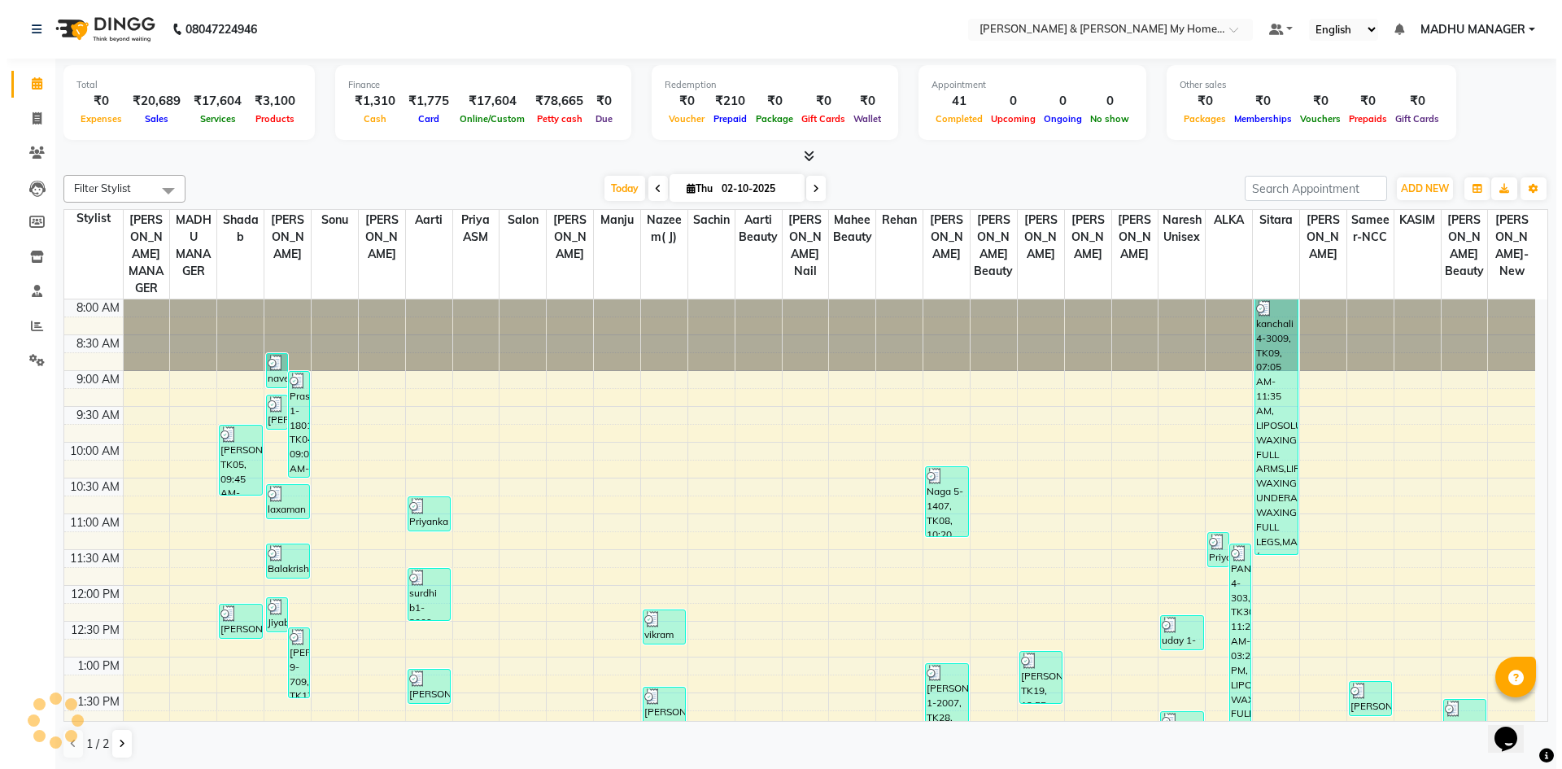
scroll to position [491, 0]
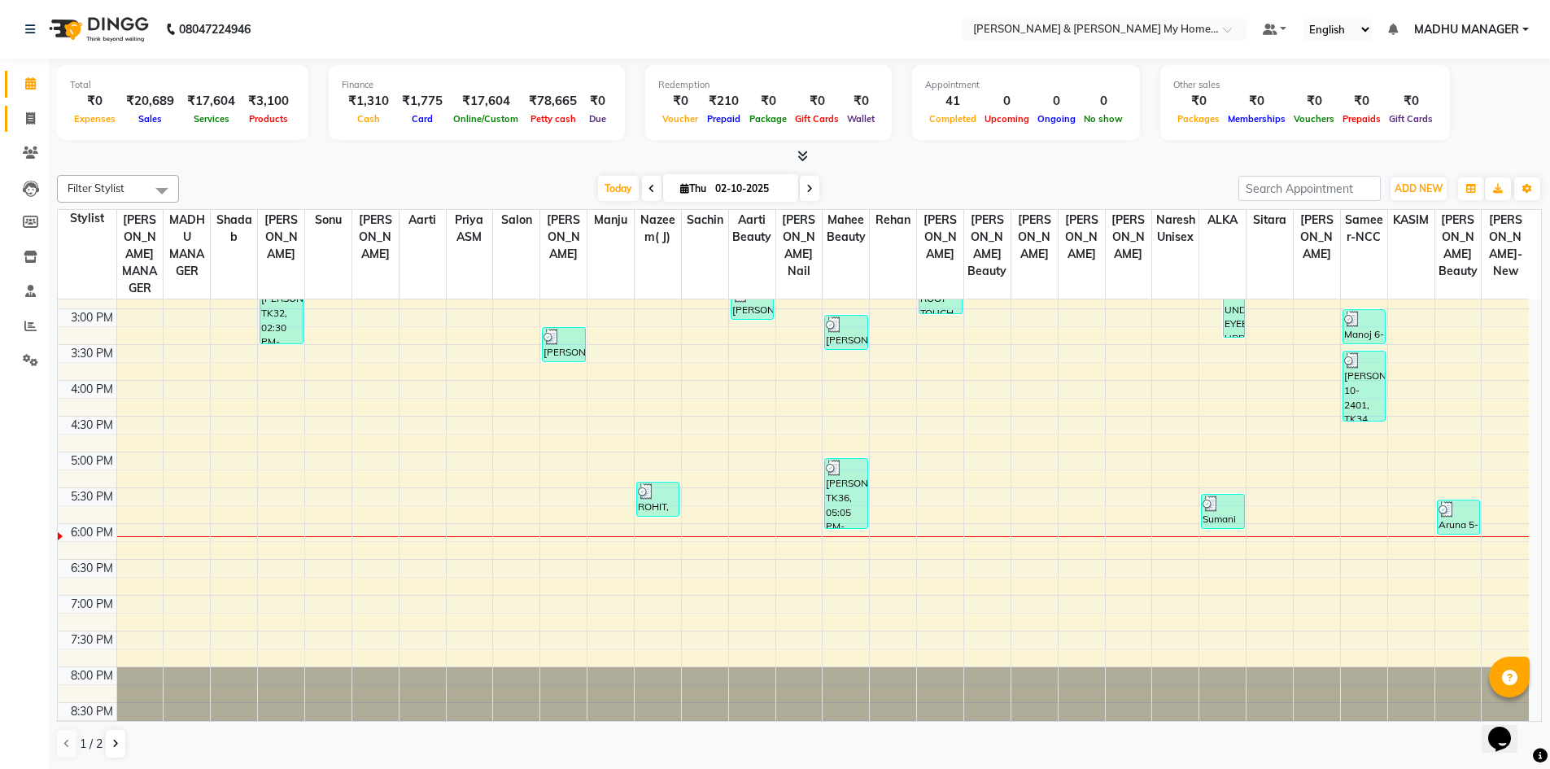
click at [35, 128] on link "Invoice" at bounding box center [24, 119] width 39 height 27
select select "service"
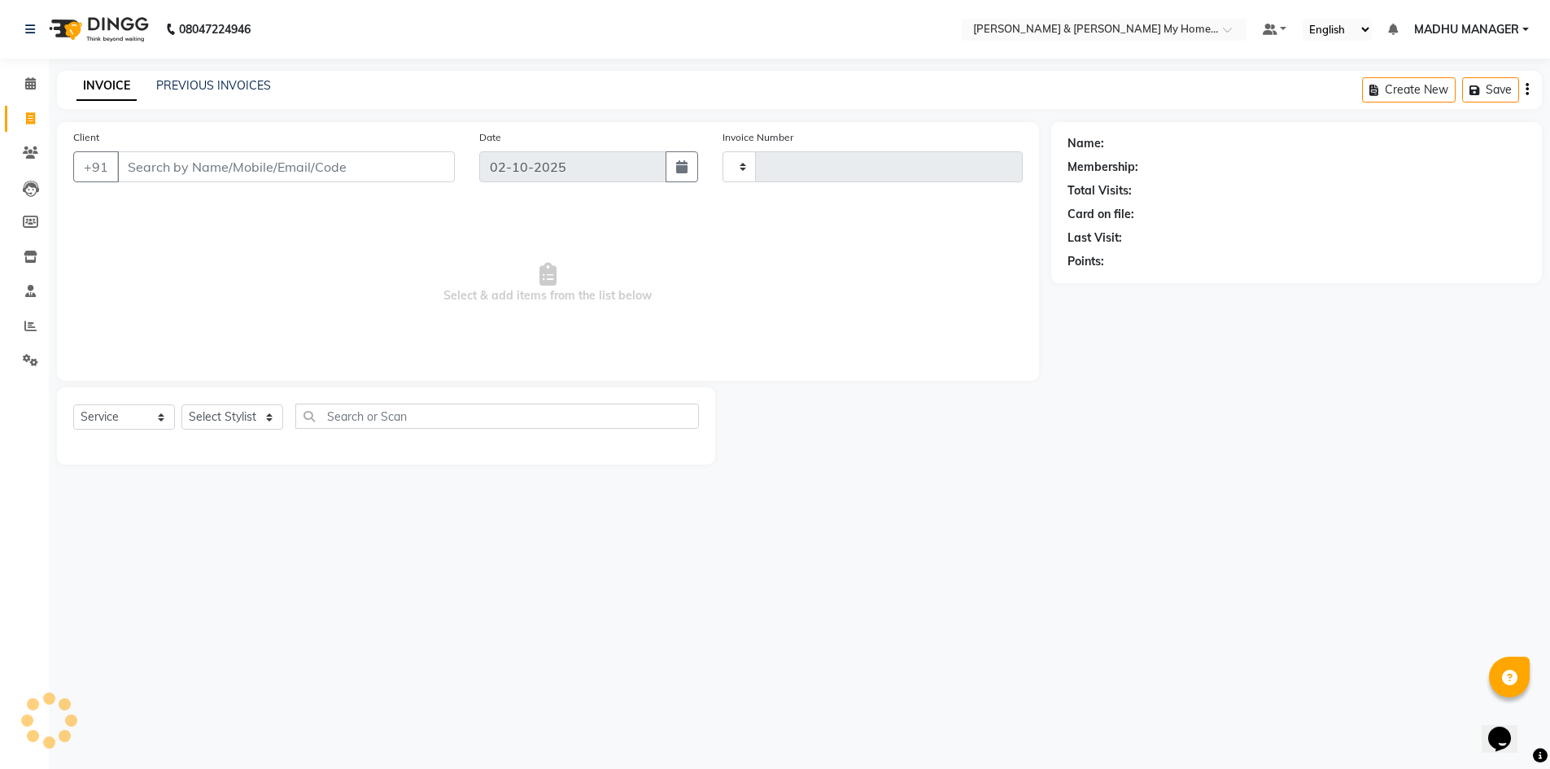
type input "12740"
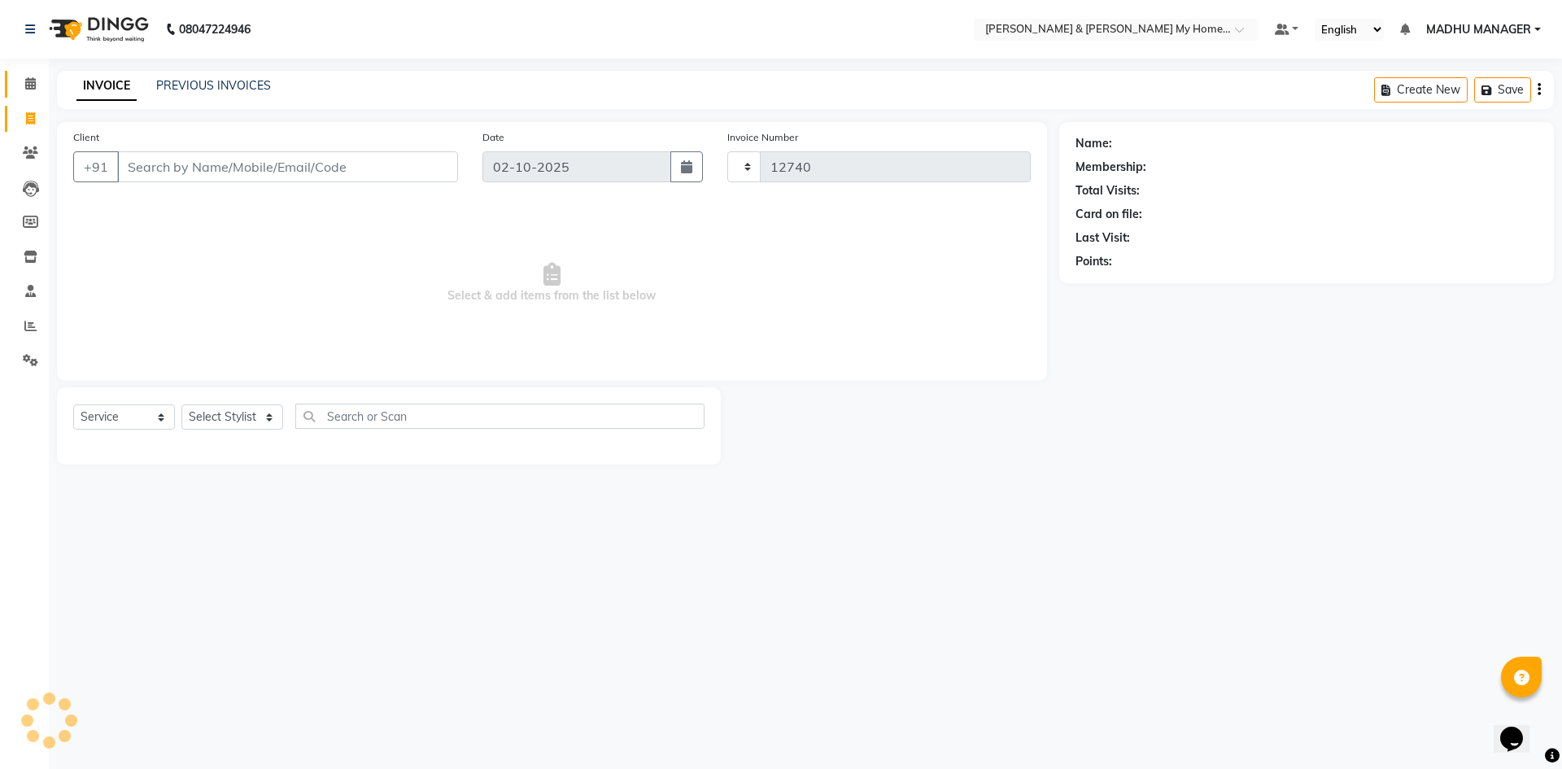
select select "8193"
click at [32, 326] on icon at bounding box center [30, 326] width 12 height 12
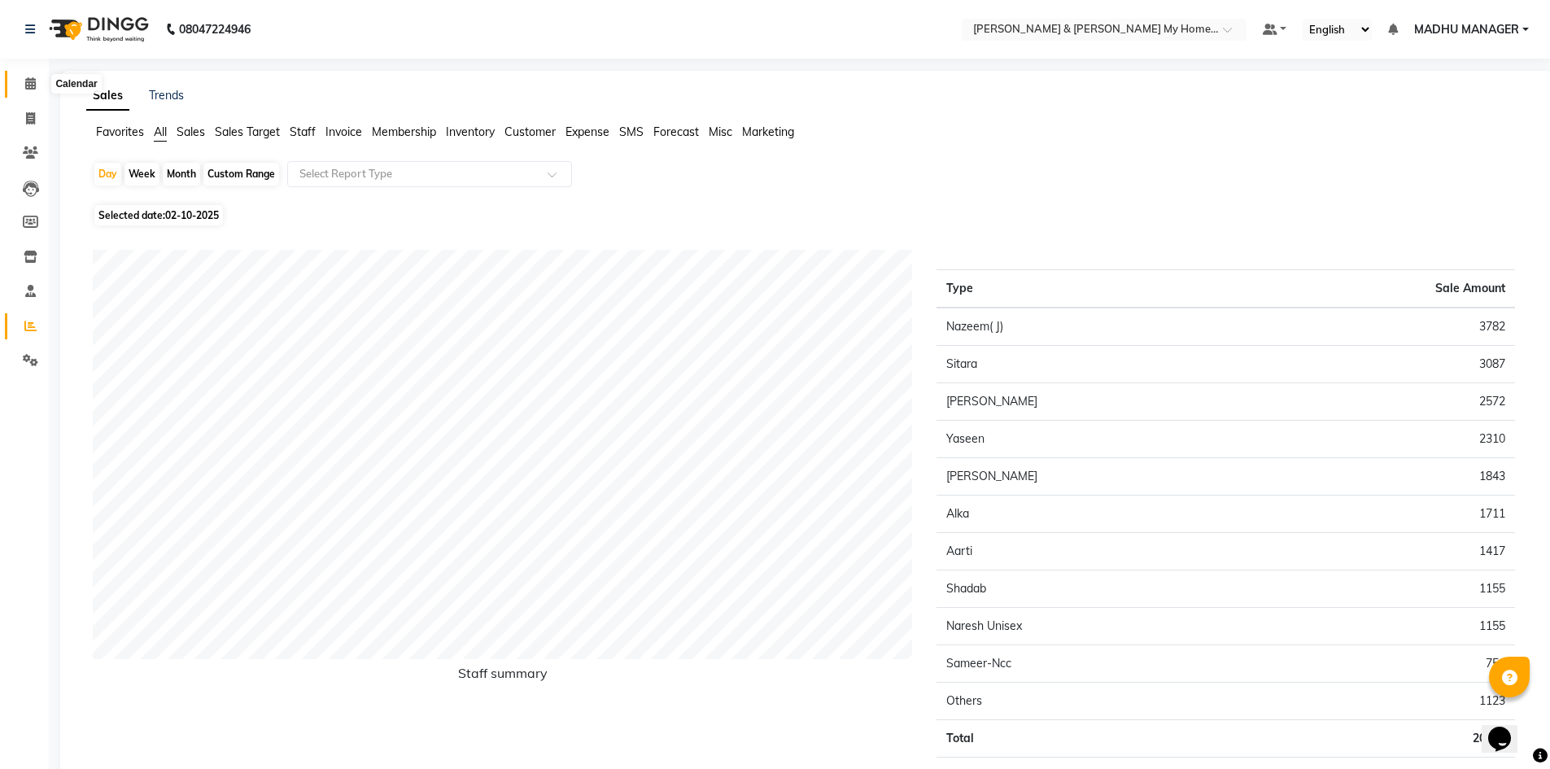
click at [44, 85] on span at bounding box center [30, 84] width 28 height 19
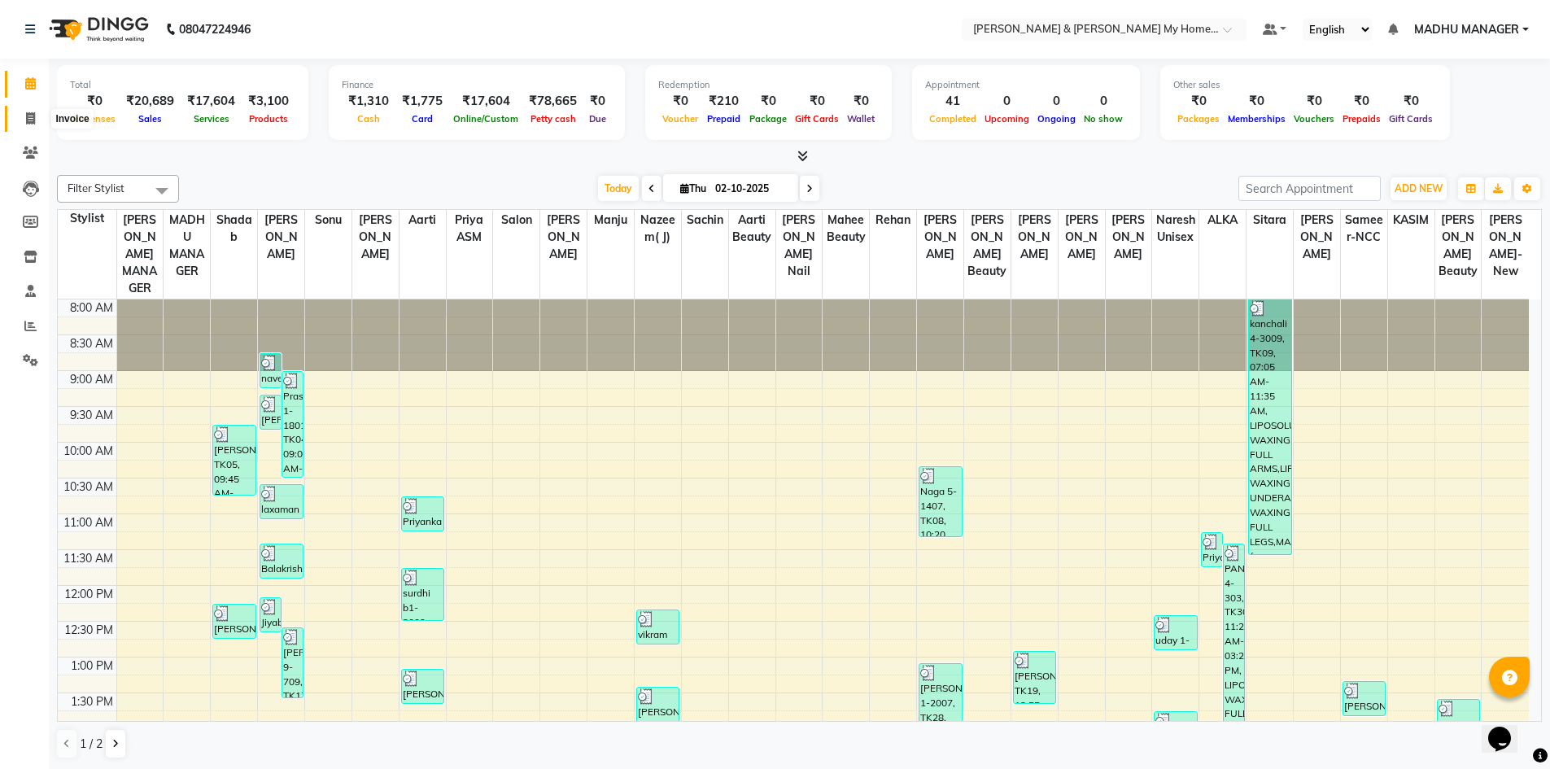
click at [35, 112] on icon at bounding box center [30, 118] width 9 height 12
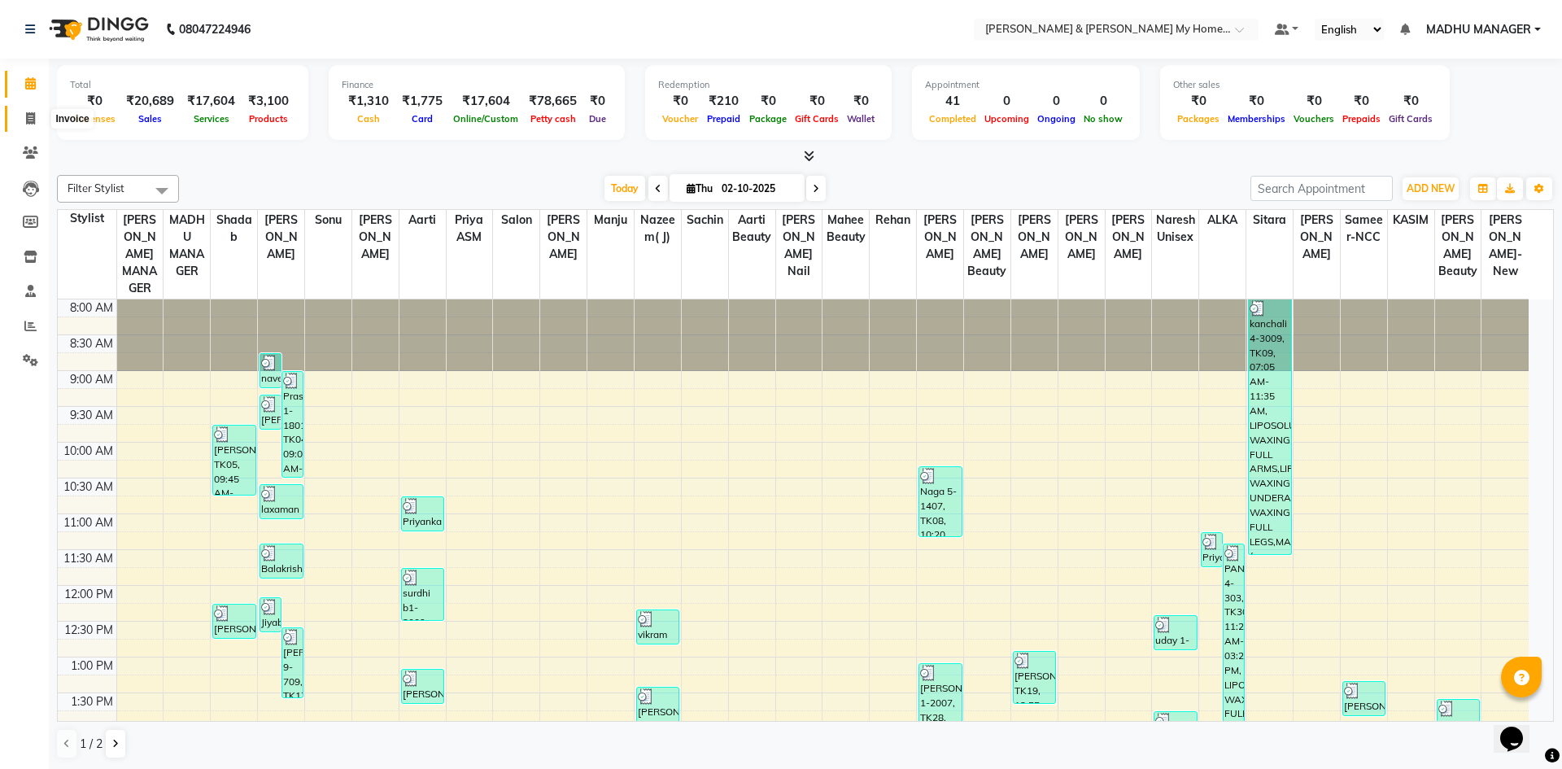
select select "8193"
select select "service"
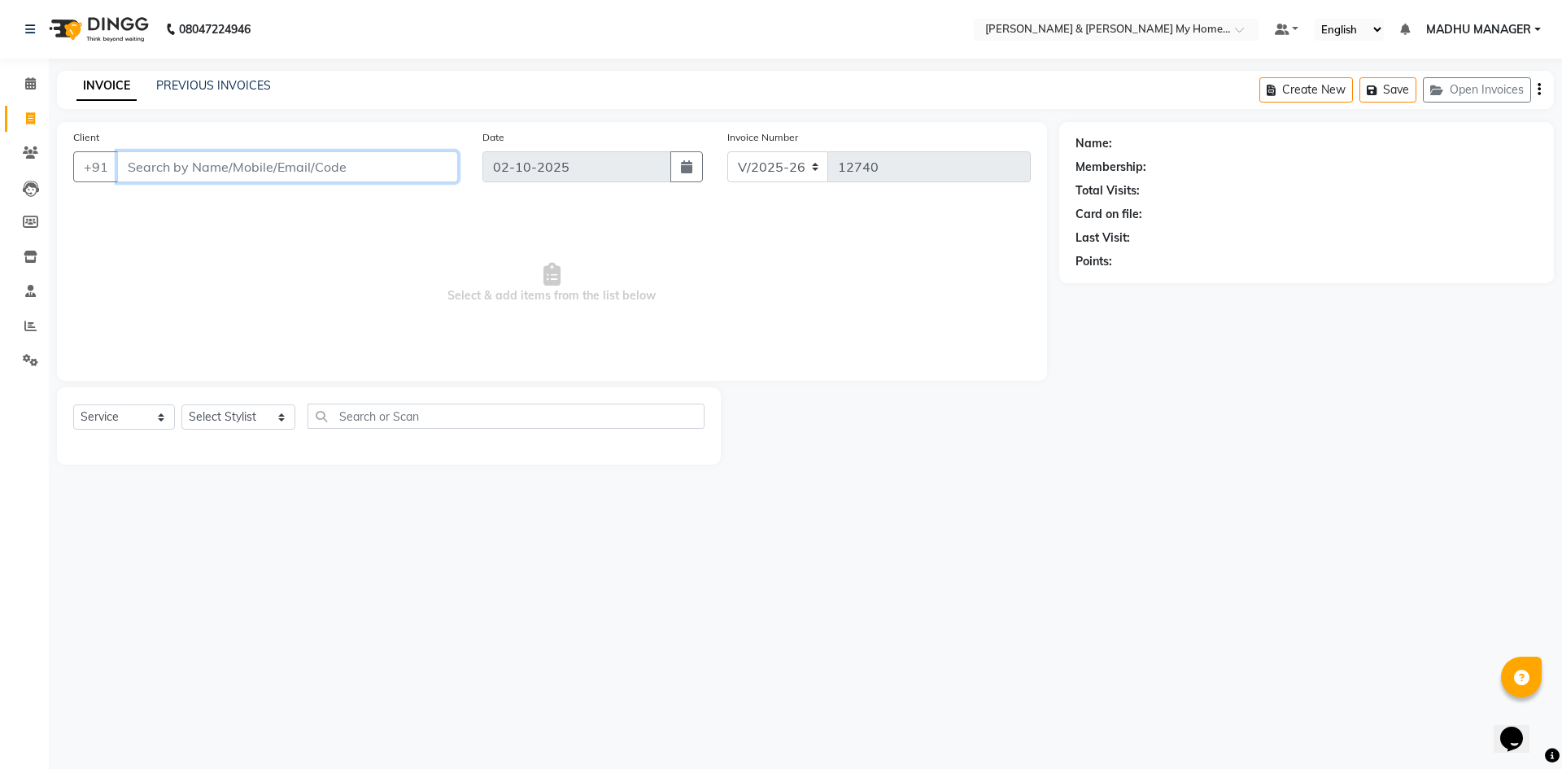
click at [252, 173] on input "Client" at bounding box center [287, 166] width 341 height 31
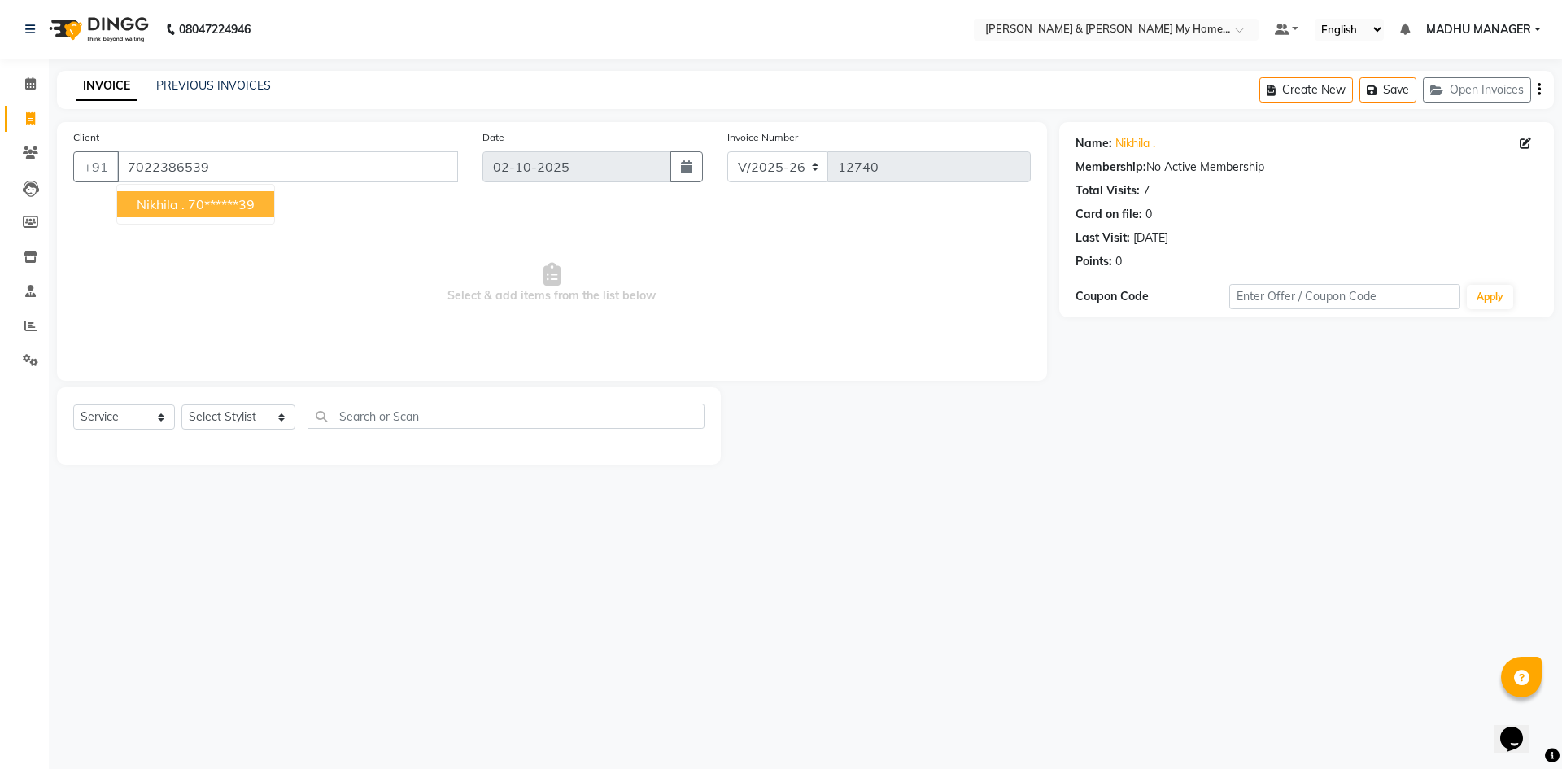
click at [225, 200] on ngb-highlight "70******39" at bounding box center [221, 204] width 67 height 16
type input "70******39"
click at [216, 421] on select "Select Stylist Aarti Aarti Beauty Akanksha Beauty akanksha Nail ALKA Ankitha ES…" at bounding box center [238, 416] width 114 height 25
select select "86173"
click at [181, 404] on select "Select Stylist Aarti Aarti Beauty Akanksha Beauty akanksha Nail ALKA Ankitha ES…" at bounding box center [238, 416] width 114 height 25
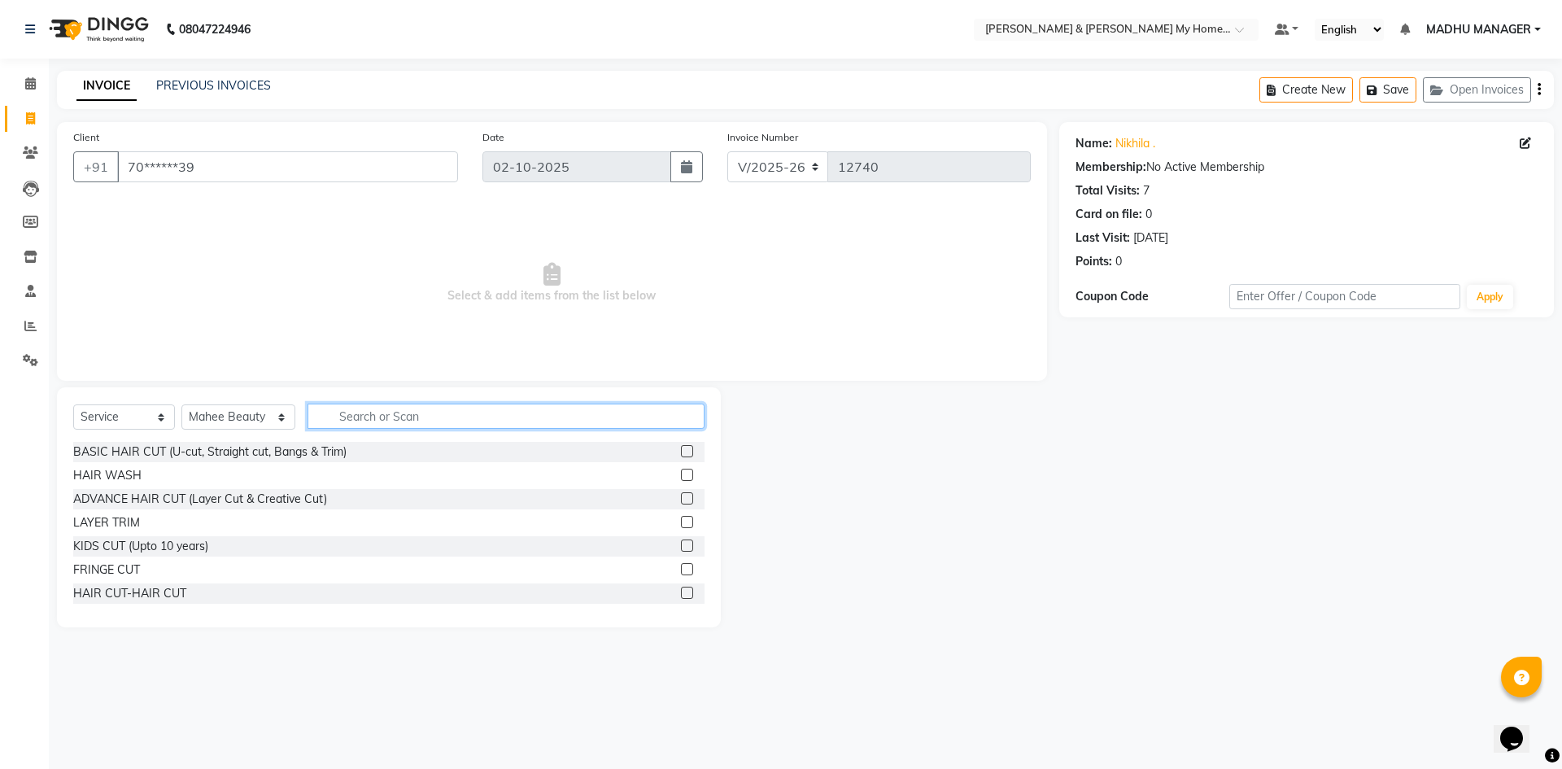
click at [387, 410] on input "text" at bounding box center [506, 416] width 397 height 25
type input "thr"
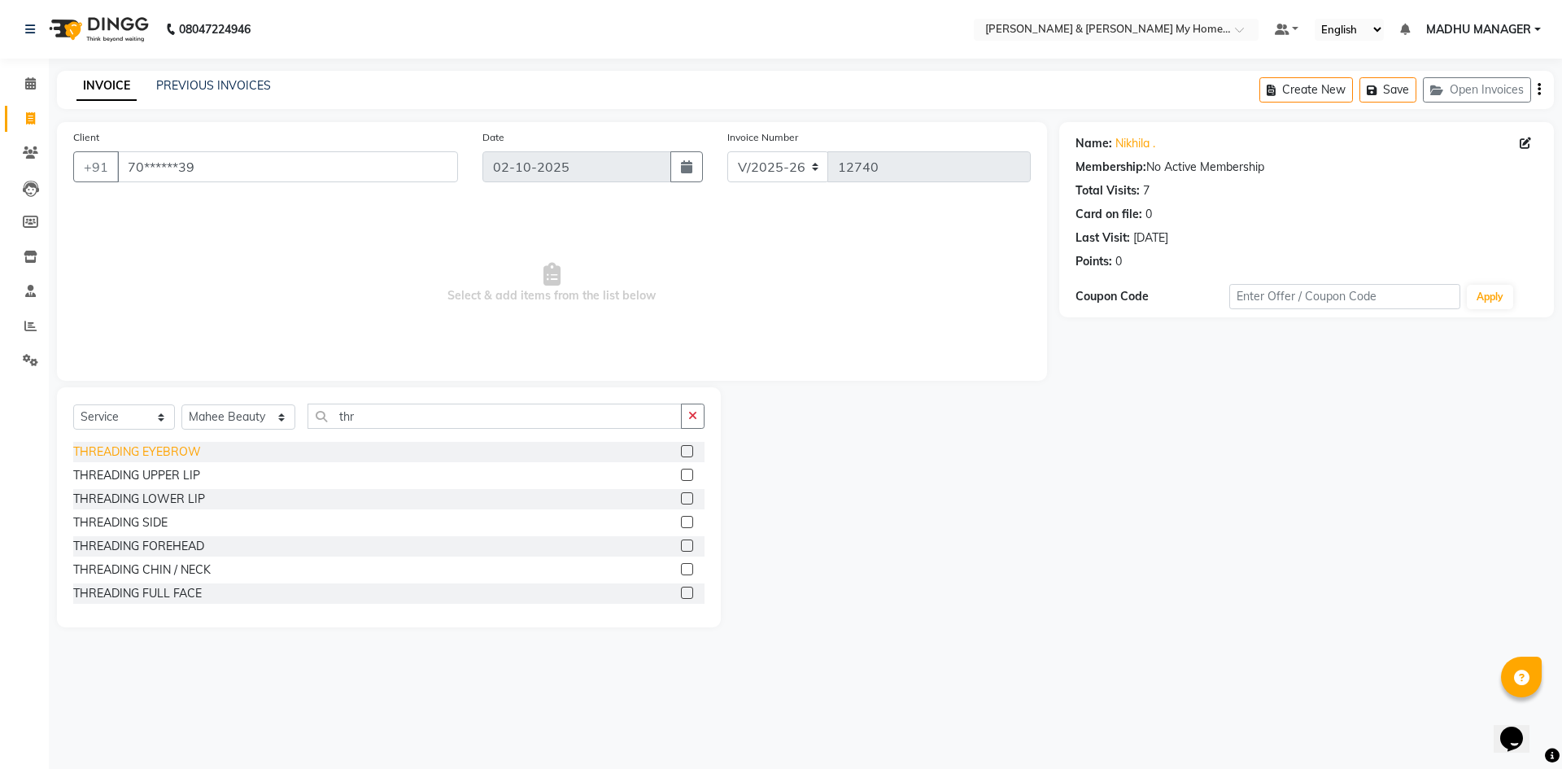
click at [93, 450] on div "THREADING EYEBROW" at bounding box center [137, 451] width 128 height 17
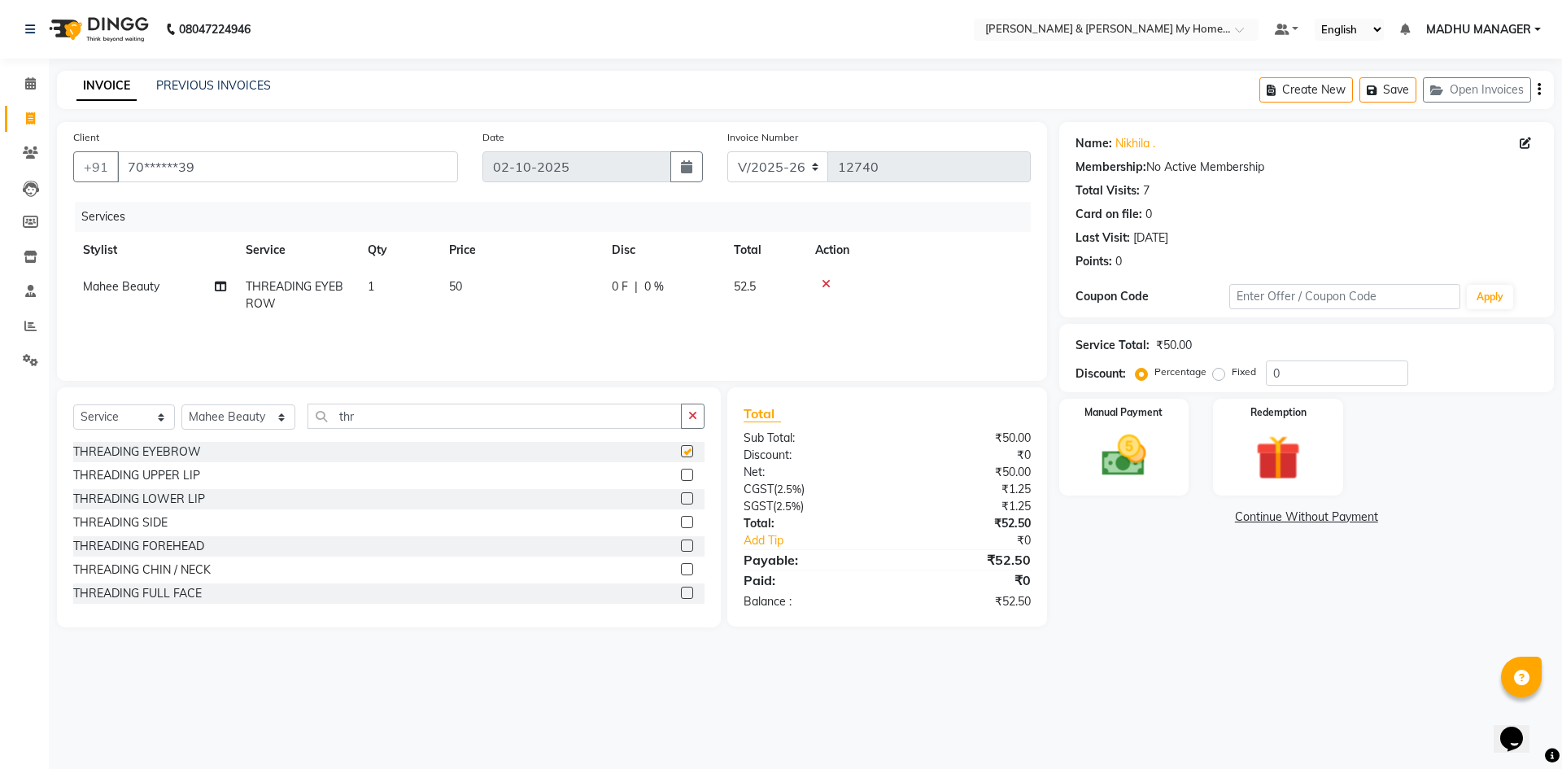
checkbox input "false"
click at [693, 417] on icon "button" at bounding box center [692, 415] width 9 height 11
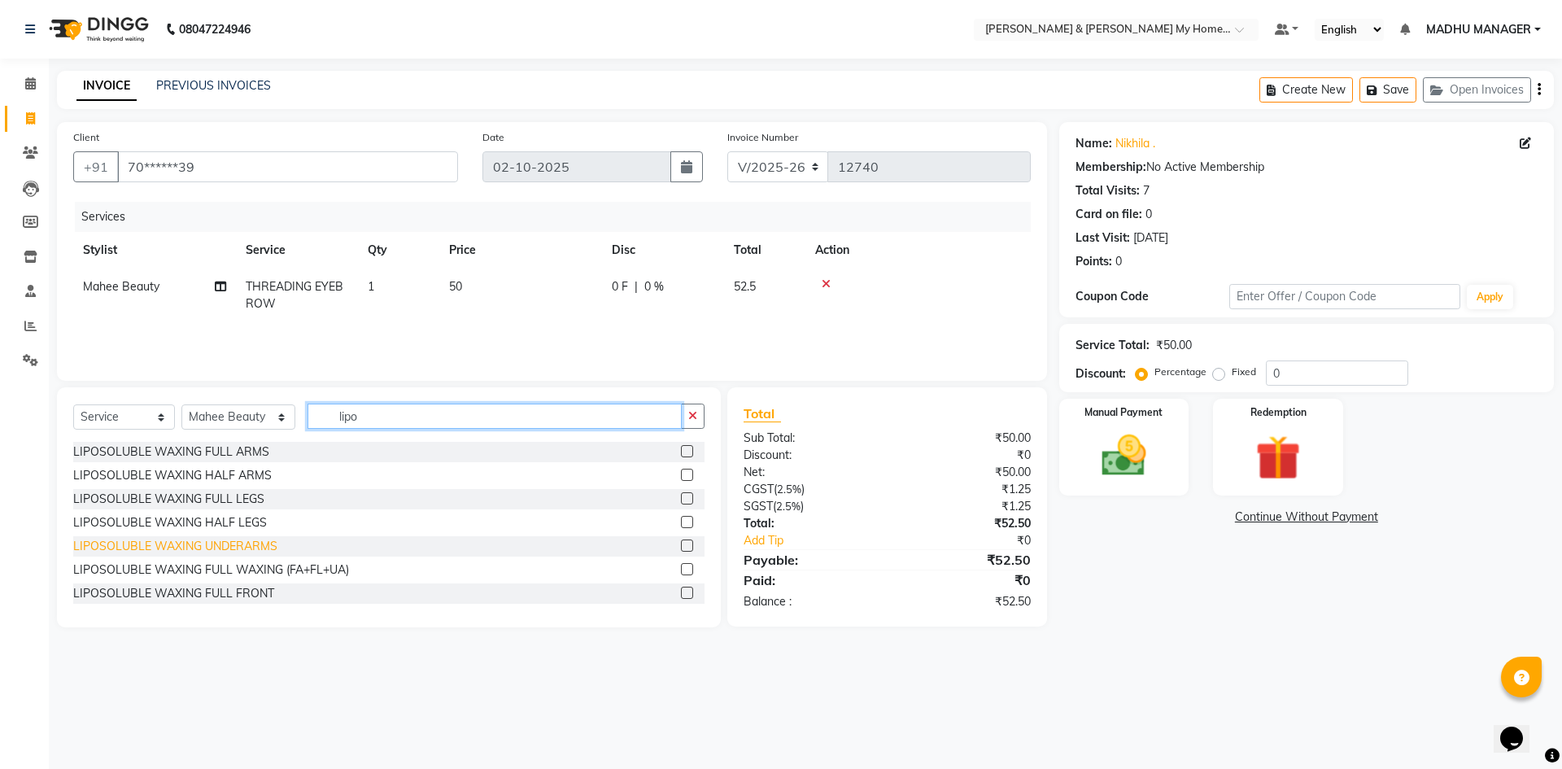
type input "lipo"
click at [202, 542] on div "LIPOSOLUBLE WAXING UNDERARMS" at bounding box center [175, 546] width 204 height 17
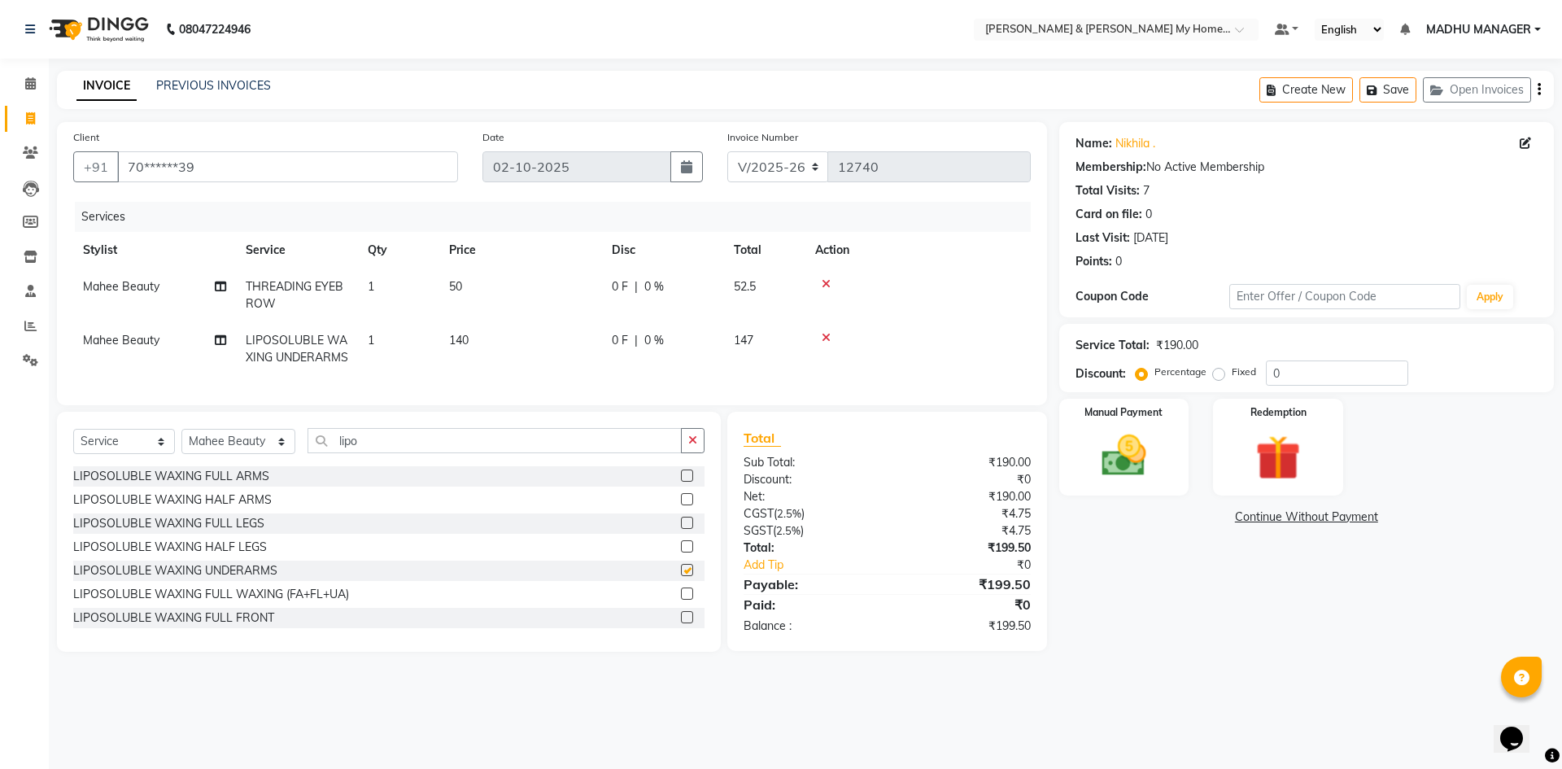
checkbox input "false"
click at [1104, 457] on img at bounding box center [1124, 456] width 76 height 54
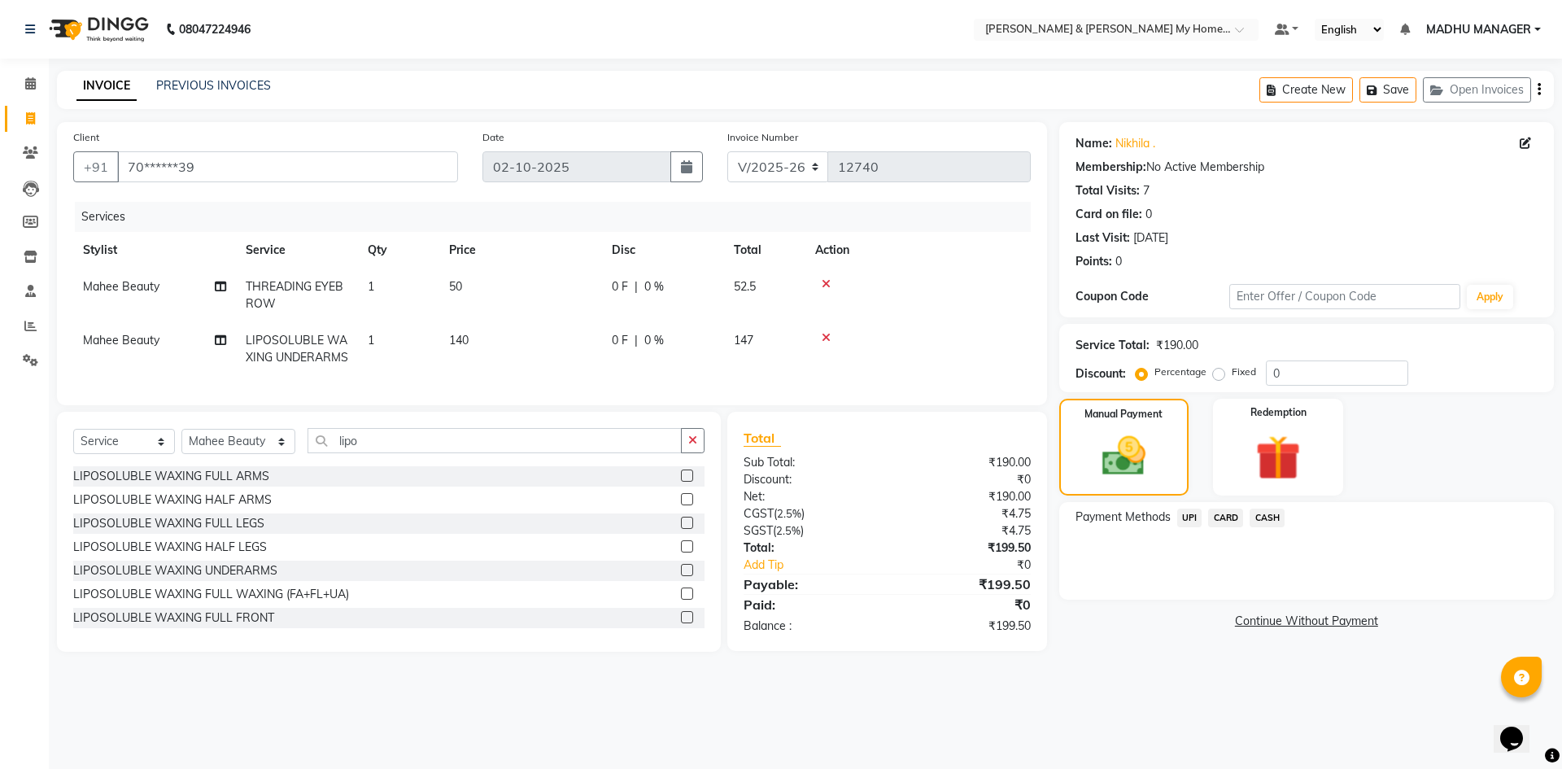
click at [1194, 521] on span "UPI" at bounding box center [1189, 518] width 25 height 19
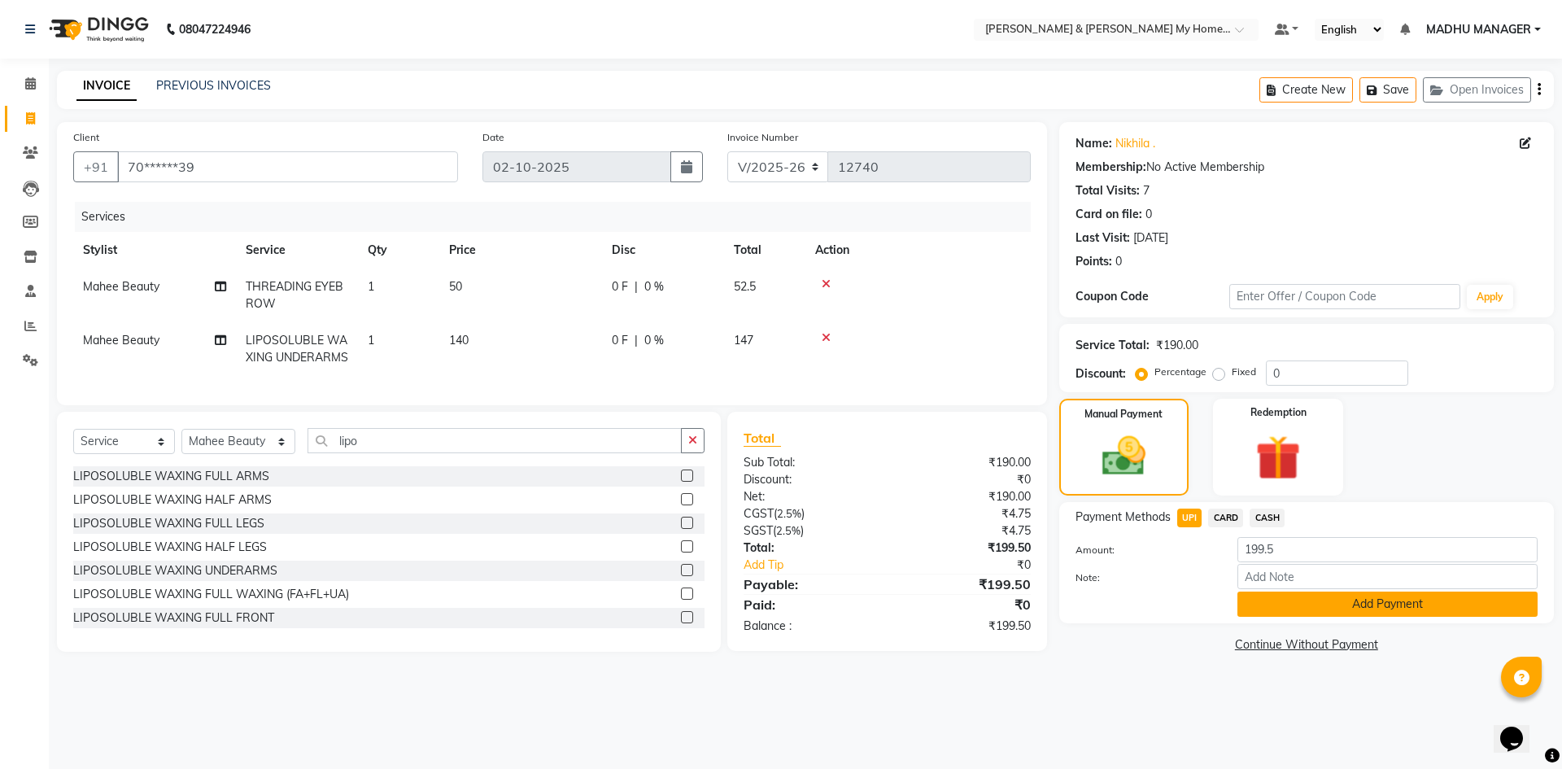
click at [1294, 603] on button "Add Payment" at bounding box center [1388, 604] width 300 height 25
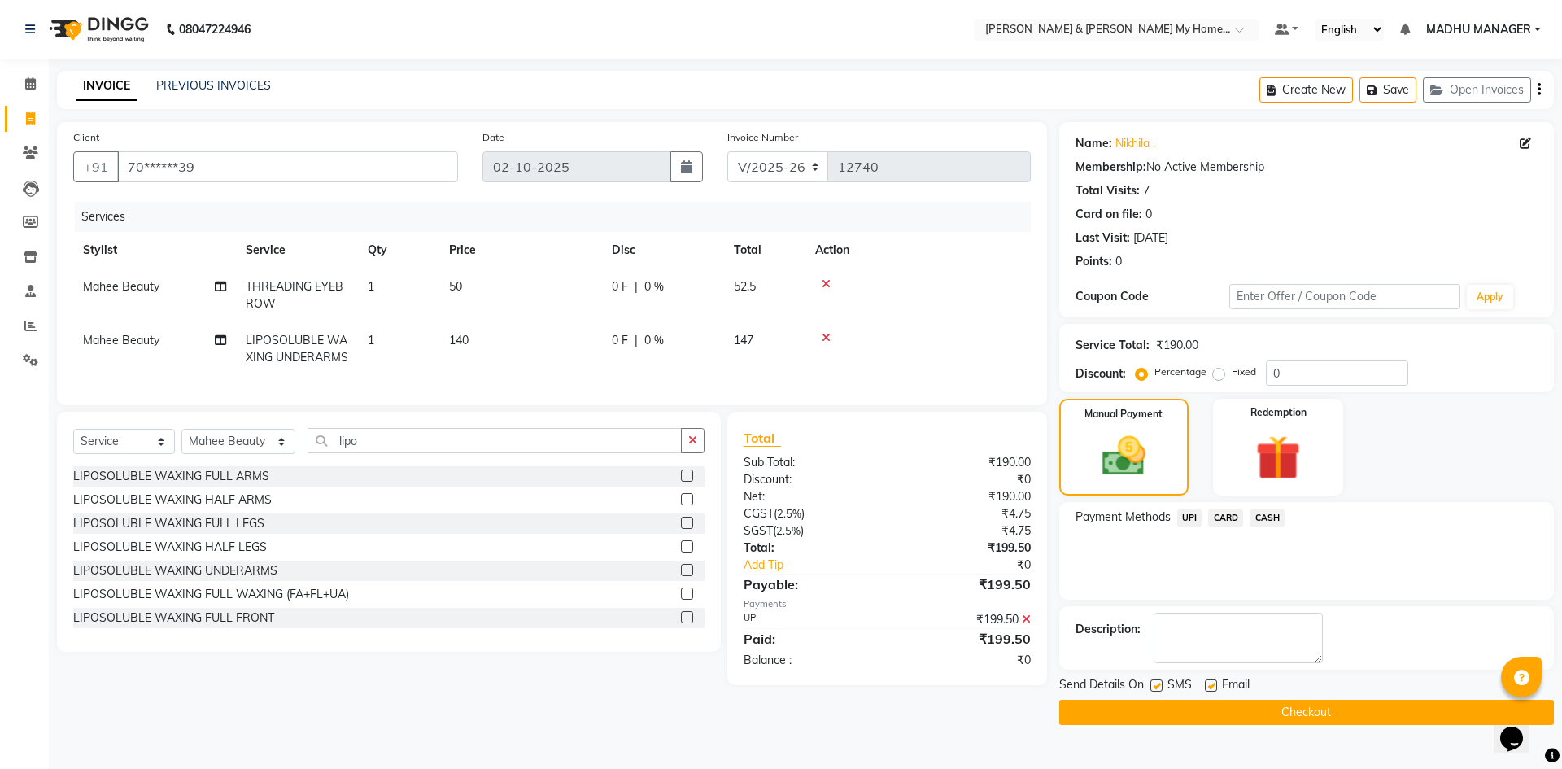
click at [1300, 718] on button "Checkout" at bounding box center [1306, 712] width 495 height 25
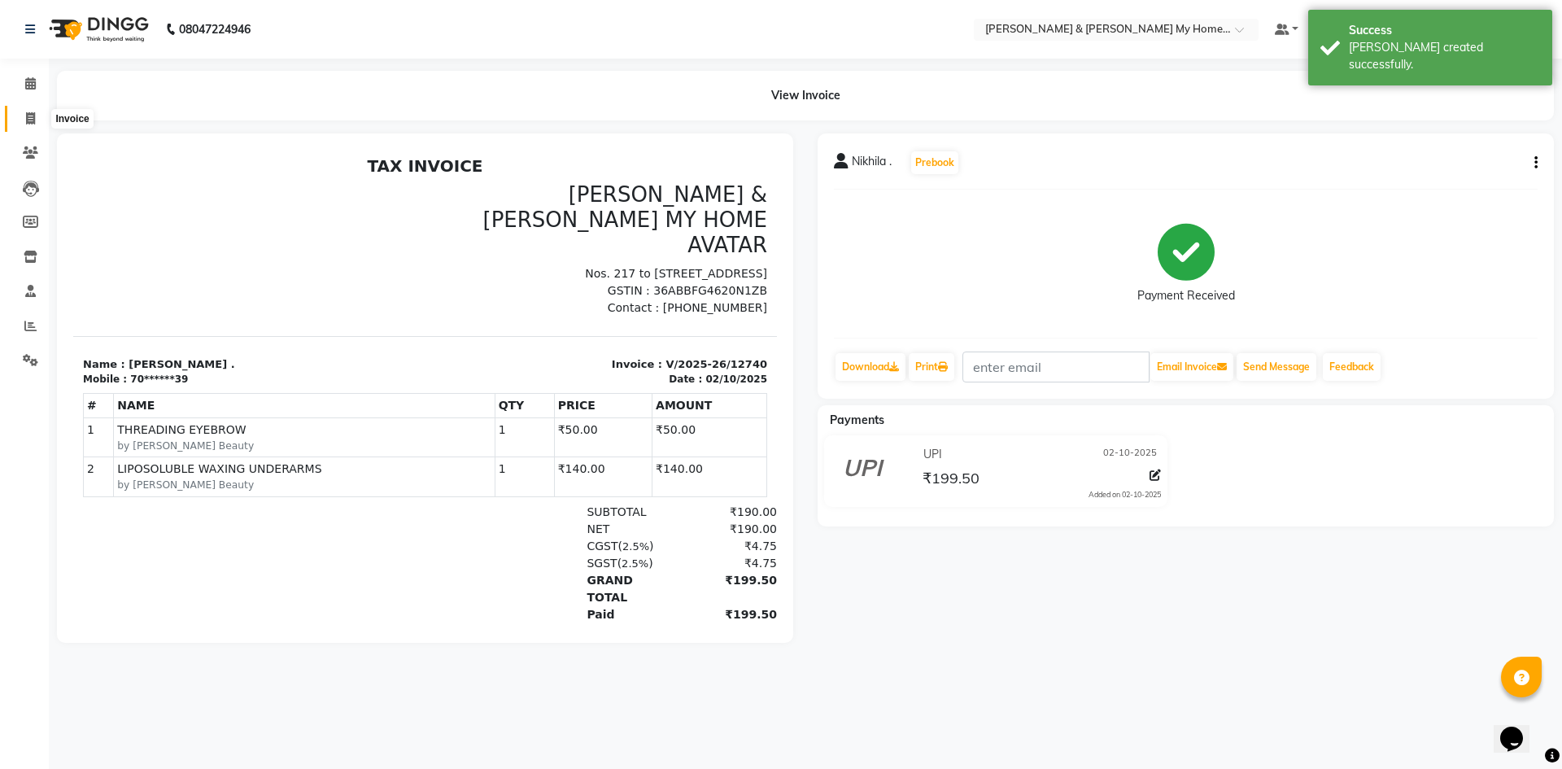
click at [30, 124] on icon at bounding box center [30, 118] width 9 height 12
select select "service"
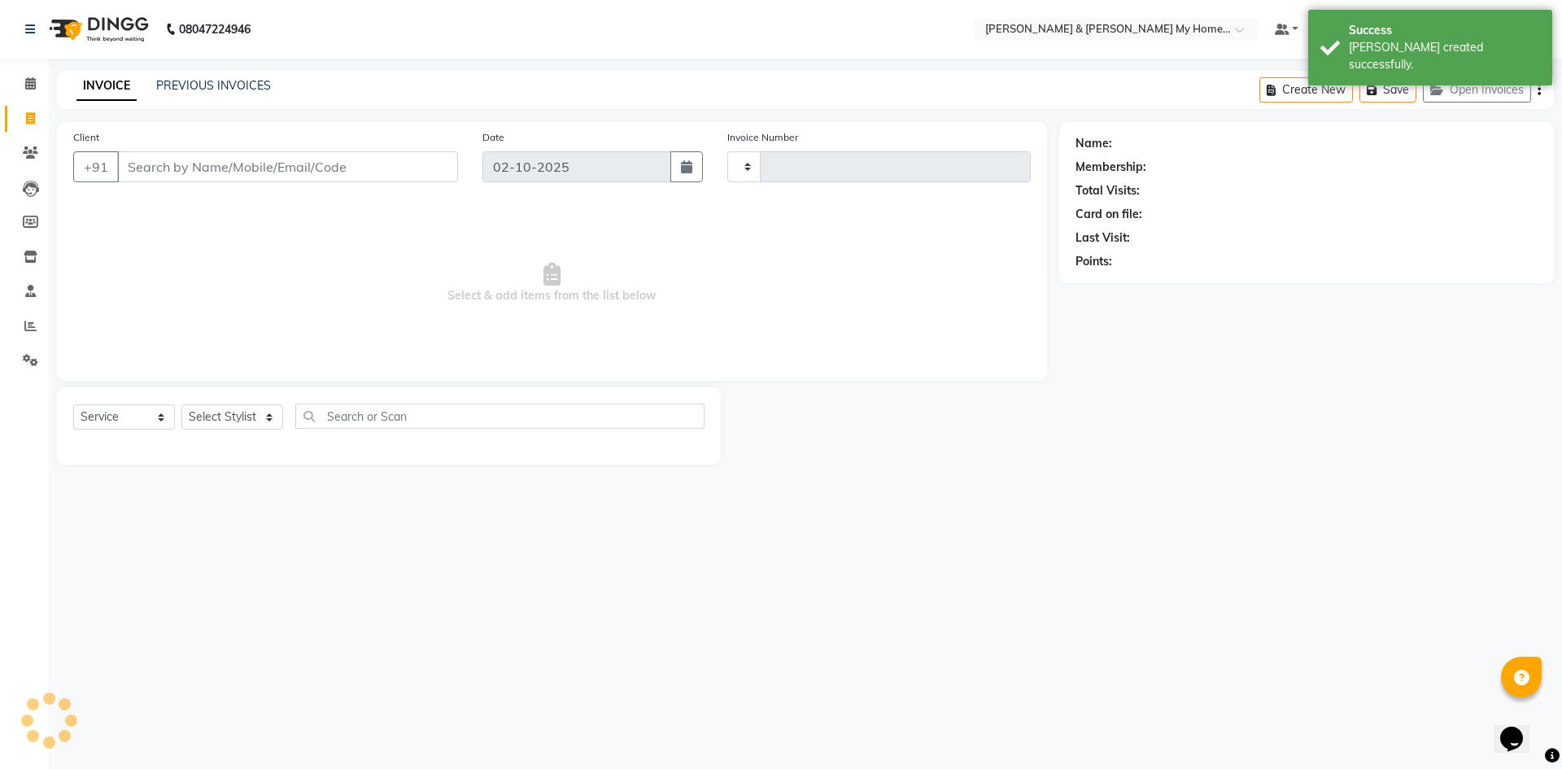
type input "12741"
select select "8193"
